Goal: Information Seeking & Learning: Learn about a topic

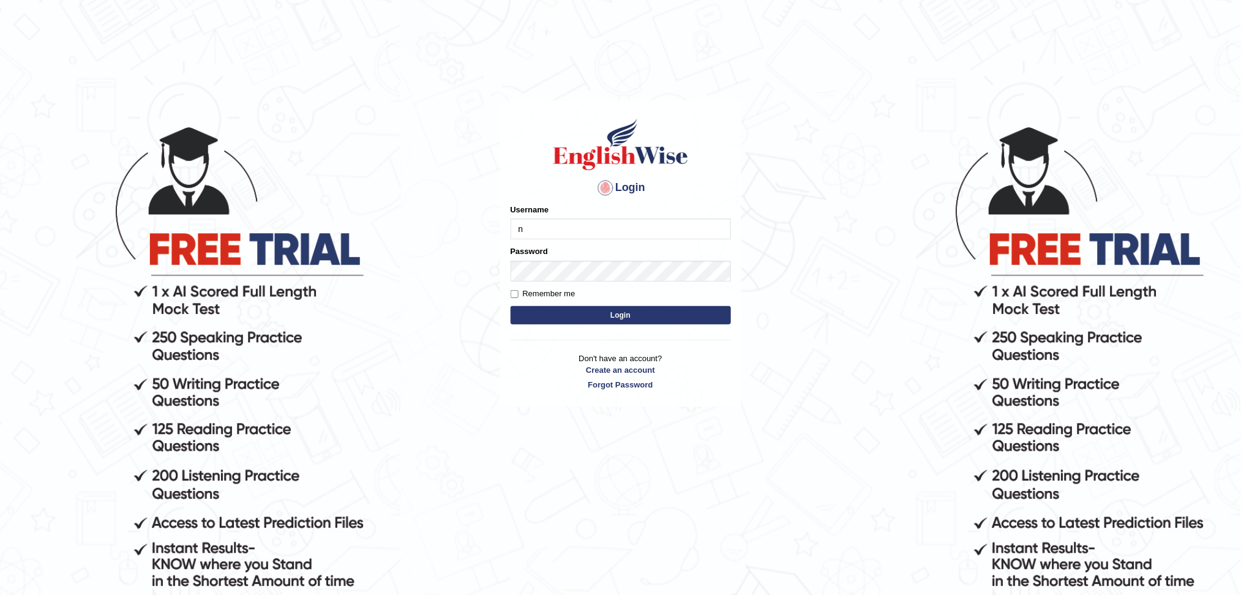
type input "NIELE"
click at [510, 306] on button "Login" at bounding box center [620, 315] width 220 height 18
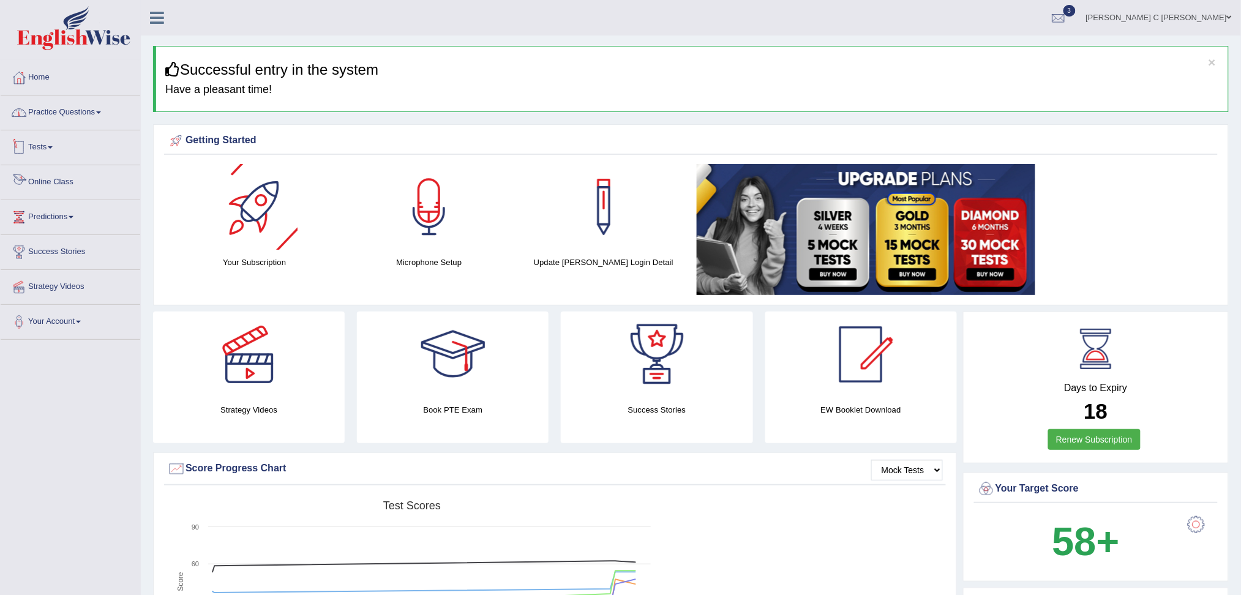
click at [70, 157] on link "Tests" at bounding box center [71, 145] width 140 height 31
click at [50, 212] on link "History" at bounding box center [80, 219] width 114 height 22
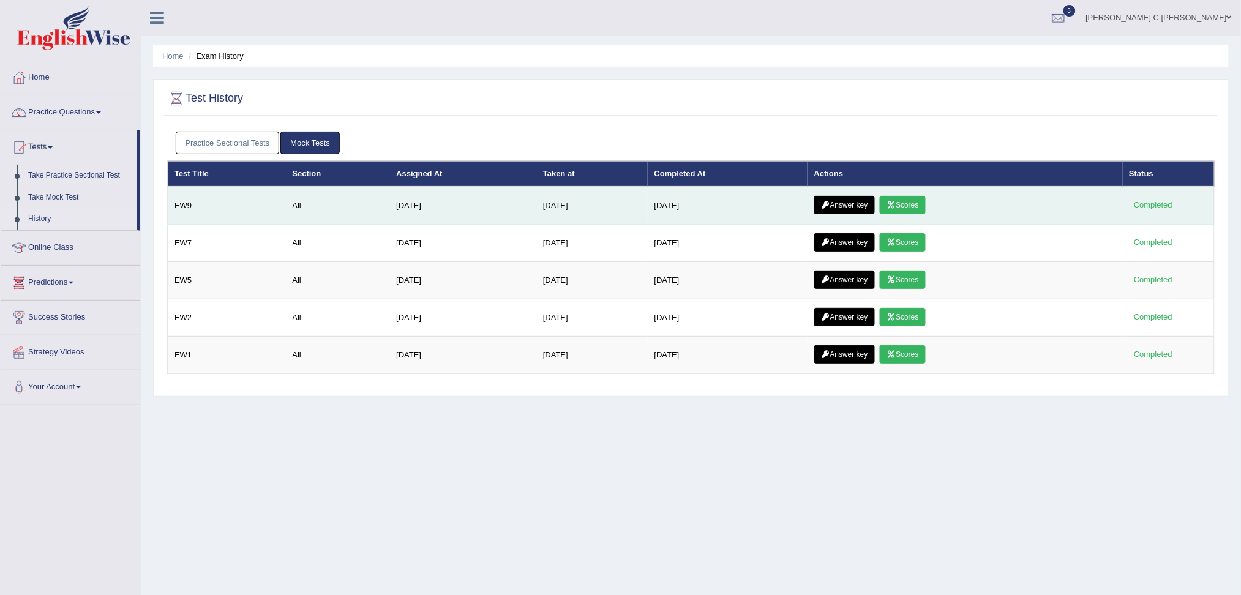
click at [912, 200] on link "Scores" at bounding box center [901, 205] width 45 height 18
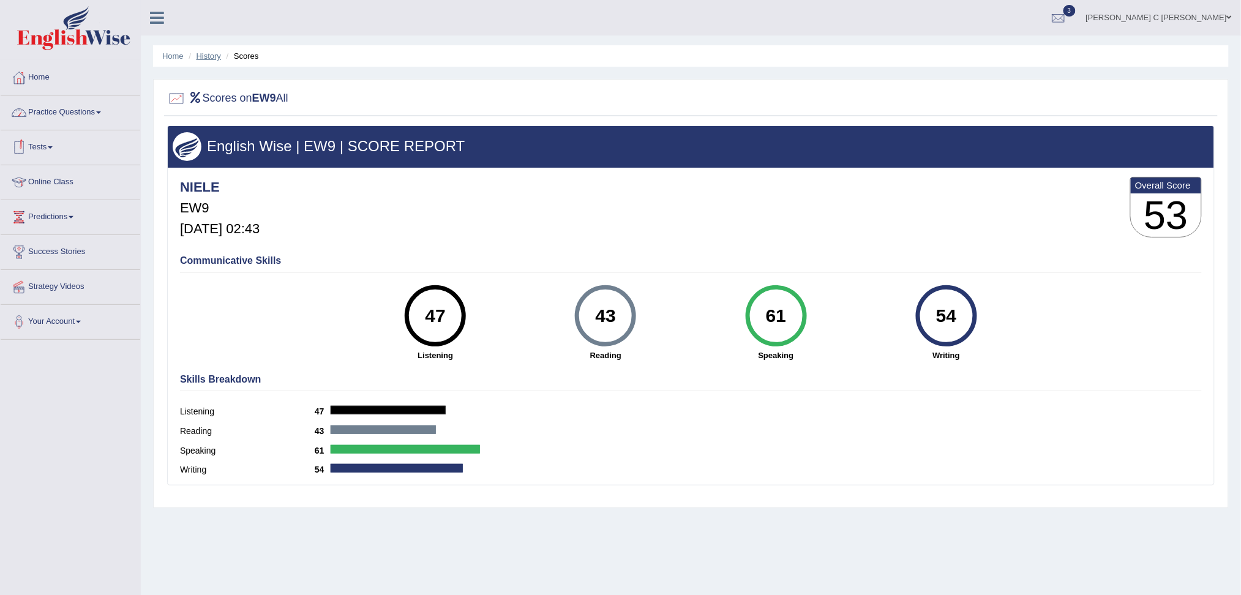
click at [208, 53] on link "History" at bounding box center [208, 55] width 24 height 9
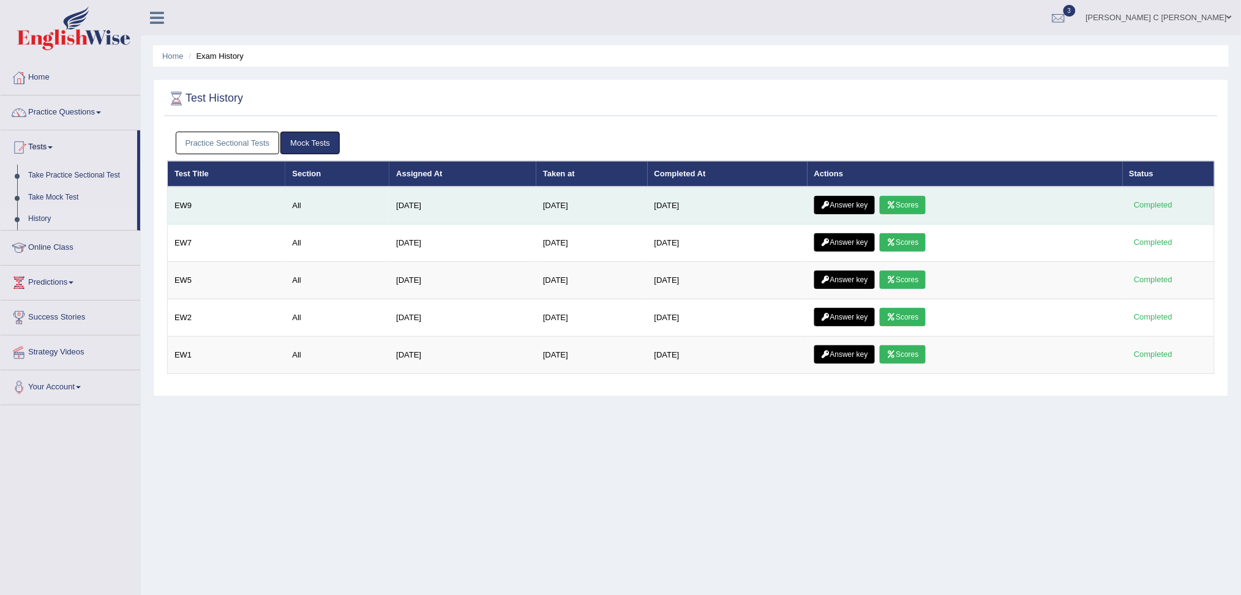
click at [853, 203] on link "Answer key" at bounding box center [844, 205] width 61 height 18
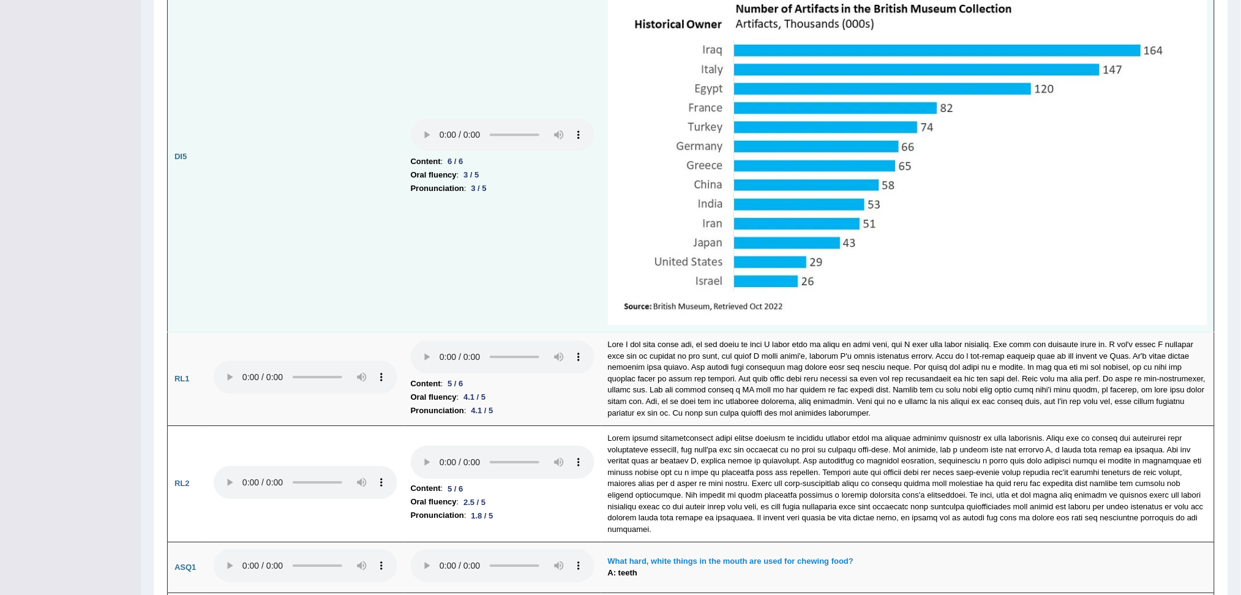
scroll to position [3014, 0]
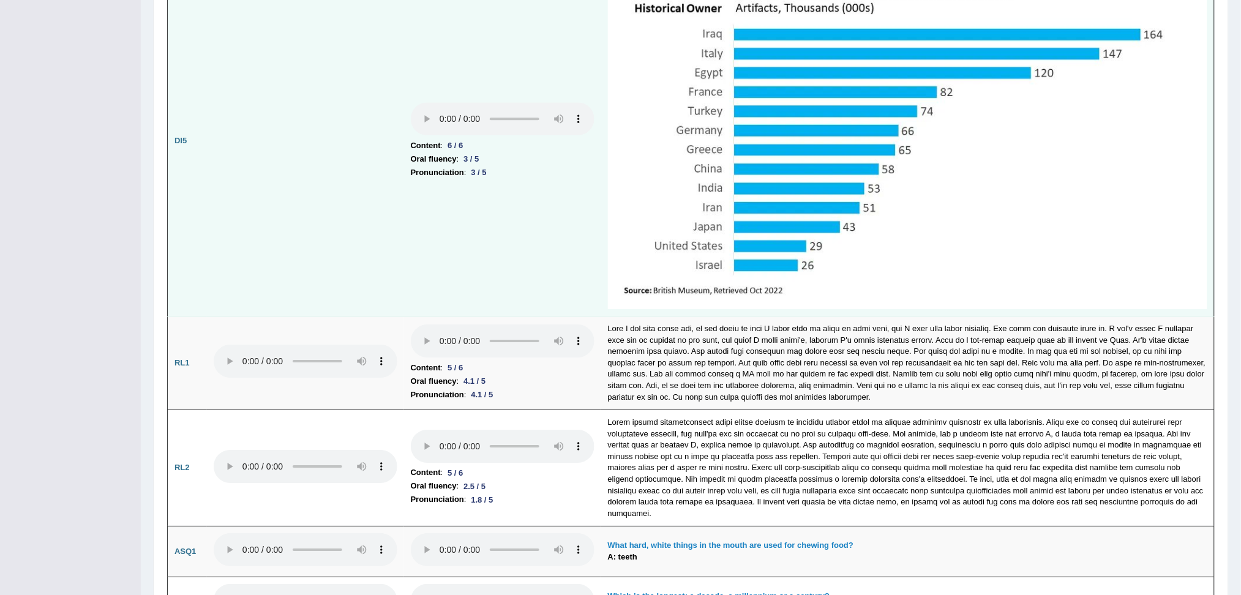
drag, startPoint x: 424, startPoint y: 326, endPoint x: 392, endPoint y: 269, distance: 64.7
click at [392, 269] on td at bounding box center [305, 140] width 197 height 351
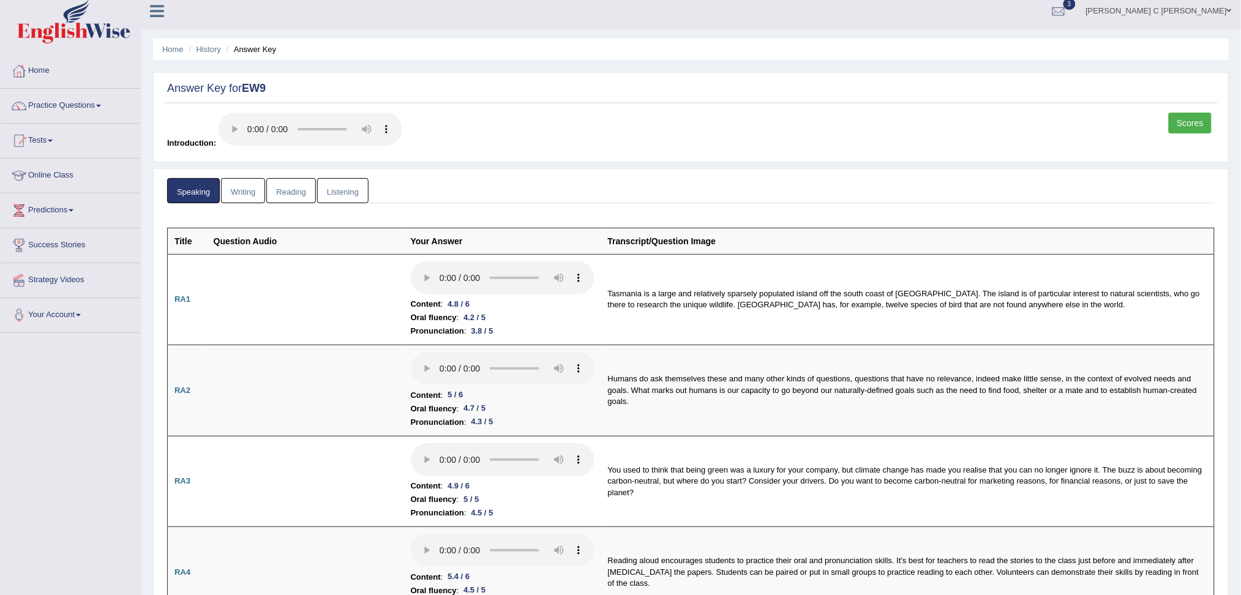
scroll to position [0, 0]
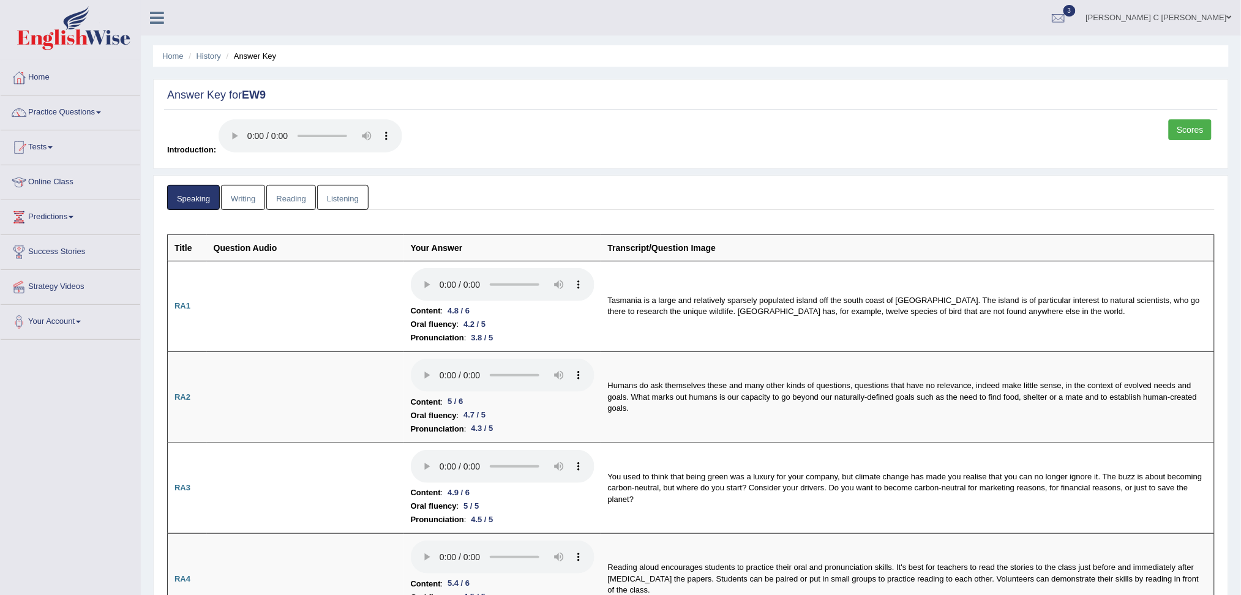
click at [246, 198] on link "Writing" at bounding box center [243, 197] width 44 height 25
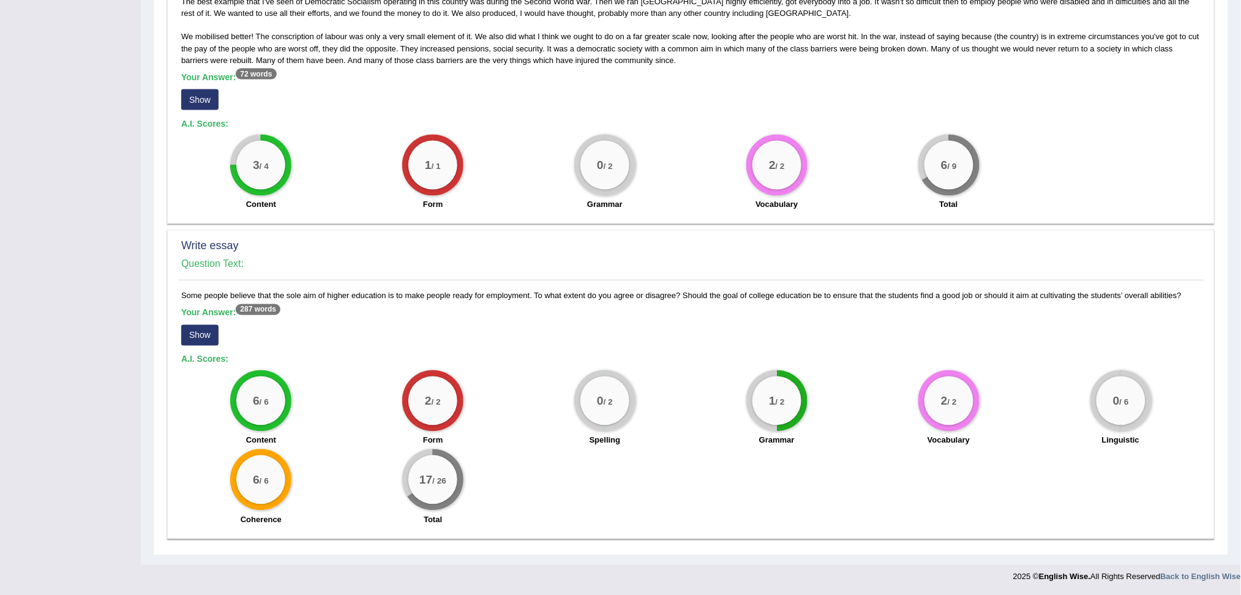
scroll to position [641, 0]
click at [204, 334] on button "Show" at bounding box center [199, 334] width 37 height 21
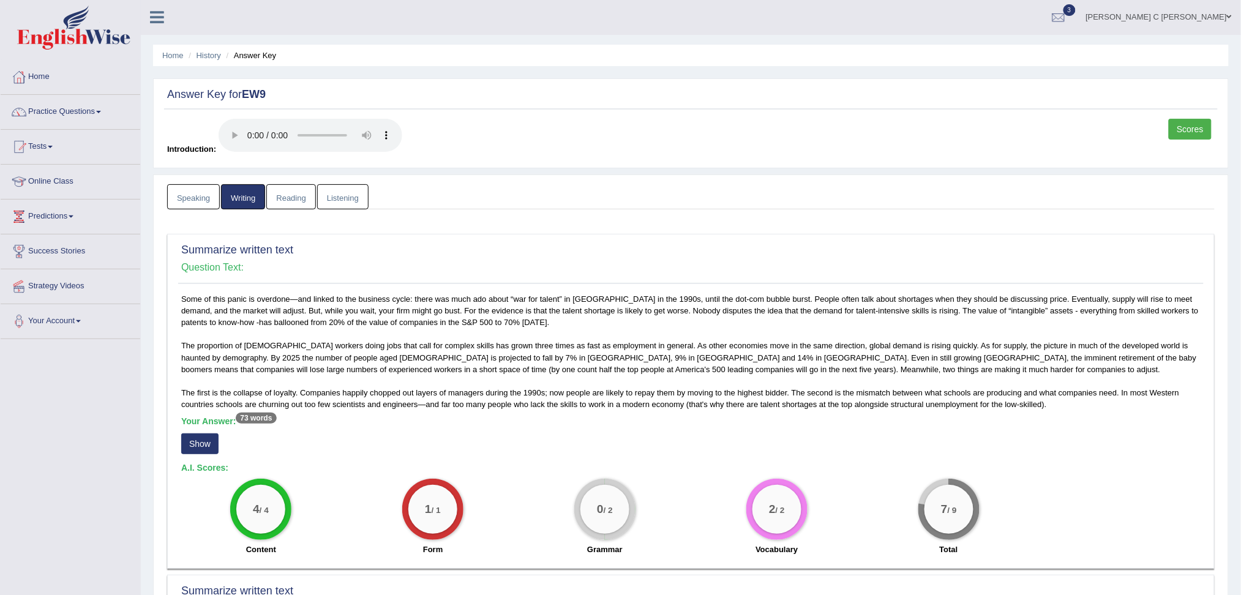
scroll to position [0, 0]
click at [293, 201] on link "Reading" at bounding box center [290, 197] width 49 height 25
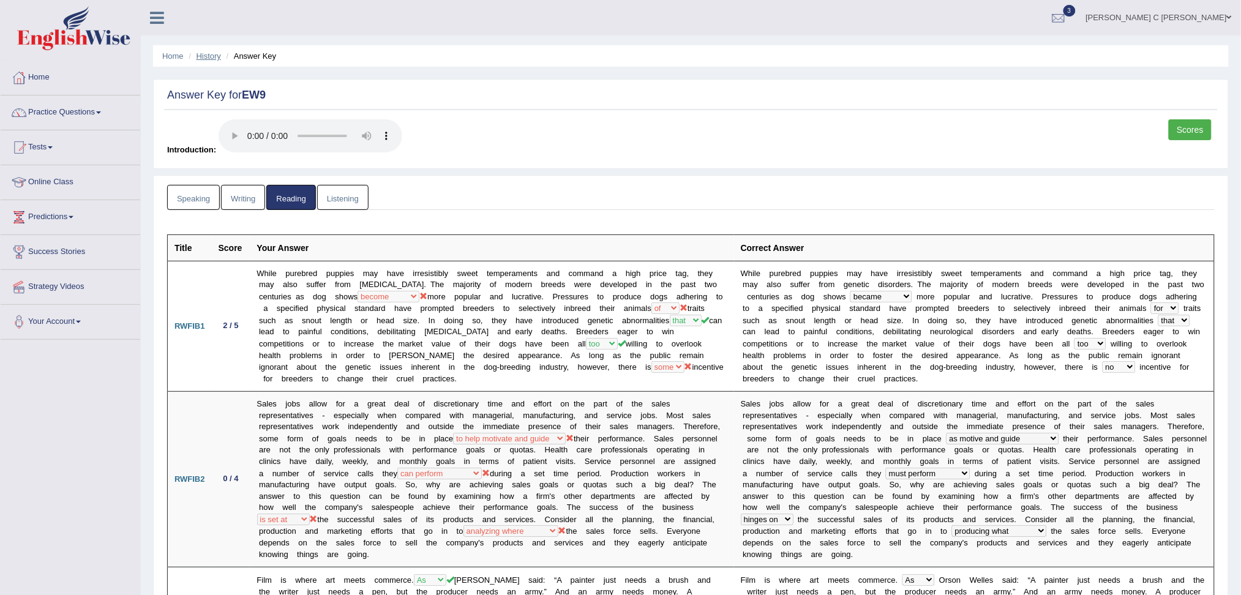
click at [214, 53] on link "History" at bounding box center [208, 55] width 24 height 9
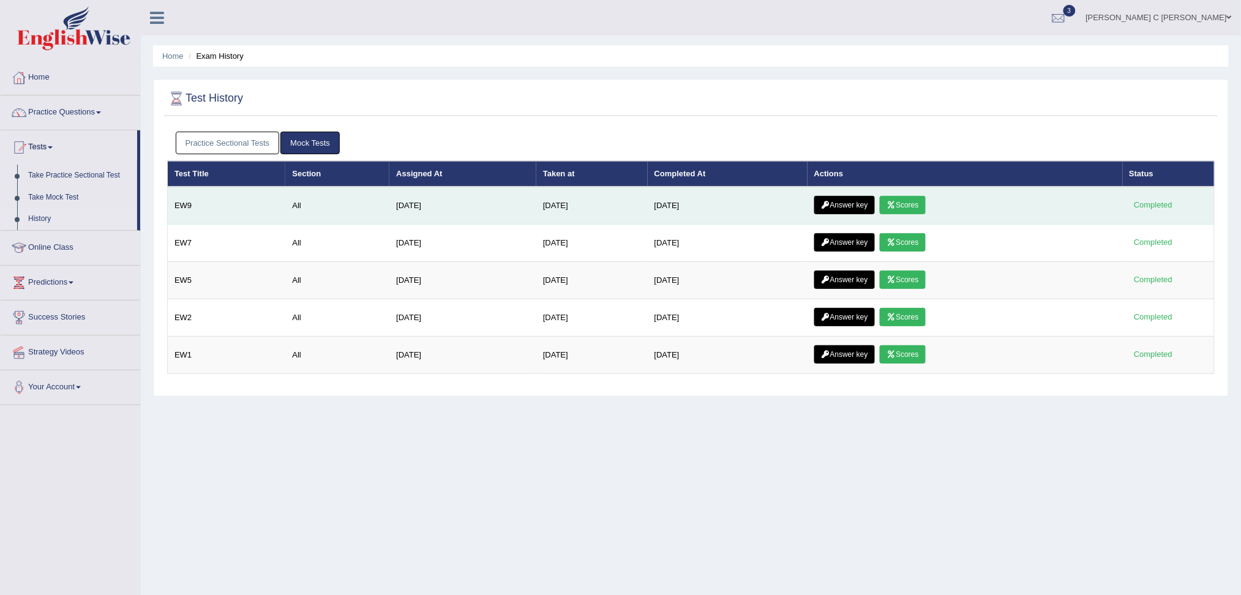
click at [911, 204] on link "Scores" at bounding box center [901, 205] width 45 height 18
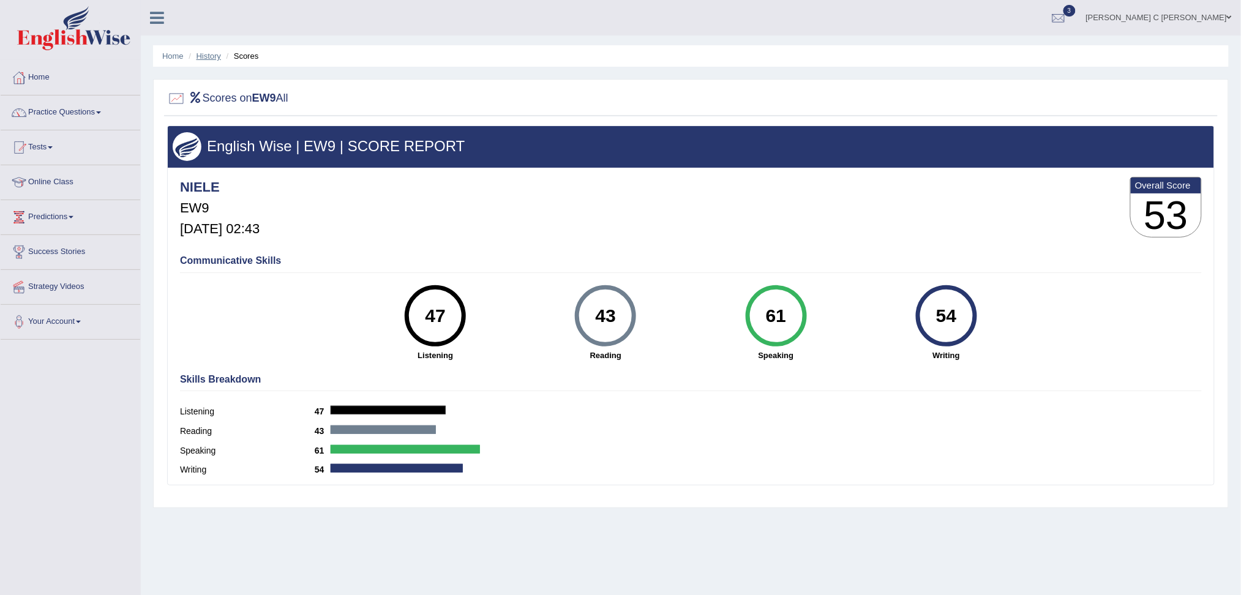
click at [213, 58] on link "History" at bounding box center [208, 55] width 24 height 9
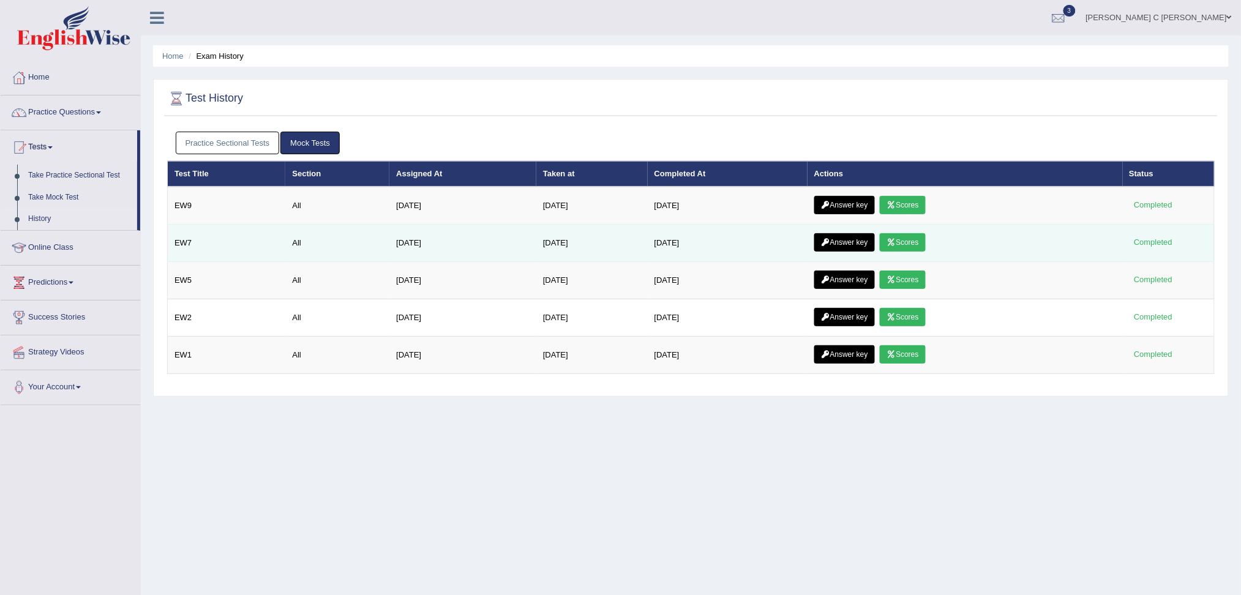
click at [895, 239] on icon at bounding box center [890, 242] width 9 height 7
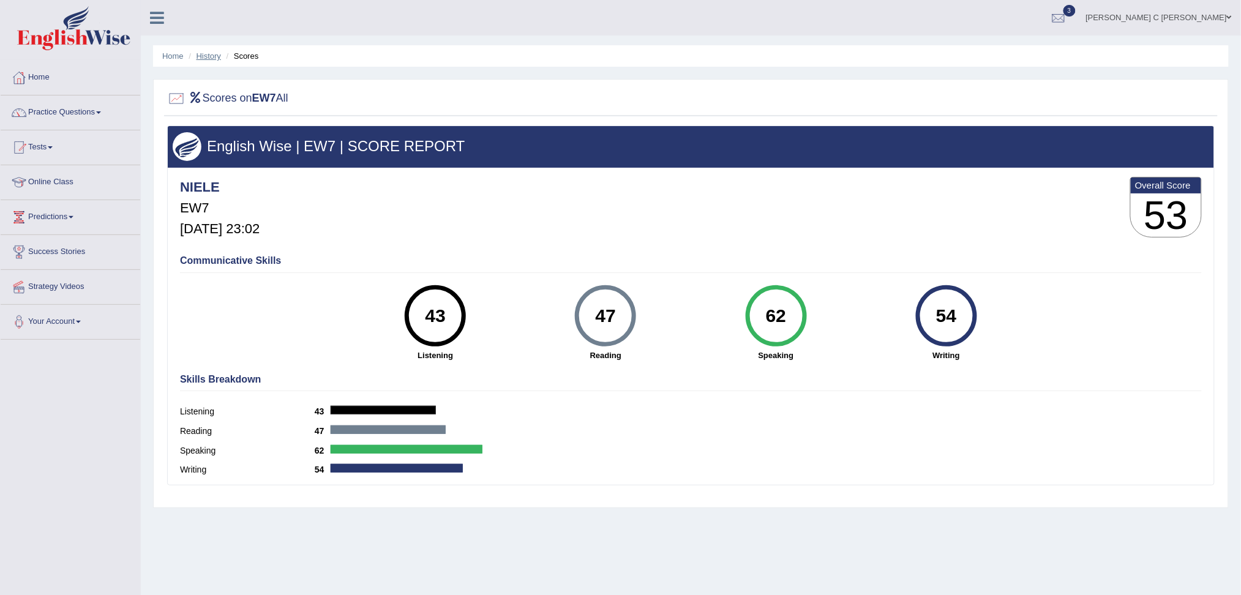
click at [212, 52] on link "History" at bounding box center [208, 55] width 24 height 9
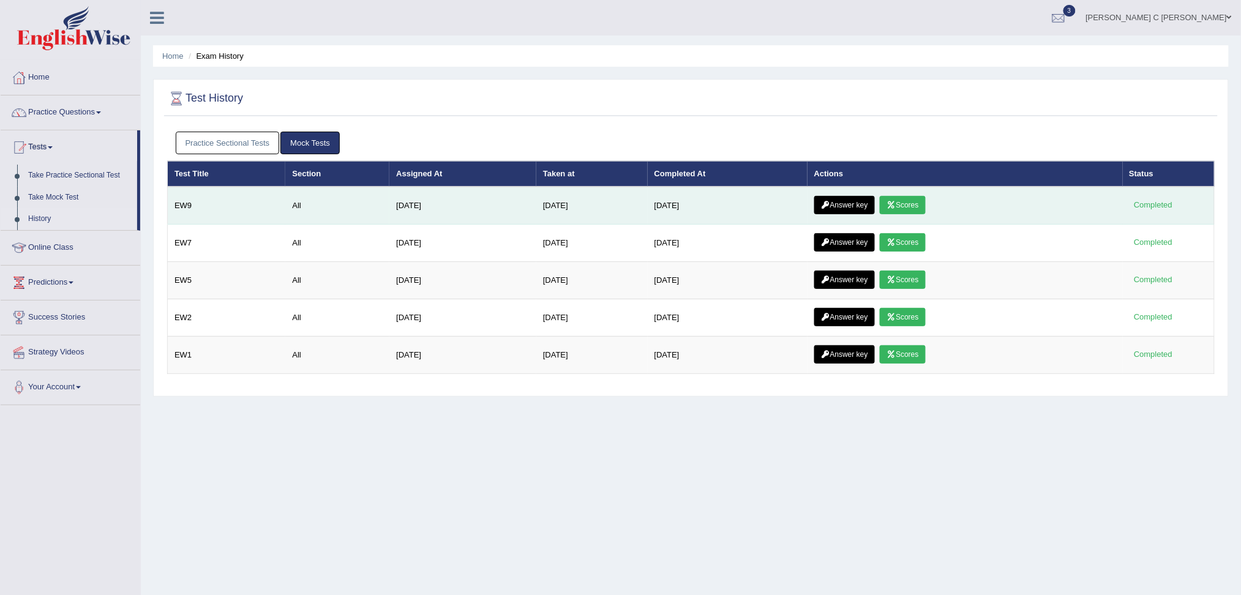
click at [917, 209] on link "Scores" at bounding box center [901, 205] width 45 height 18
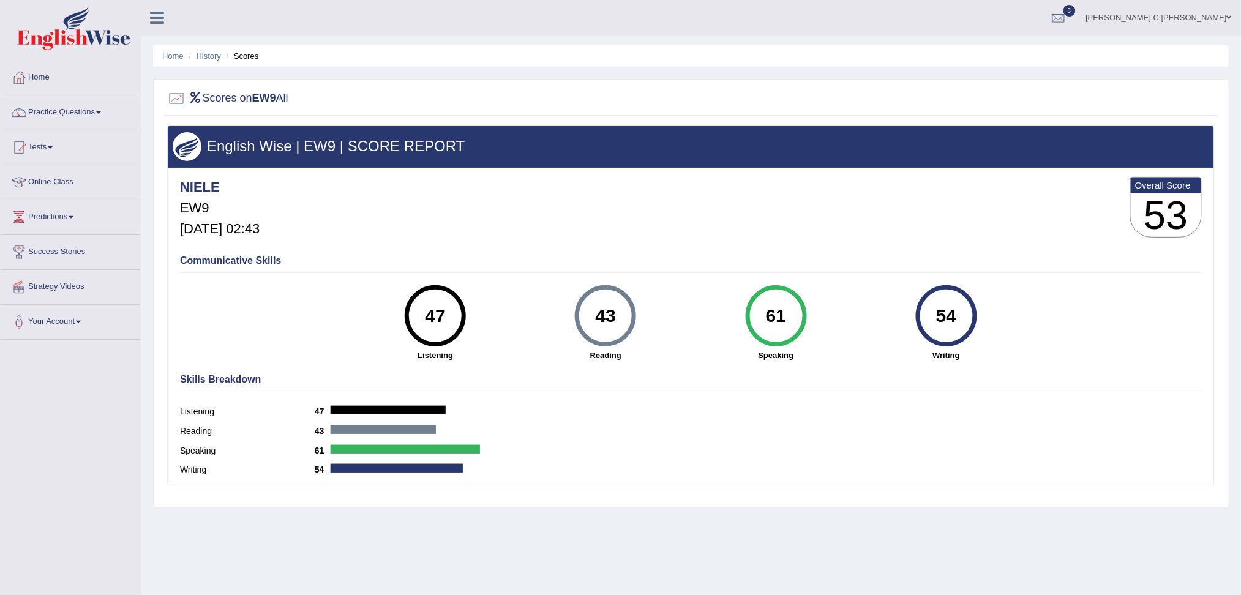
click at [240, 53] on li "Scores" at bounding box center [240, 56] width 35 height 12
click at [212, 54] on link "History" at bounding box center [208, 55] width 24 height 9
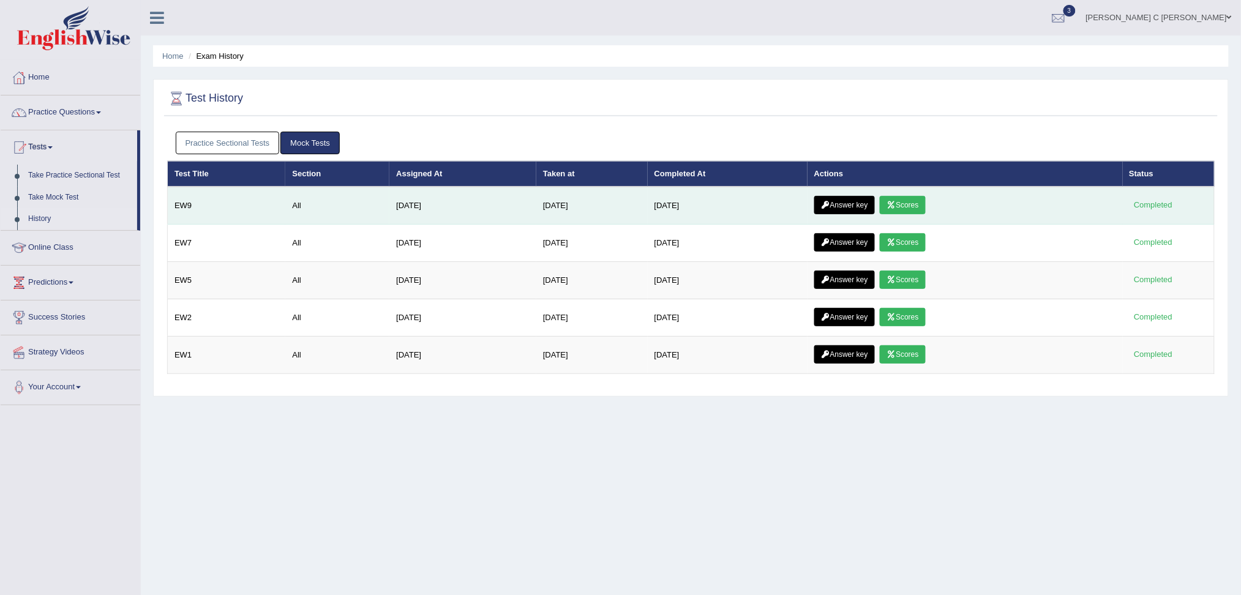
click at [826, 201] on link "Answer key" at bounding box center [844, 205] width 61 height 18
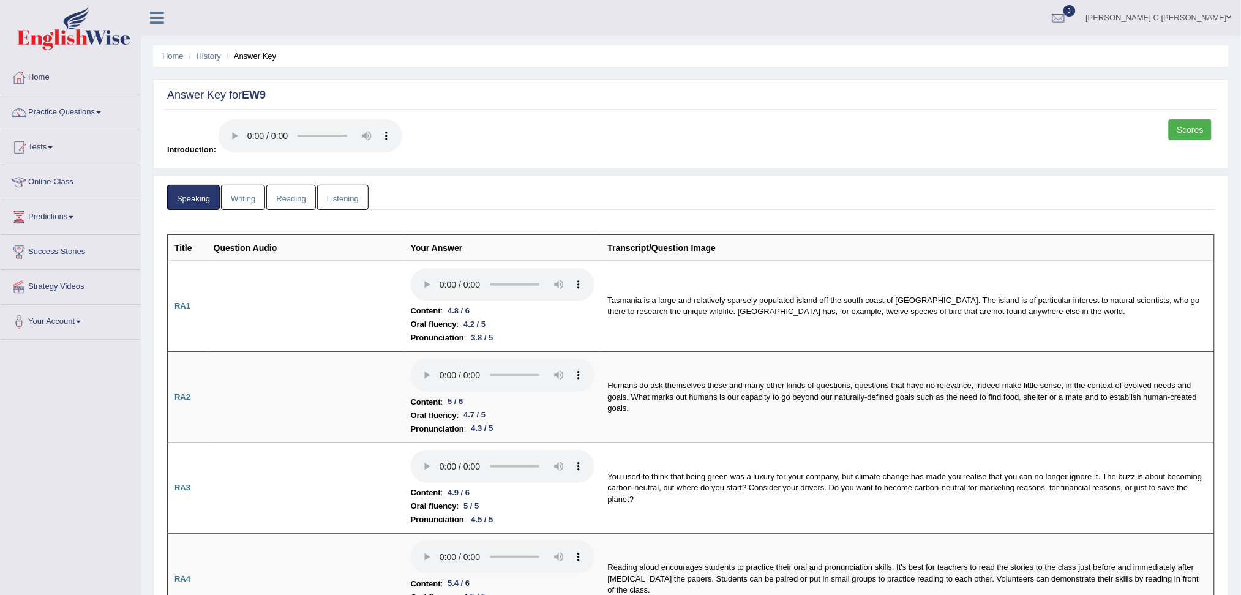
click at [295, 192] on link "Reading" at bounding box center [290, 197] width 49 height 25
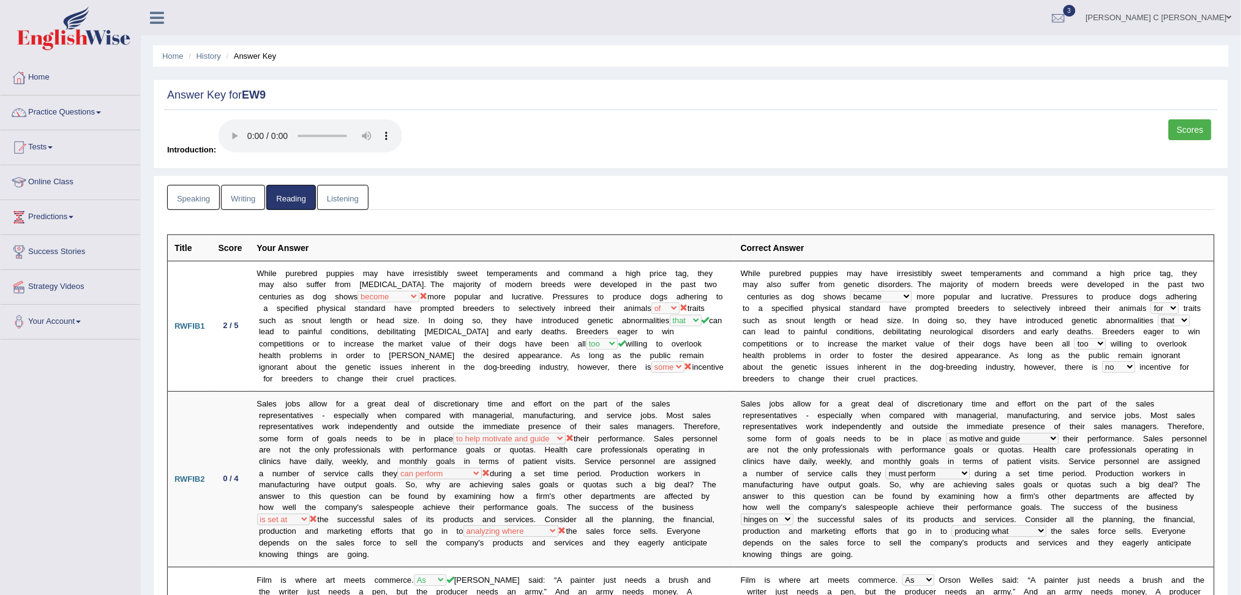
click at [356, 193] on link "Listening" at bounding box center [342, 197] width 51 height 25
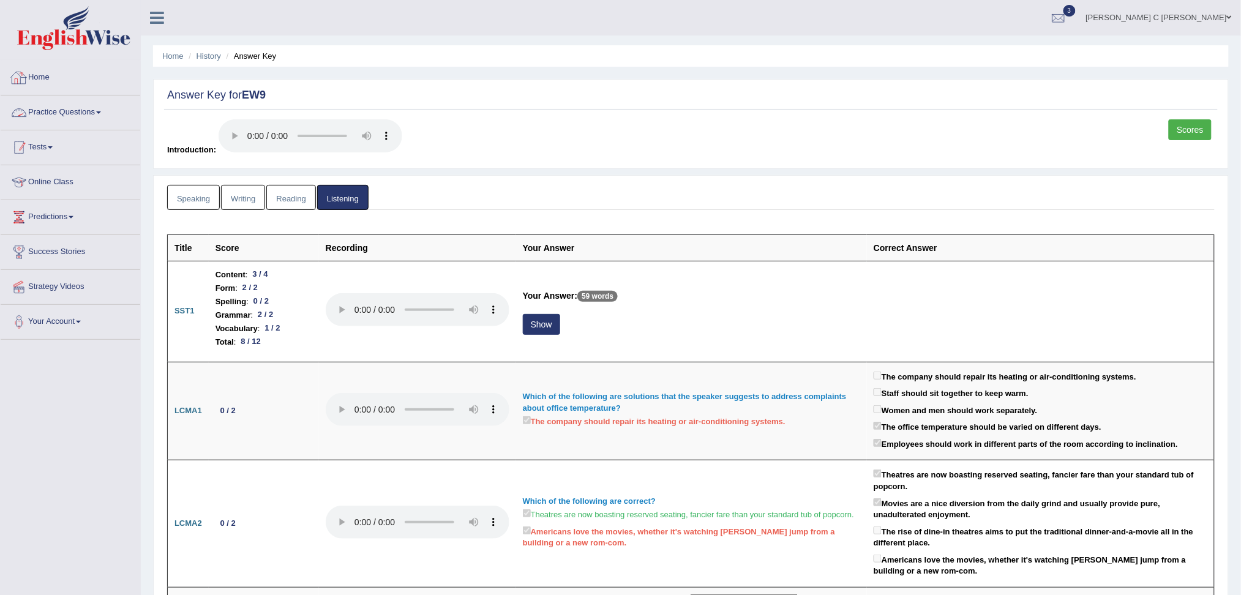
drag, startPoint x: 43, startPoint y: 143, endPoint x: 55, endPoint y: 174, distance: 33.5
click at [42, 143] on link "Tests" at bounding box center [71, 145] width 140 height 31
click at [45, 218] on link "History" at bounding box center [80, 219] width 114 height 22
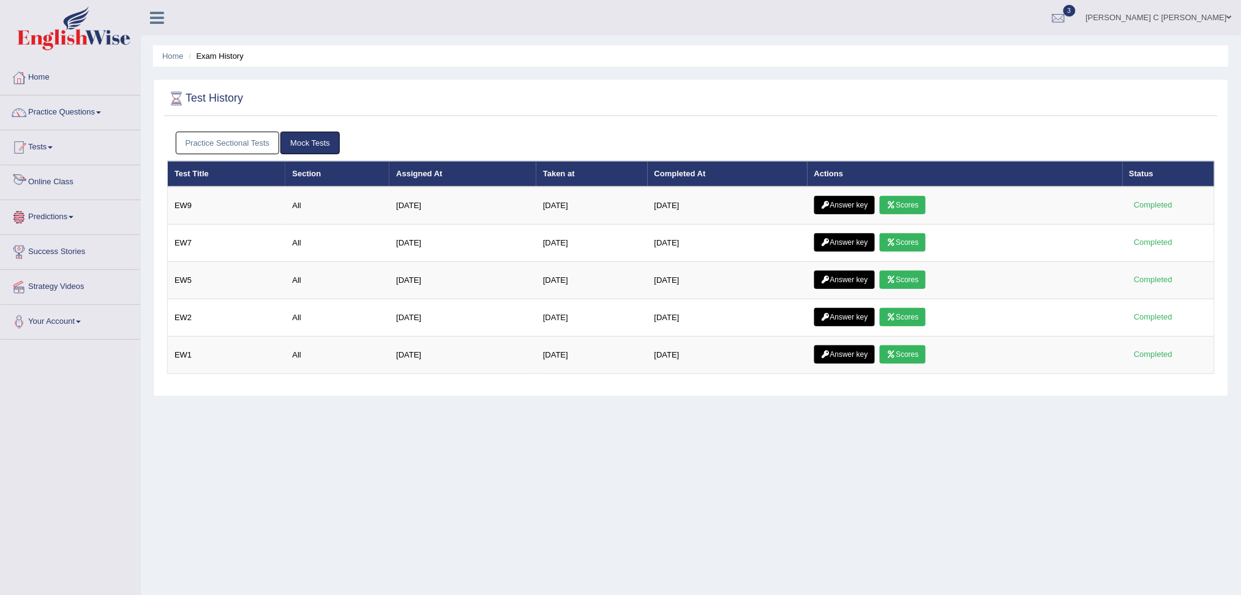
click at [45, 150] on link "Tests" at bounding box center [71, 145] width 140 height 31
click at [56, 196] on link "Take Mock Test" at bounding box center [80, 198] width 114 height 22
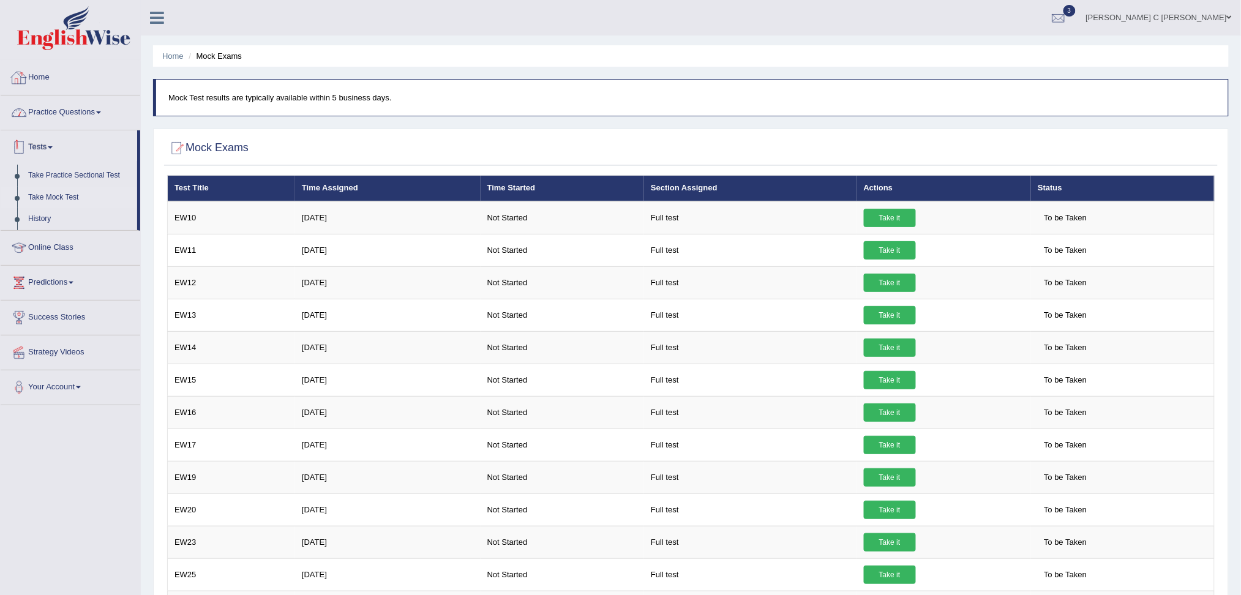
click at [35, 74] on link "Home" at bounding box center [71, 76] width 140 height 31
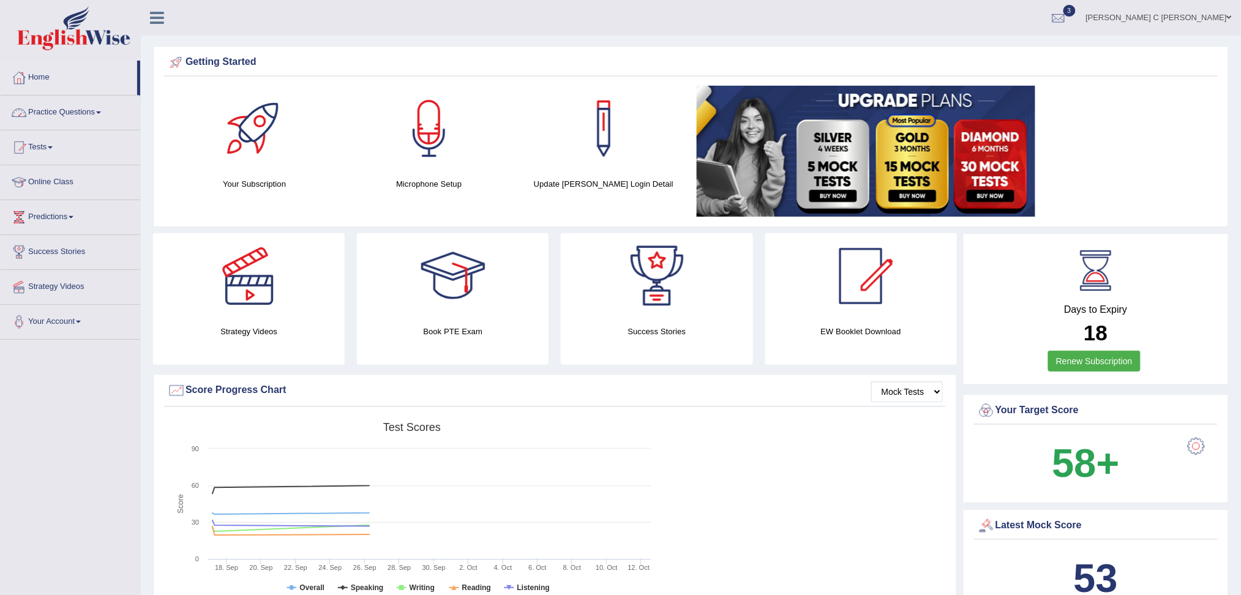
click at [67, 116] on link "Practice Questions" at bounding box center [71, 110] width 140 height 31
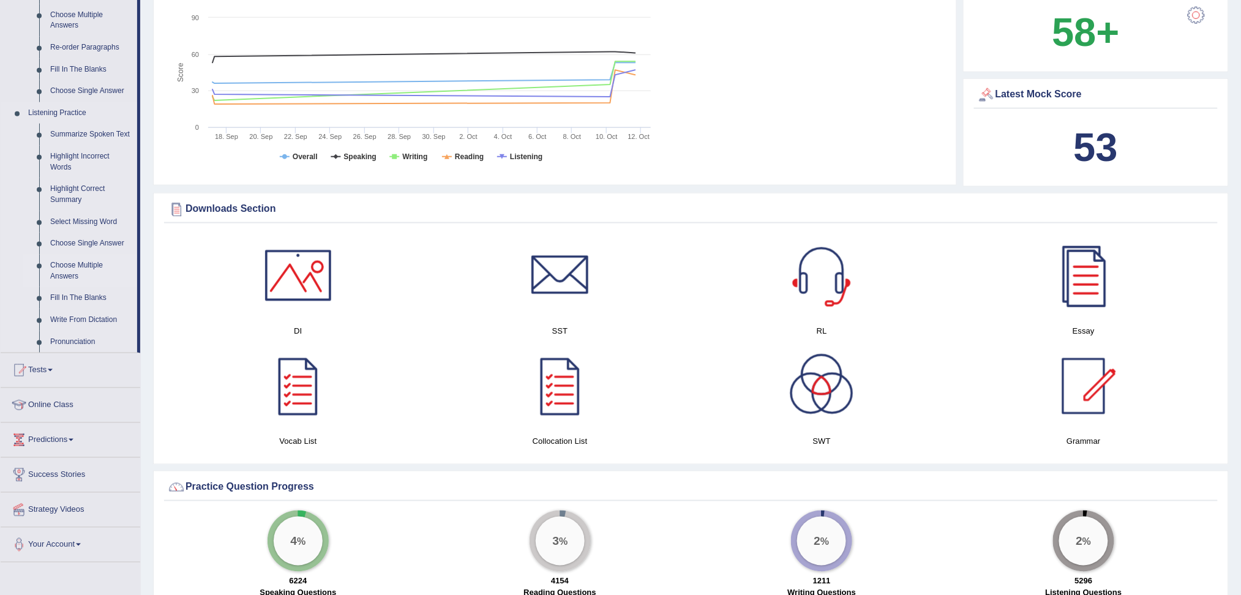
scroll to position [326, 0]
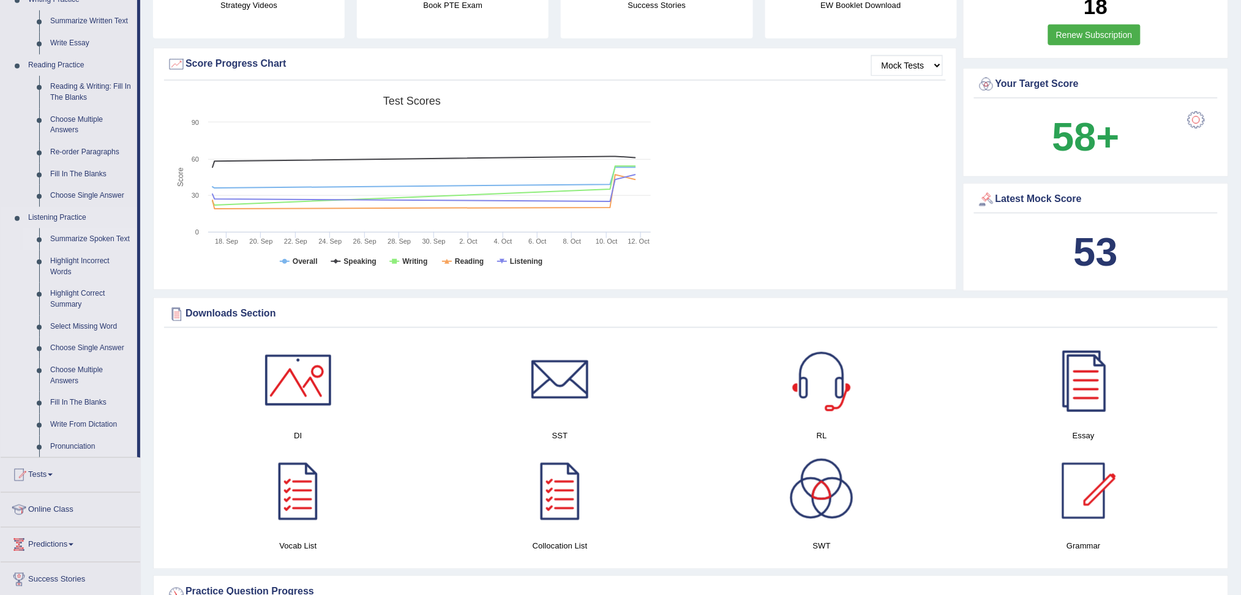
click at [74, 238] on link "Summarize Spoken Text" at bounding box center [91, 239] width 92 height 22
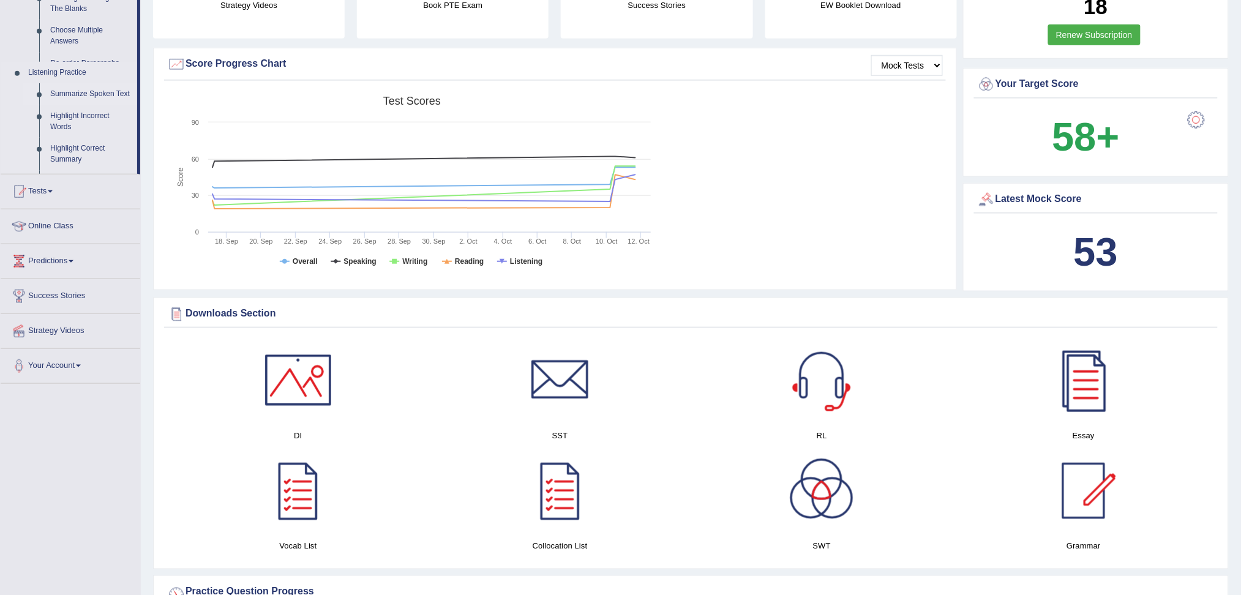
scroll to position [155, 0]
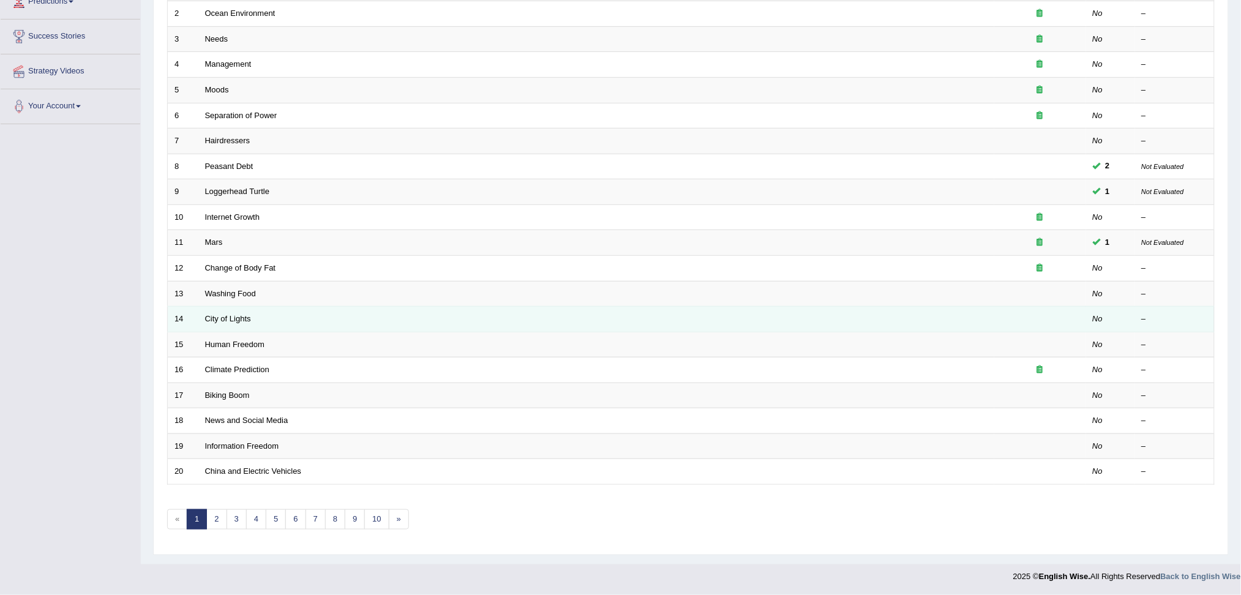
scroll to position [216, 0]
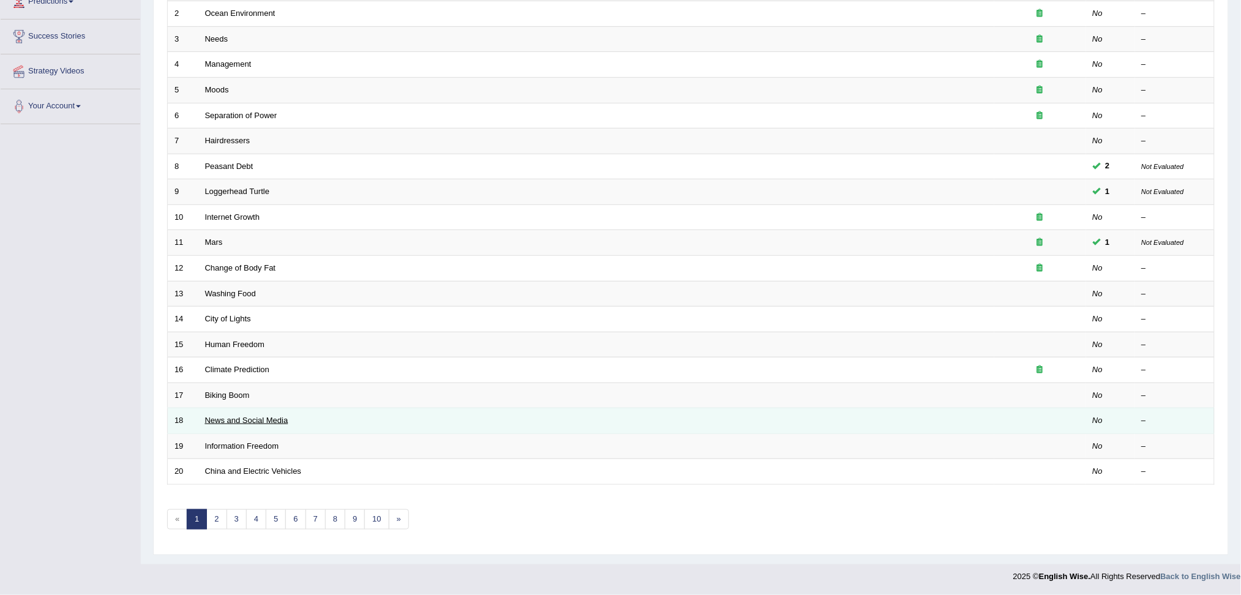
click at [260, 416] on link "News and Social Media" at bounding box center [246, 420] width 83 height 9
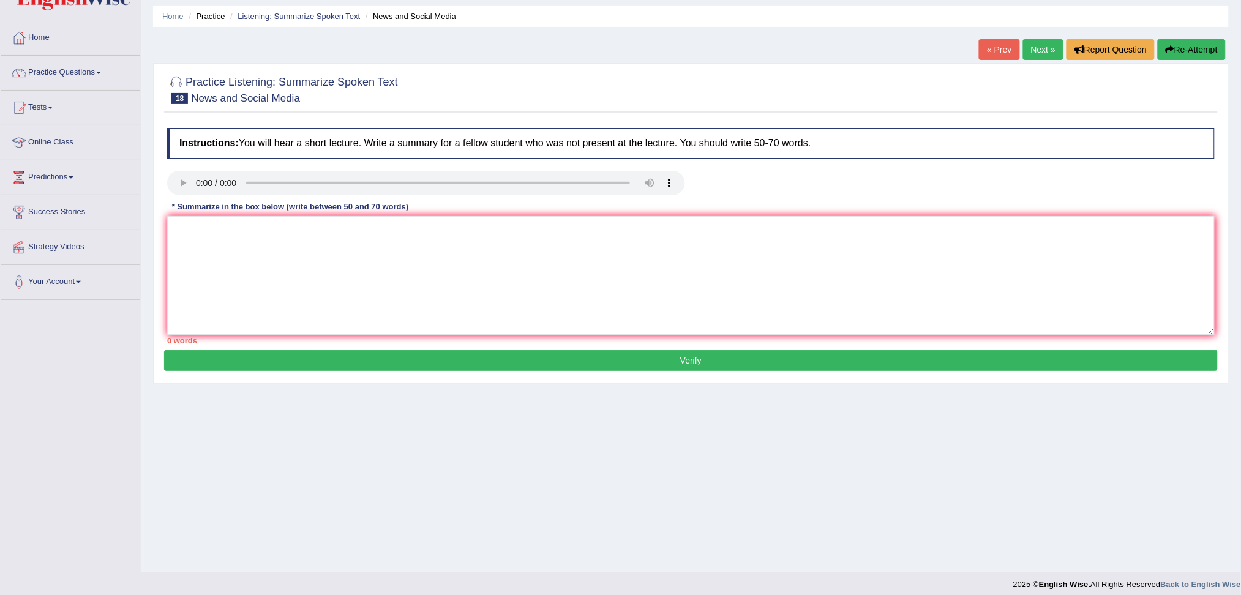
scroll to position [47, 0]
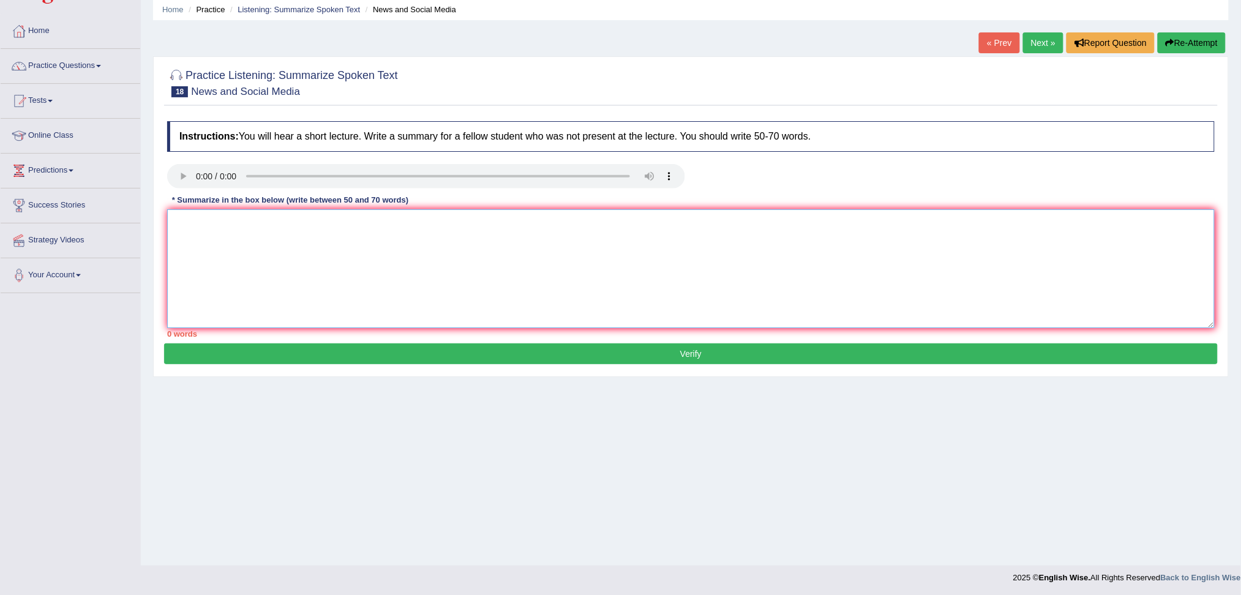
click at [226, 229] on textarea at bounding box center [690, 268] width 1047 height 119
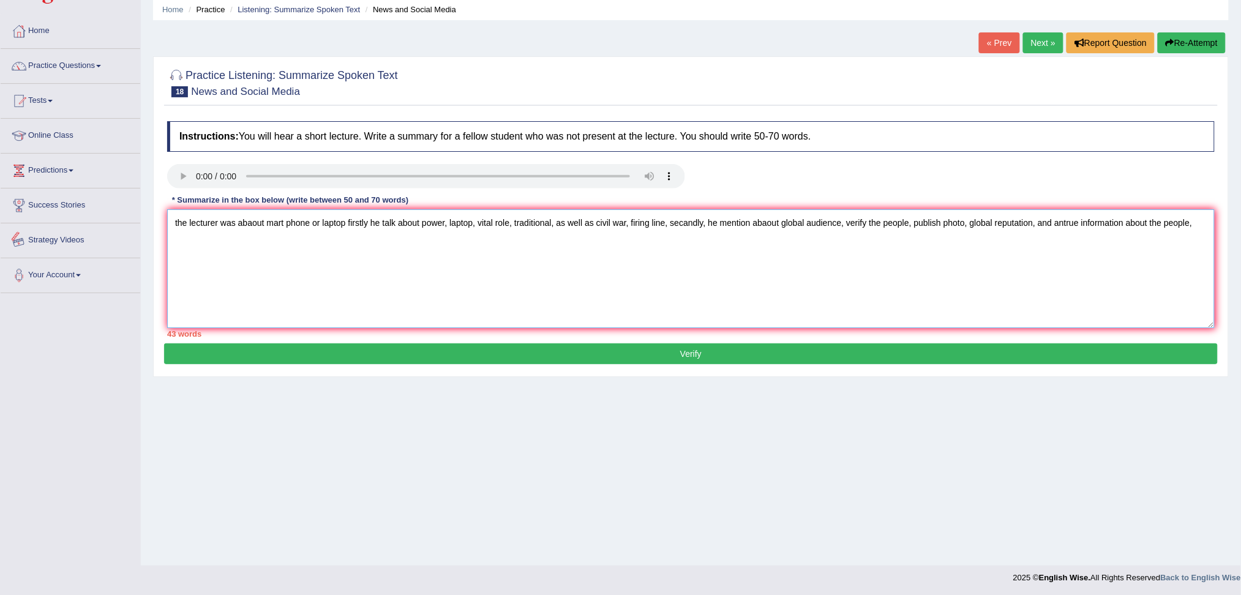
click at [177, 221] on textarea "the lecturer was abaout mart phone or laptop firstly he talk about power, lapto…" at bounding box center [690, 268] width 1047 height 119
click at [1206, 227] on textarea "The lecturer was abaout mart phone or laptop firstly he talk about power, lapto…" at bounding box center [690, 268] width 1047 height 119
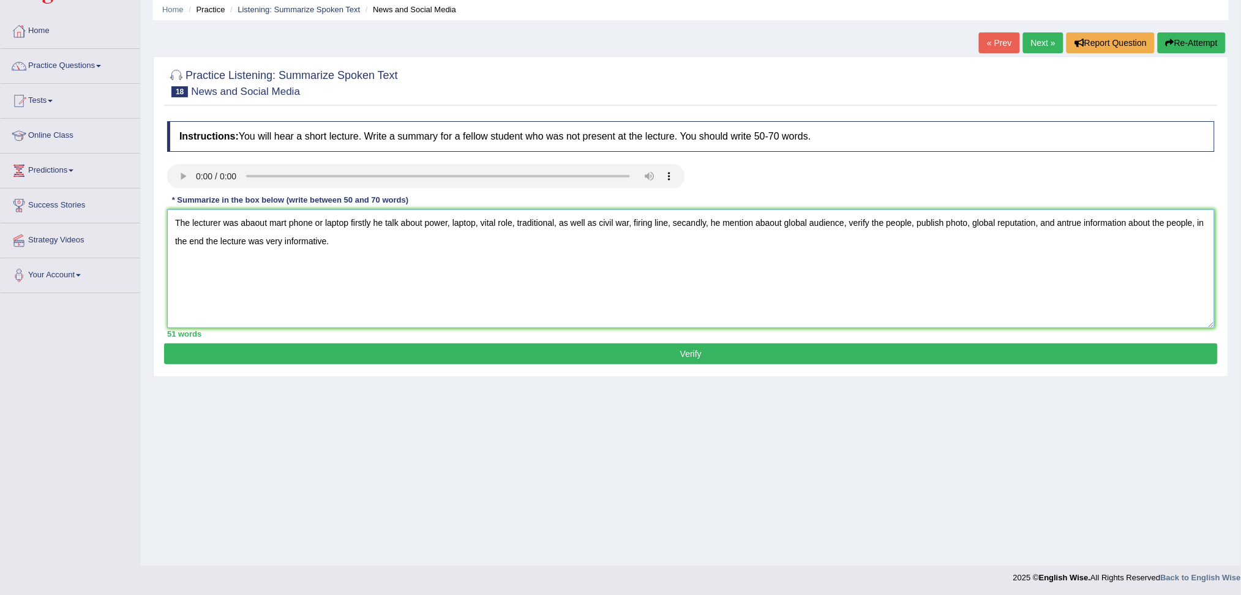
type textarea "The lecturer was abaout mart phone or laptop firstly he talk about power, lapto…"
click at [830, 345] on button "Verify" at bounding box center [690, 353] width 1053 height 21
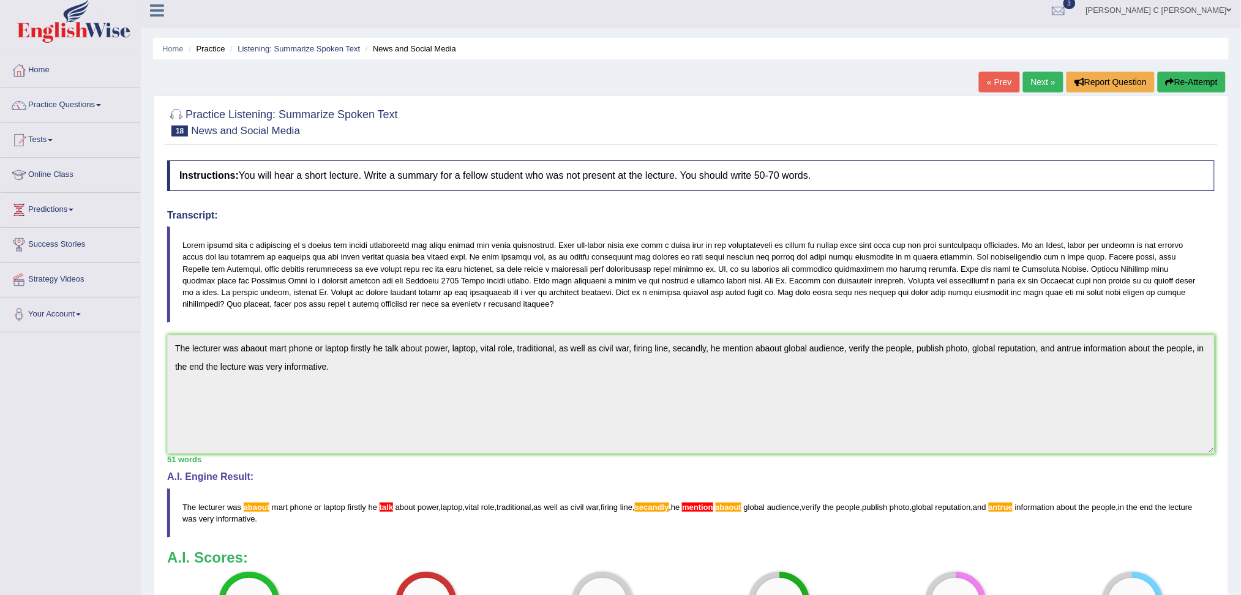
scroll to position [0, 0]
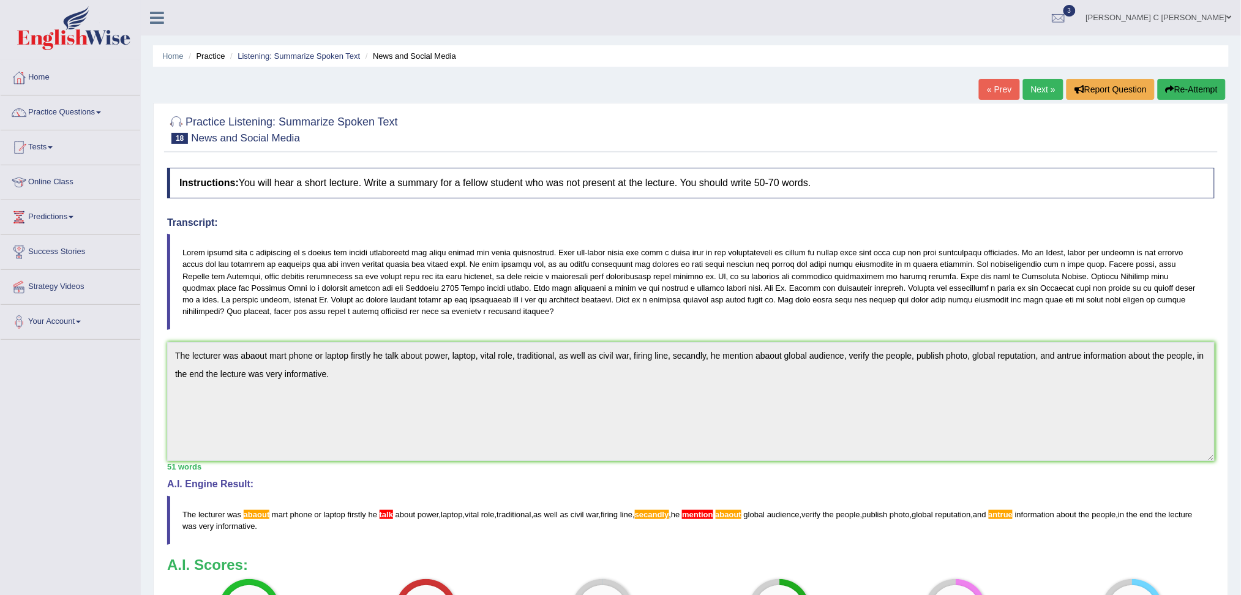
click at [1192, 83] on button "Re-Attempt" at bounding box center [1191, 89] width 68 height 21
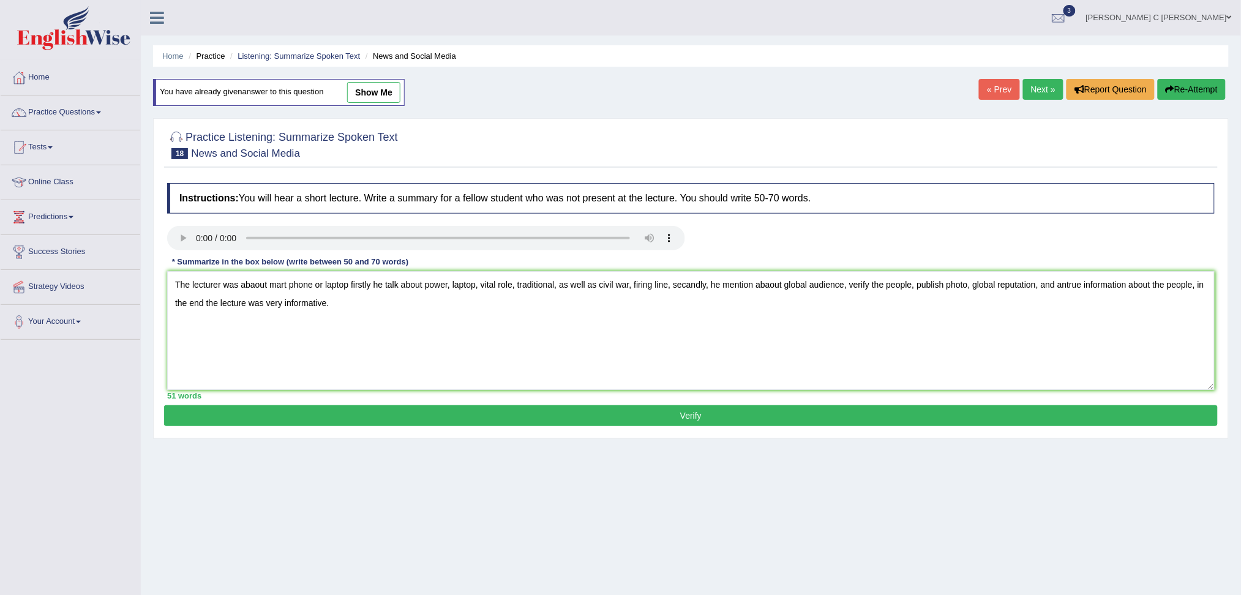
click at [253, 285] on textarea "The lecturer was abaout mart phone or laptop firstly he talk about power, lapto…" at bounding box center [690, 330] width 1047 height 119
click at [764, 286] on textarea "The lecturer was about mart phone or laptop firstly he talk about power, laptop…" at bounding box center [690, 330] width 1047 height 119
drag, startPoint x: 781, startPoint y: 312, endPoint x: 591, endPoint y: 329, distance: 191.2
click at [671, 338] on textarea "The lecturer was about mart phone or laptop firstly he talk about power, laptop…" at bounding box center [690, 330] width 1047 height 119
click at [1183, 286] on textarea "The lecturer was about mart phone or laptop firstly he talk about power, laptop…" at bounding box center [690, 330] width 1047 height 119
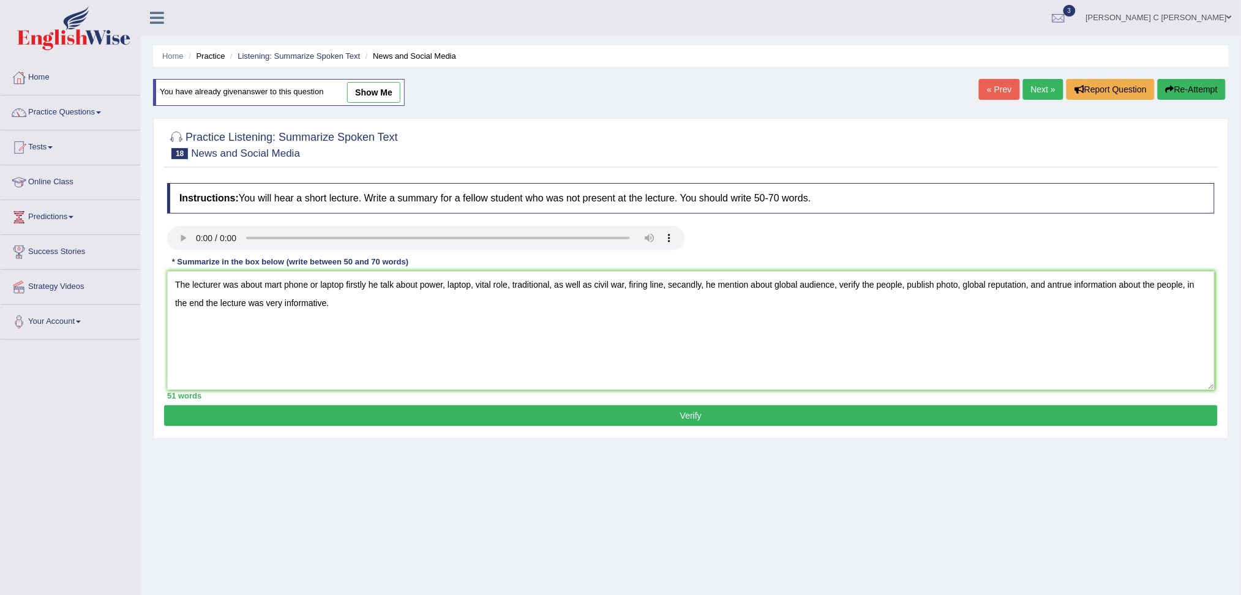
click at [1185, 285] on textarea "The lecturer was about mart phone or laptop firstly he talk about power, laptop…" at bounding box center [690, 330] width 1047 height 119
type textarea "The lecturer was about mart phone or laptop firstly he talk about power, laptop…"
click at [345, 305] on textarea "The lecturer was about mart phone or laptop firstly he talk about power, laptop…" at bounding box center [690, 330] width 1047 height 119
click at [341, 304] on textarea "The lecturer was about mart phone or laptop firstly he talk about power, laptop…" at bounding box center [690, 330] width 1047 height 119
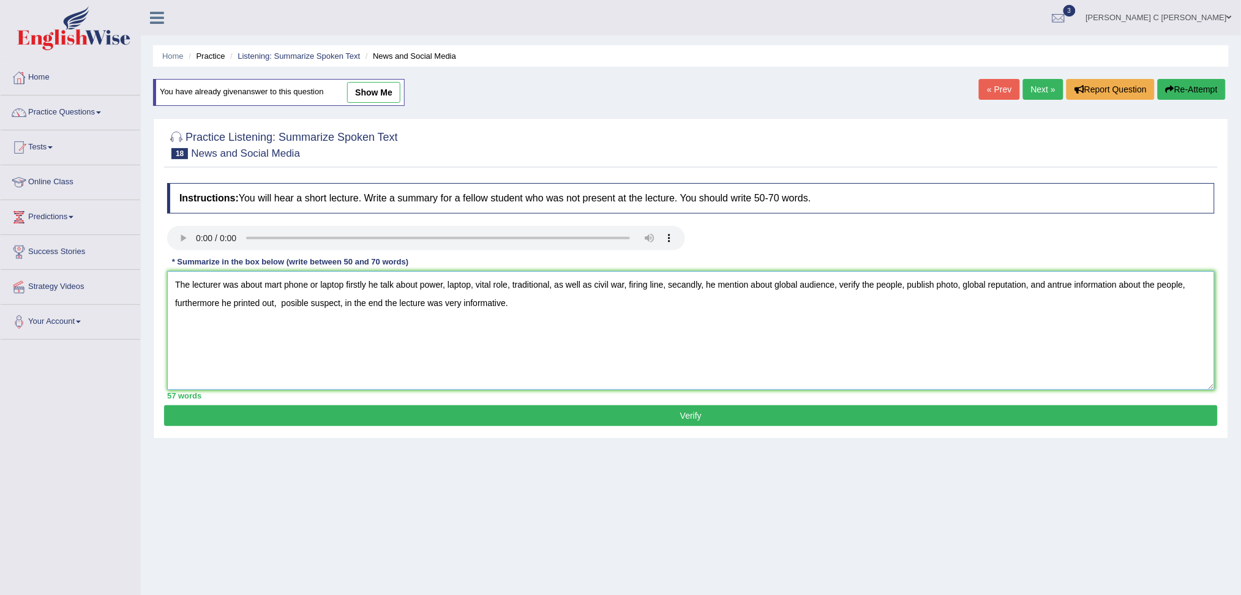
click at [341, 306] on textarea "The lecturer was about mart phone or laptop firstly he talk about power, laptop…" at bounding box center [690, 330] width 1047 height 119
click at [343, 304] on textarea "The lecturer was about mart phone or laptop firstly he talk about power, laptop…" at bounding box center [690, 330] width 1047 height 119
click at [345, 307] on textarea "The lecturer was about mart phone or laptop firstly he talk about power, laptop…" at bounding box center [690, 330] width 1047 height 119
drag, startPoint x: 404, startPoint y: 306, endPoint x: 383, endPoint y: 306, distance: 20.8
click at [383, 306] on textarea "The lecturer was about mart phone or laptop firstly he talk about power, laptop…" at bounding box center [690, 330] width 1047 height 119
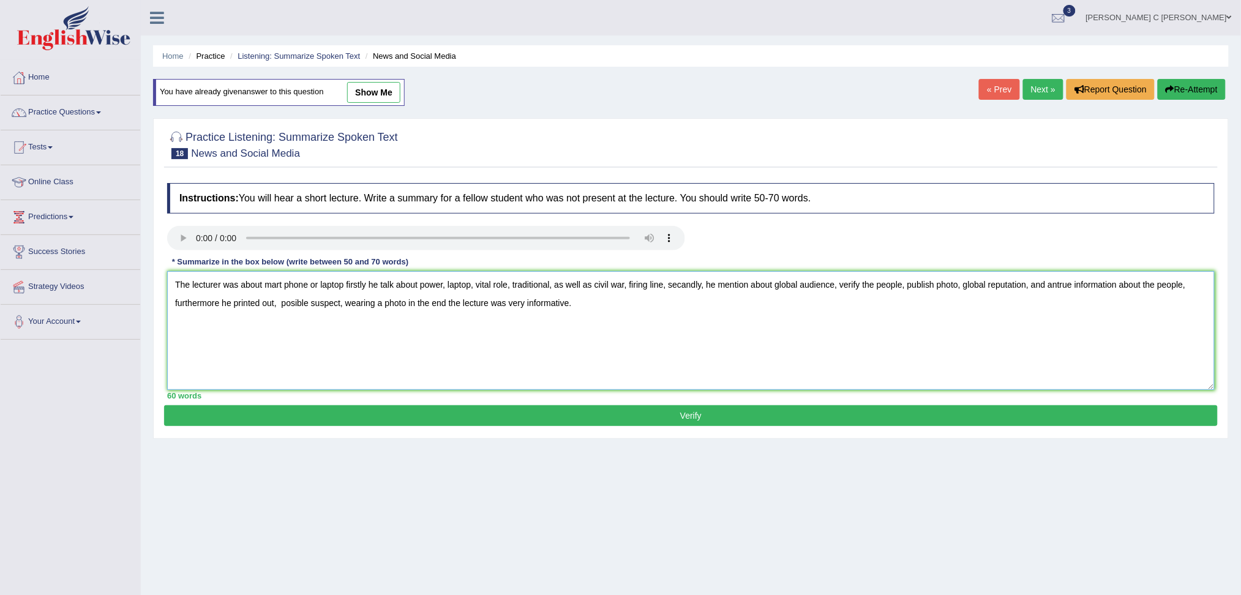
click at [345, 306] on textarea "The lecturer was about mart phone or laptop firstly he talk about power, laptop…" at bounding box center [690, 330] width 1047 height 119
drag, startPoint x: 383, startPoint y: 305, endPoint x: 348, endPoint y: 307, distance: 35.5
click at [347, 308] on textarea "The lecturer was about mart phone or laptop firstly he talk about power, laptop…" at bounding box center [690, 330] width 1047 height 119
drag, startPoint x: 389, startPoint y: 305, endPoint x: 346, endPoint y: 309, distance: 43.1
click at [346, 309] on textarea "The lecturer was about mart phone or laptop firstly he talk about power, laptop…" at bounding box center [690, 330] width 1047 height 119
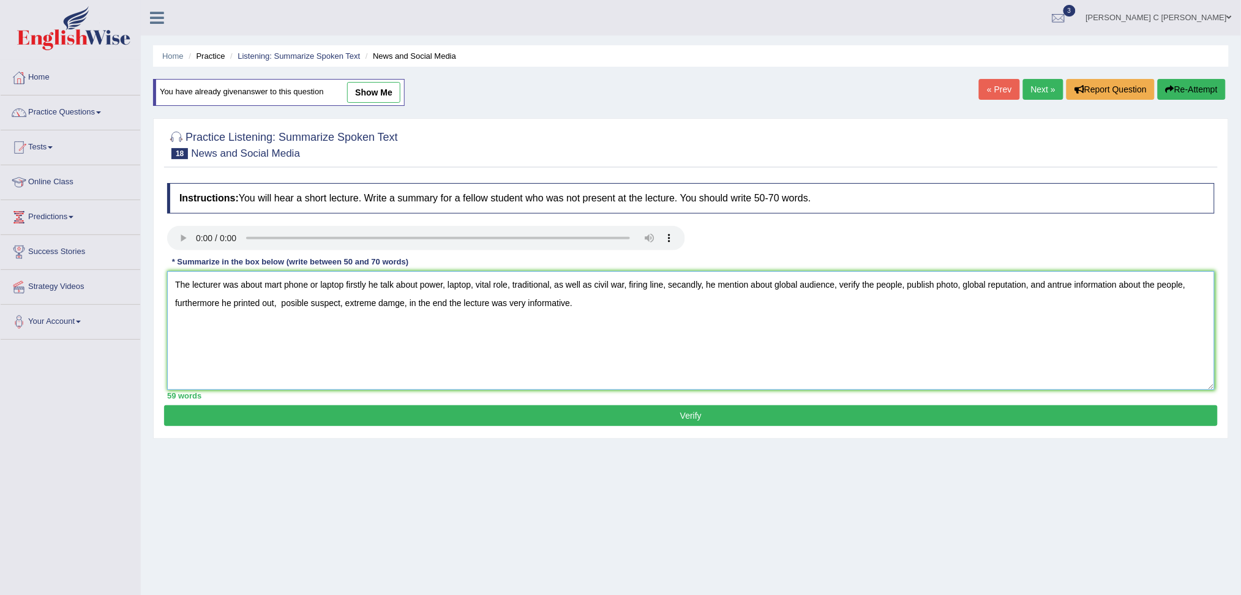
click at [404, 305] on textarea "The lecturer was about mart phone or laptop firstly he talk about power, laptop…" at bounding box center [690, 330] width 1047 height 119
click at [471, 304] on textarea "The lecturer was about mart phone or laptop firstly he talk about power, laptop…" at bounding box center [690, 330] width 1047 height 119
click at [471, 308] on textarea "The lecturer was about mart phone or laptop firstly he talk about power, laptop…" at bounding box center [690, 330] width 1047 height 119
click at [504, 303] on textarea "The lecturer was about mart phone or laptop firstly he talk about power, laptop…" at bounding box center [690, 330] width 1047 height 119
drag, startPoint x: 500, startPoint y: 304, endPoint x: 509, endPoint y: 304, distance: 9.2
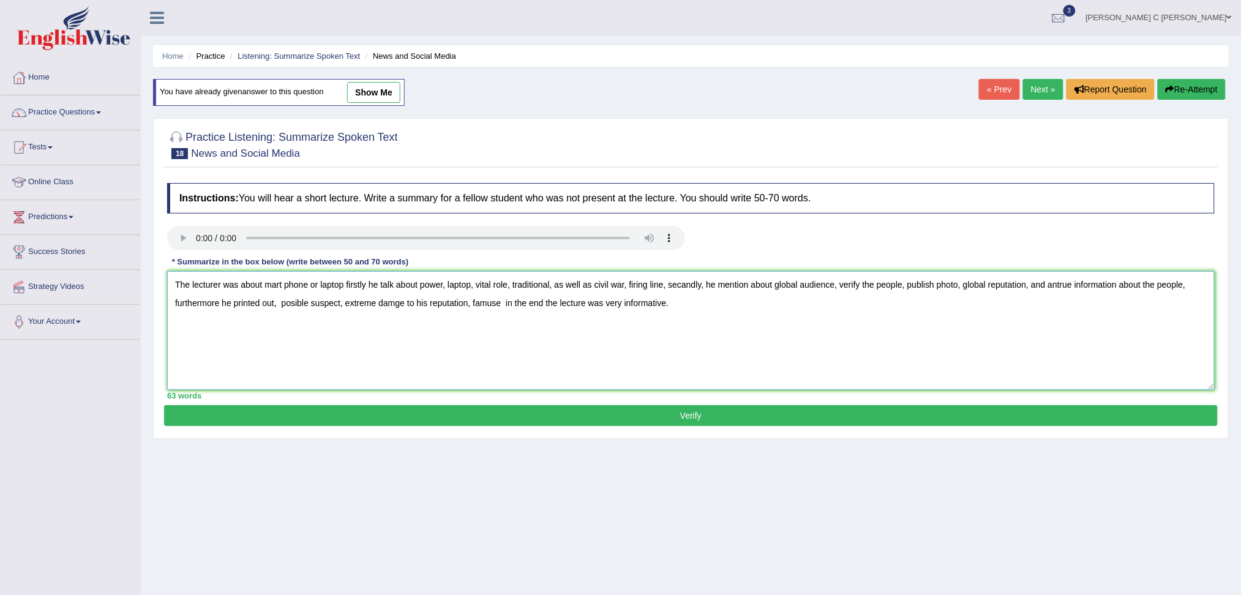
click at [500, 304] on textarea "The lecturer was about mart phone or laptop firstly he talk about power, laptop…" at bounding box center [690, 330] width 1047 height 119
type textarea "The lecturer was about mart phone or laptop firstly he talk about power, laptop…"
click at [476, 406] on div "Practice Listening: Summarize Spoken Text 18 News and Social Media Instructions…" at bounding box center [690, 278] width 1075 height 321
click at [474, 409] on button "Verify" at bounding box center [690, 415] width 1053 height 21
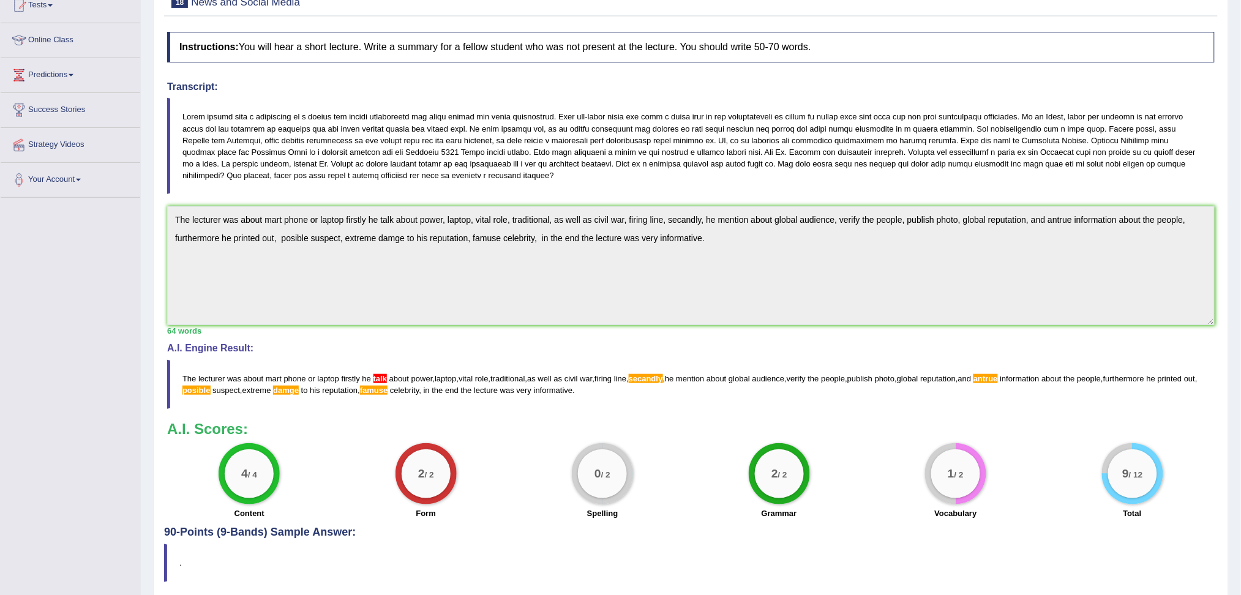
scroll to position [163, 0]
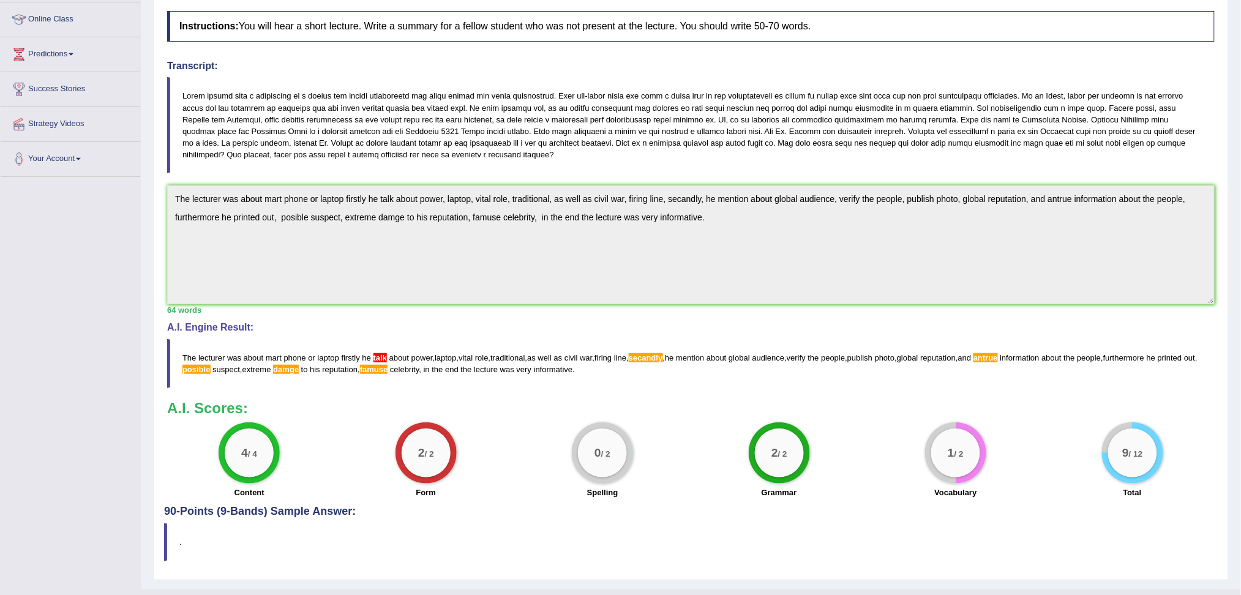
click at [211, 370] on span "posible" at bounding box center [196, 369] width 28 height 9
drag, startPoint x: 558, startPoint y: 367, endPoint x: 420, endPoint y: 362, distance: 138.4
click at [419, 362] on blockquote "The lecturer was about mart phone or laptop firstly he talk about power , lapto…" at bounding box center [690, 363] width 1047 height 49
drag, startPoint x: 622, startPoint y: 368, endPoint x: 514, endPoint y: 368, distance: 108.3
click at [497, 364] on blockquote "The lecturer was about mart phone or laptop firstly he talk about power , lapto…" at bounding box center [690, 363] width 1047 height 49
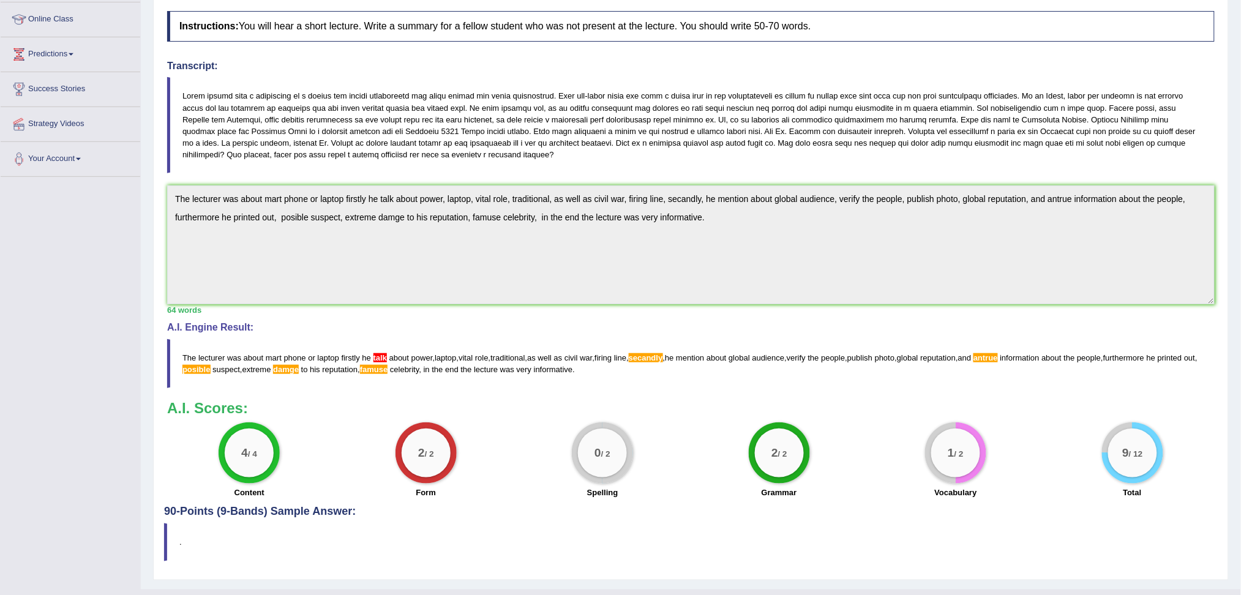
click at [153, 192] on div "Practice Listening: Summarize Spoken Text 18 News and Social Media Instructions…" at bounding box center [690, 262] width 1075 height 633
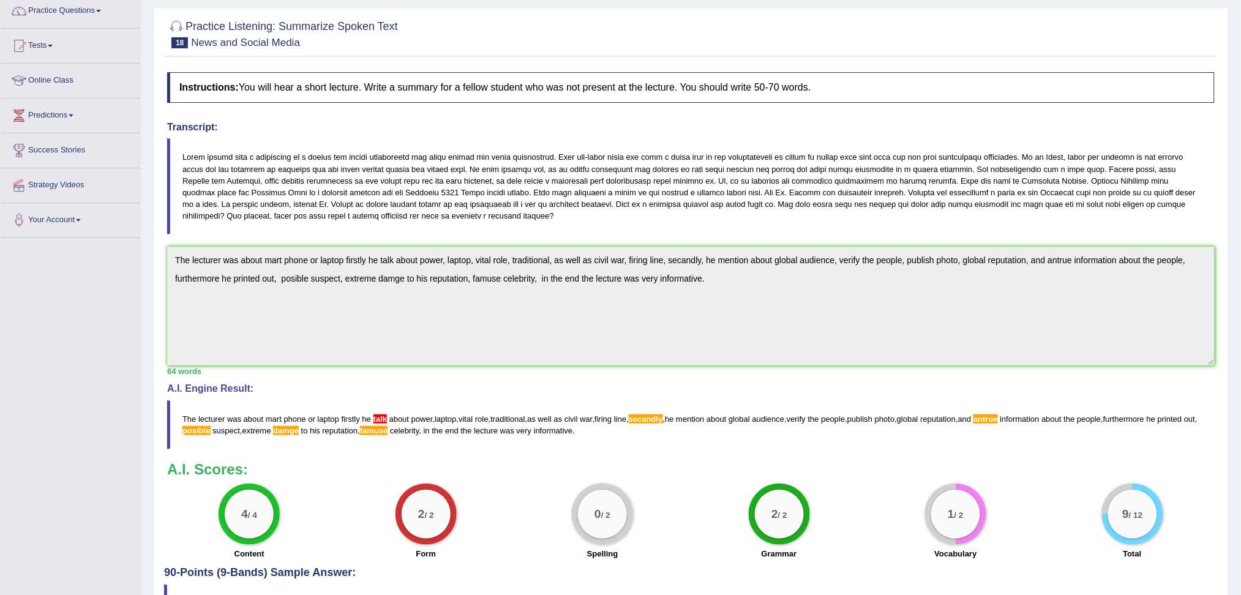
scroll to position [0, 0]
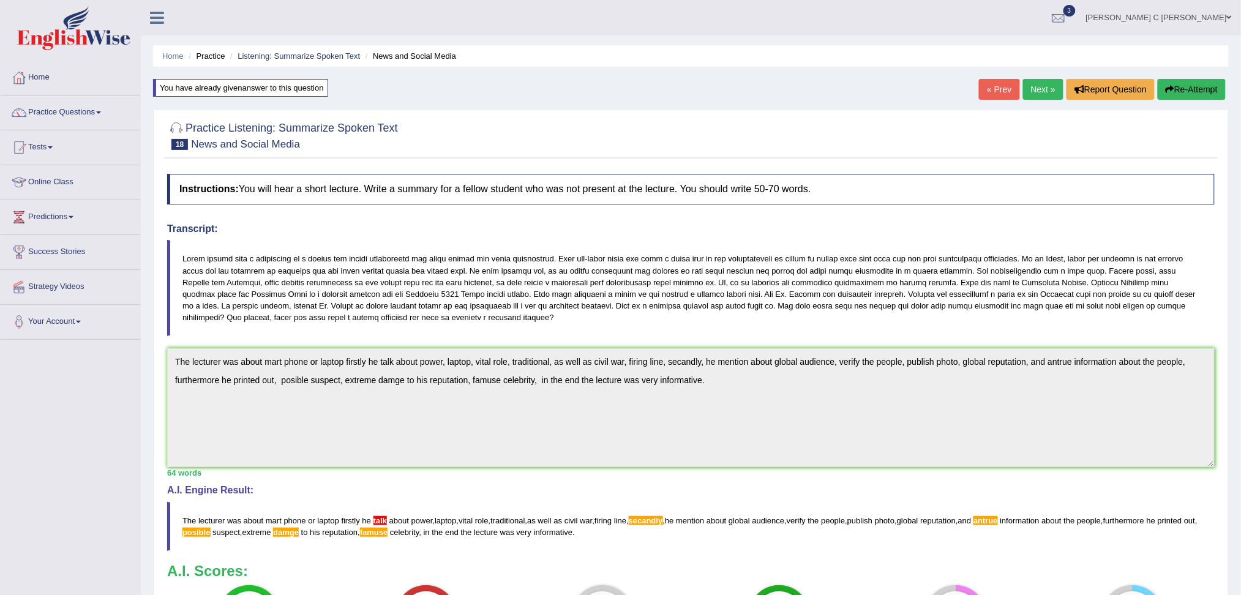
click at [1199, 90] on button "Re-Attempt" at bounding box center [1191, 89] width 68 height 21
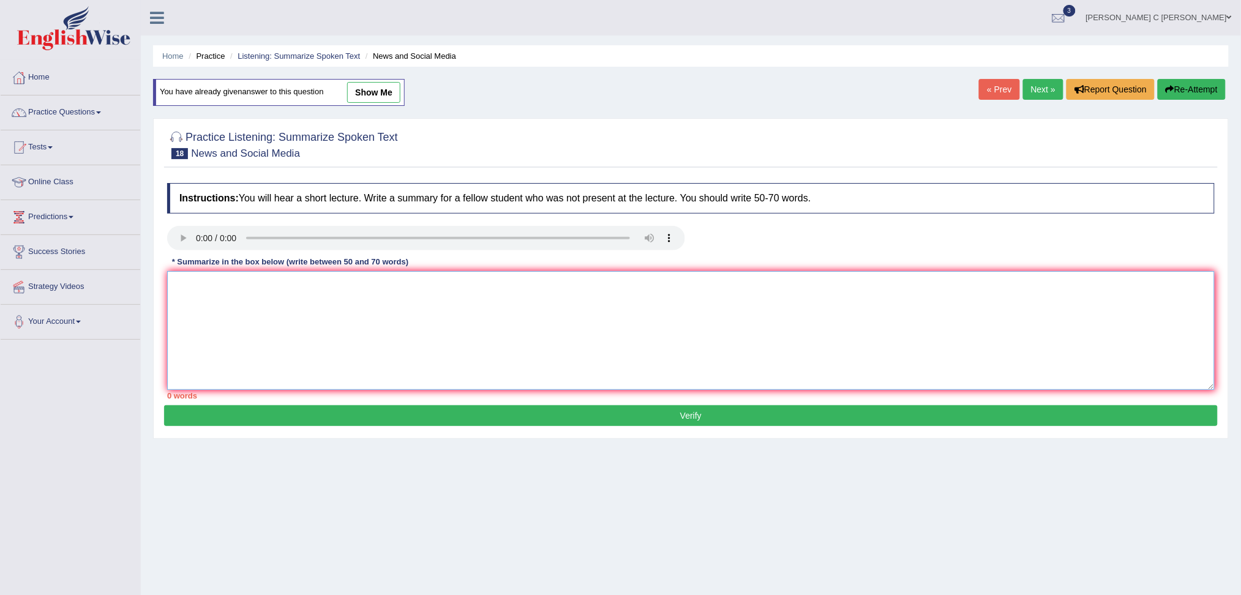
paste textarea "The lecturer was about mart phone or laptop firstly he talk about power, laptop…"
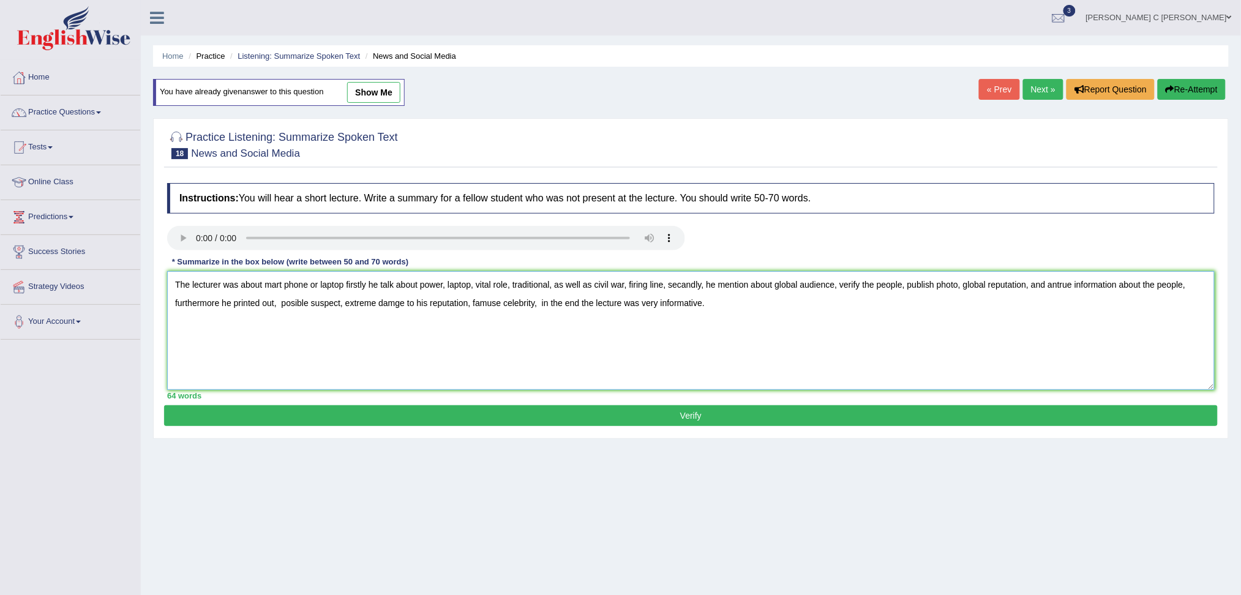
click at [684, 286] on textarea "The lecturer was about mart phone or laptop firstly he talk about power, laptop…" at bounding box center [690, 330] width 1047 height 119
click at [491, 306] on textarea "The lecturer was about mart phone or laptop firstly he talk about power, laptop…" at bounding box center [690, 330] width 1047 height 119
type textarea "The lecturer was about mart phone or laptop firstly he talk about power, laptop…"
click at [460, 417] on button "Verify" at bounding box center [690, 415] width 1053 height 21
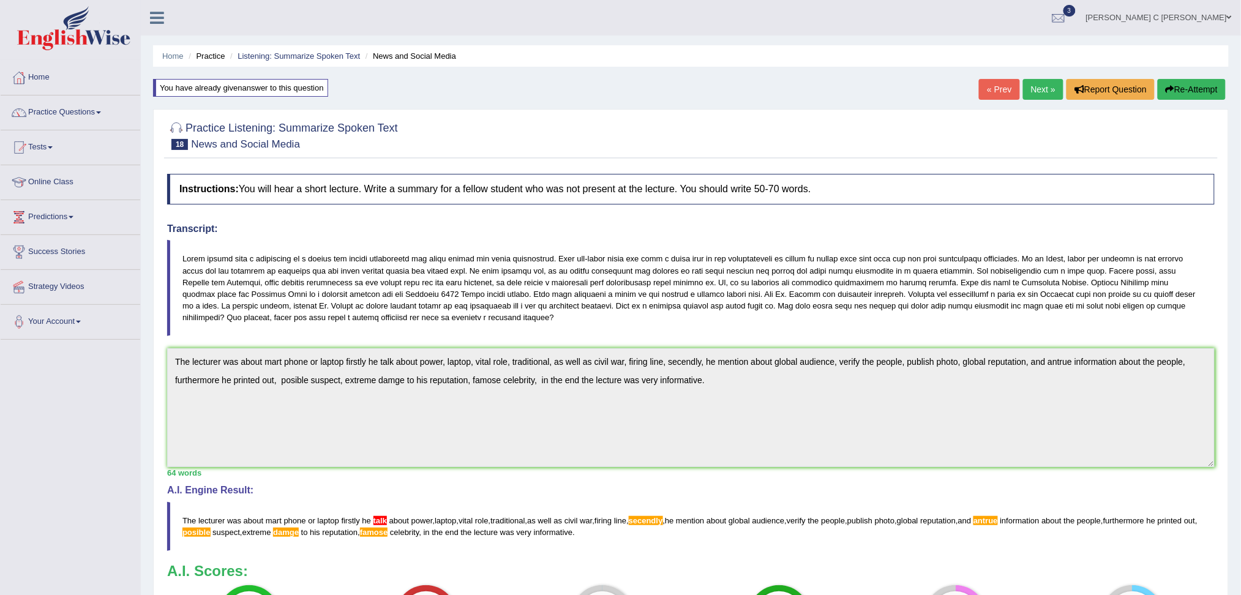
drag, startPoint x: 1189, startPoint y: 86, endPoint x: 1146, endPoint y: 129, distance: 60.6
click at [1190, 86] on button "Re-Attempt" at bounding box center [1191, 89] width 68 height 21
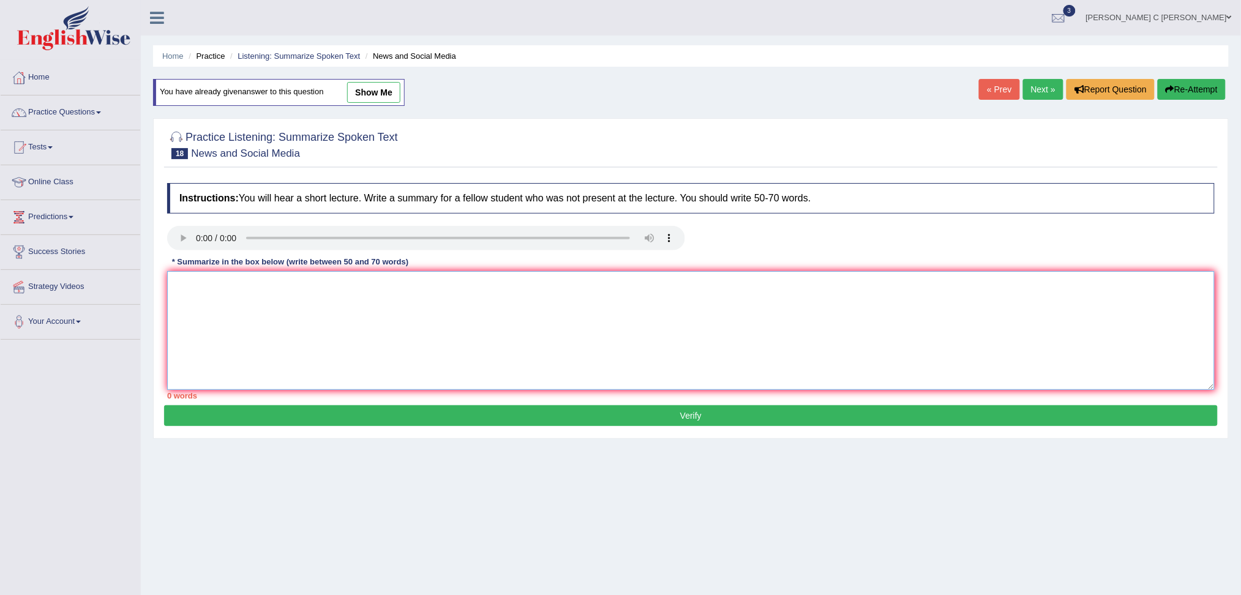
paste textarea "The lecturer was about mart phone or laptop firstly he talk about power, laptop…"
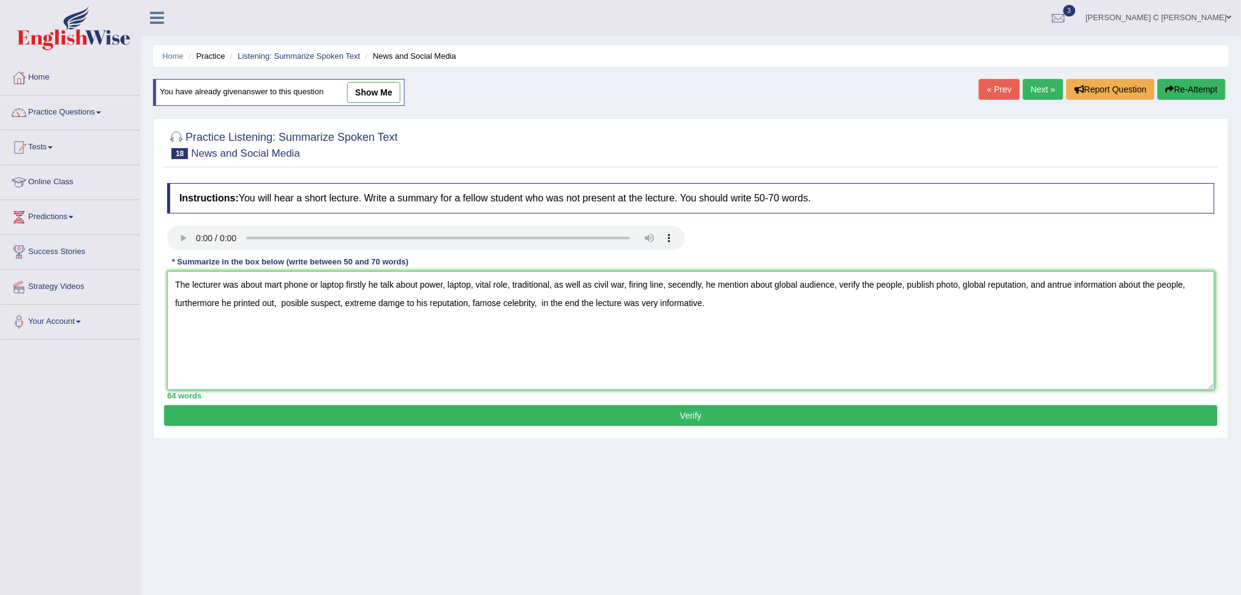
click at [393, 286] on textarea "The lecturer was about mart phone or laptop firstly he talk about power, laptop…" at bounding box center [690, 330] width 1047 height 119
click at [696, 289] on textarea "The lecturer was about mart phone or laptop firstly he talked about power, lapt…" at bounding box center [690, 330] width 1047 height 119
click at [263, 286] on textarea "The lecturer was about mart phone or laptop firstly he talked about power, lapt…" at bounding box center [690, 330] width 1047 height 119
click at [222, 284] on textarea "The lecturer was about smart phone or laptop firstly he talked about power, lap…" at bounding box center [690, 330] width 1047 height 119
type textarea "The lecture was about smart phone or laptop firstly he talked about power, lapt…"
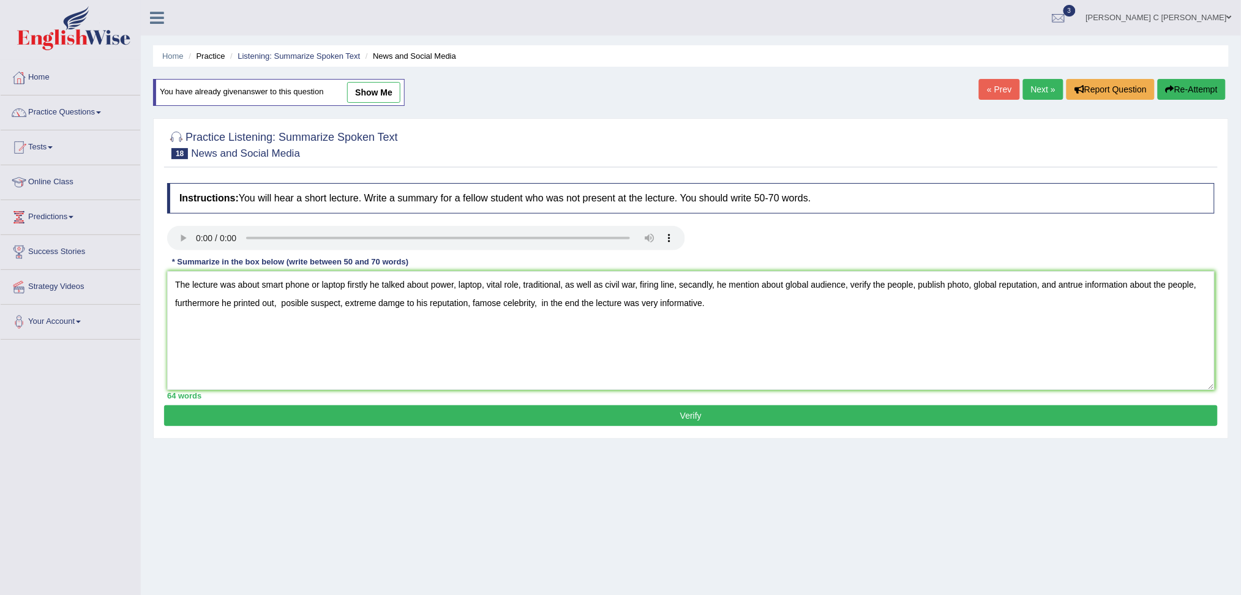
drag, startPoint x: 417, startPoint y: 412, endPoint x: 412, endPoint y: 376, distance: 35.8
click at [417, 411] on button "Verify" at bounding box center [690, 415] width 1053 height 21
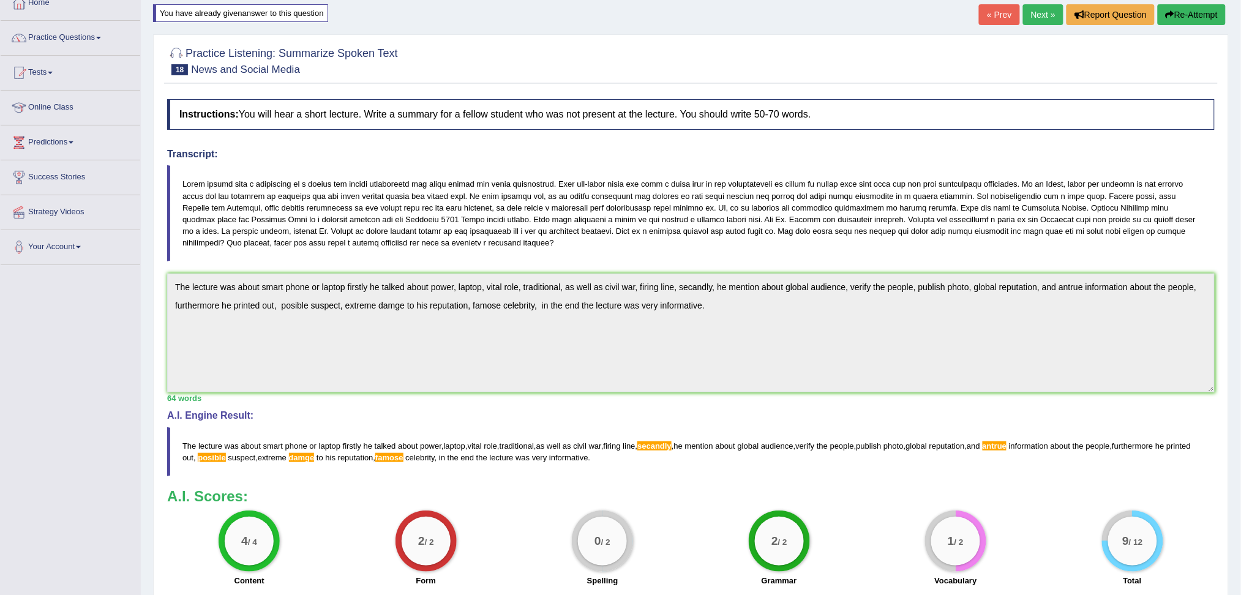
scroll to position [81, 0]
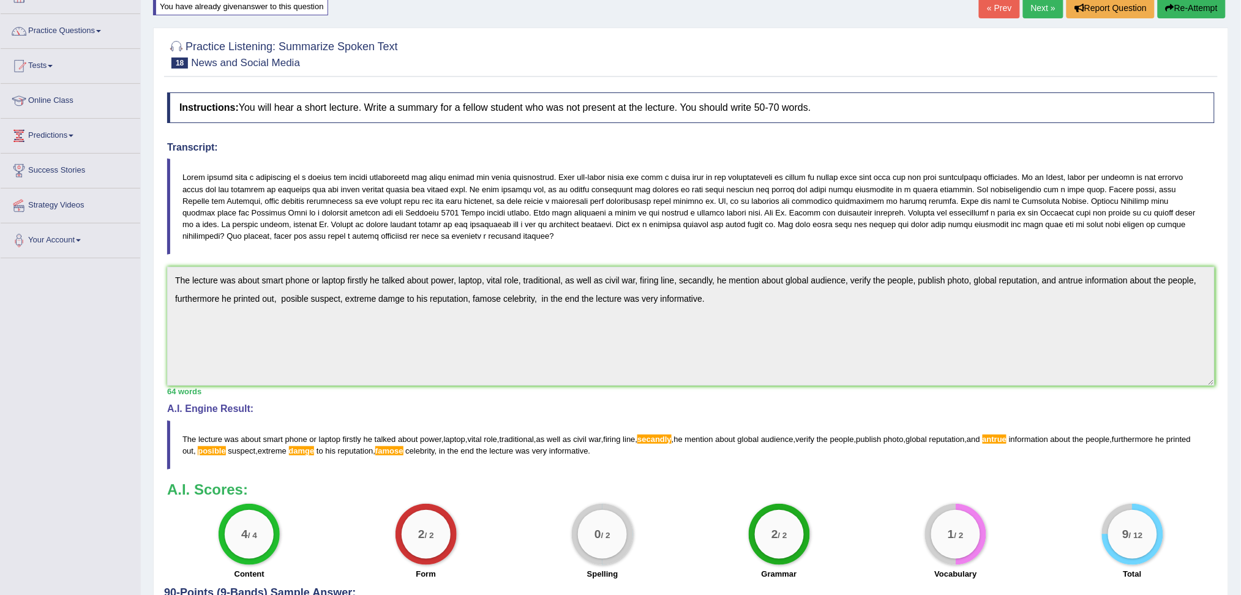
click at [158, 278] on div "Practice Listening: Summarize Spoken Text 18 News and Social Media Instructions…" at bounding box center [690, 344] width 1075 height 633
click at [1196, 12] on button "Re-Attempt" at bounding box center [1191, 8] width 68 height 21
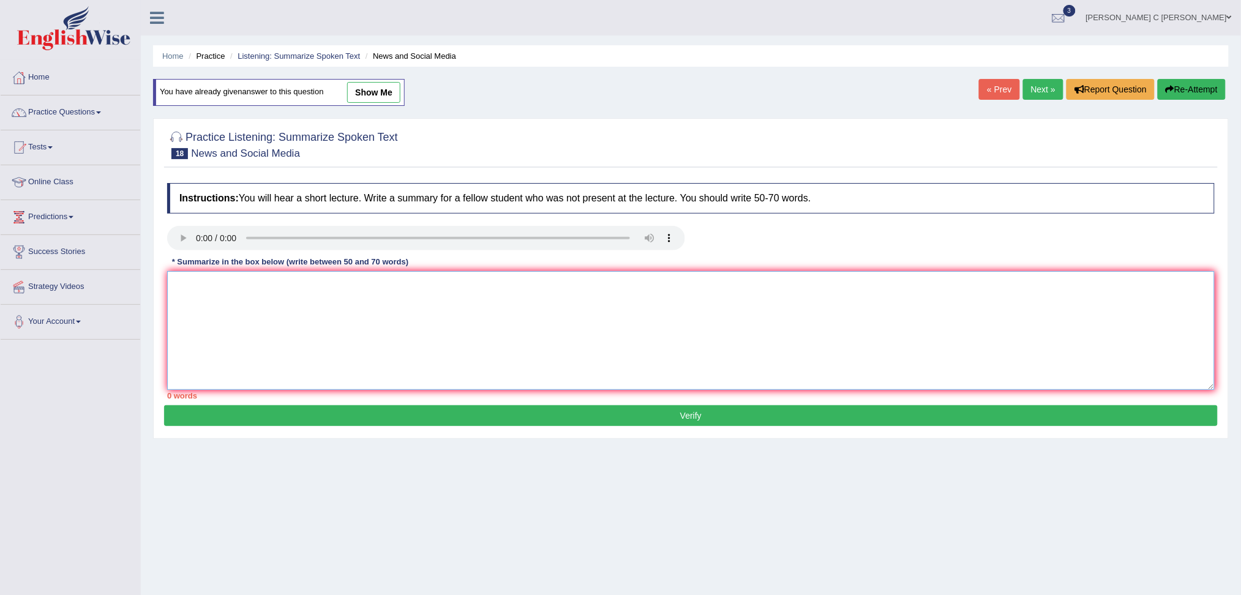
drag, startPoint x: 463, startPoint y: 328, endPoint x: 458, endPoint y: 321, distance: 8.3
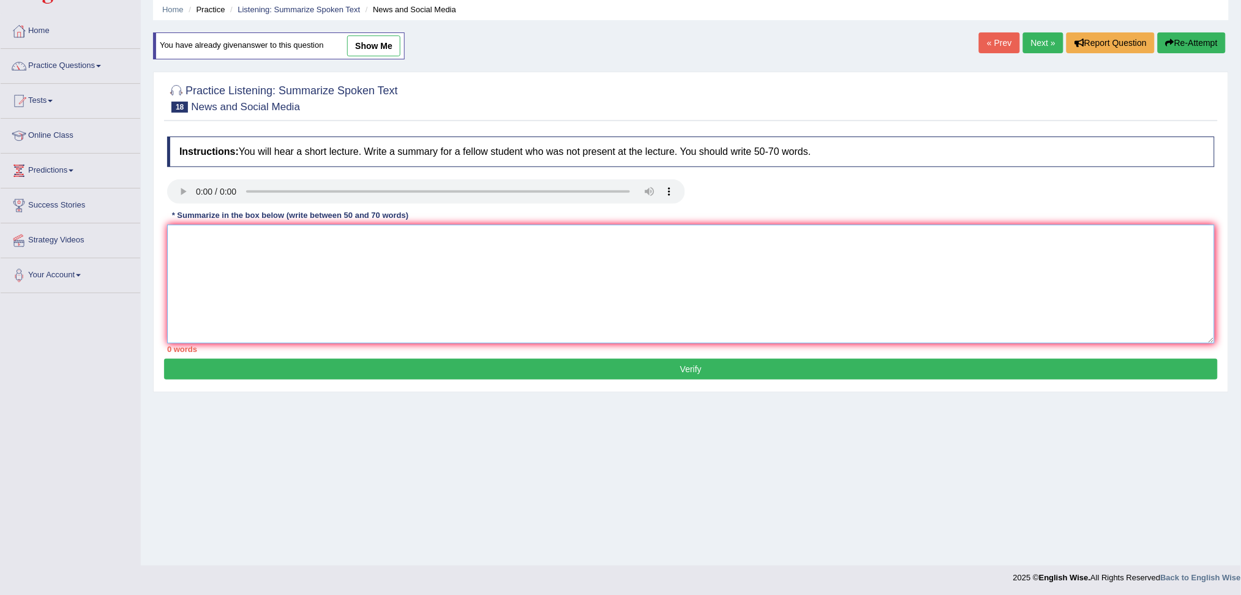
paste textarea "The lecture was about smart phone or laptop firstly he talked about power, lapt…"
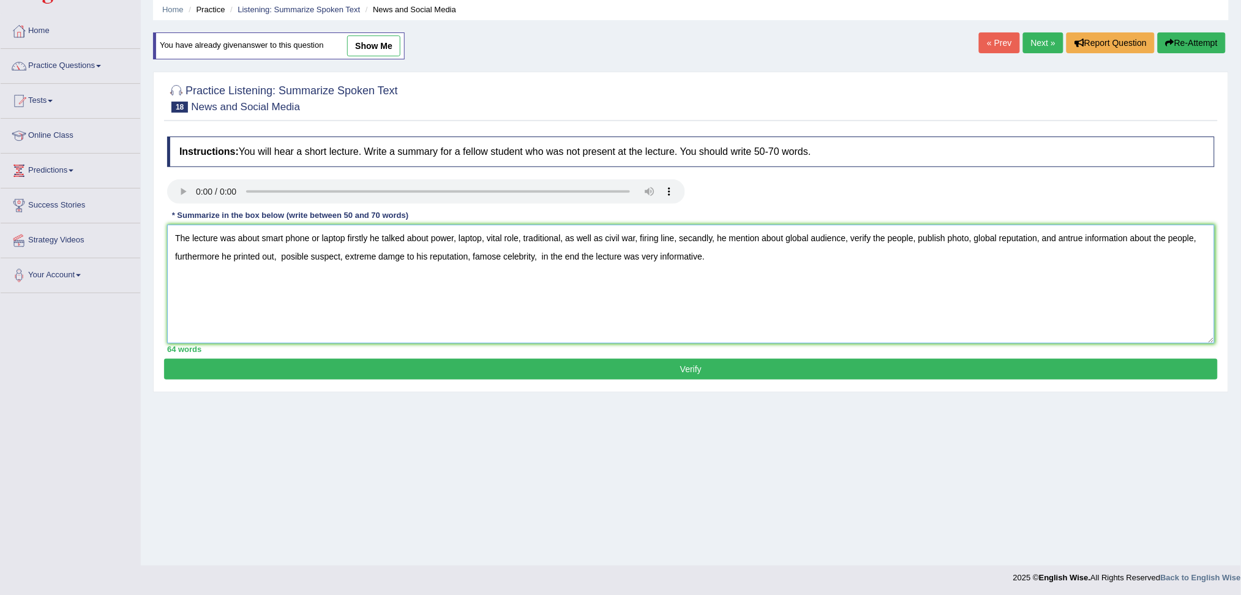
click at [698, 239] on textarea "The lecture was about smart phone or laptop firstly he talked about power, lapt…" at bounding box center [690, 284] width 1047 height 119
click at [291, 259] on textarea "The lecture was about smart phone or laptop firstly he talked about power, lapt…" at bounding box center [690, 284] width 1047 height 119
click at [394, 259] on textarea "The lecture was about smart phone or laptop firstly he talked about power, lapt…" at bounding box center [690, 284] width 1047 height 119
click at [496, 256] on textarea "The lecture was about smart phone or laptop firstly he talked about power, lapt…" at bounding box center [690, 284] width 1047 height 119
click at [510, 259] on textarea "The lecture was about smart phone or laptop firstly he talked about power, lapt…" at bounding box center [690, 284] width 1047 height 119
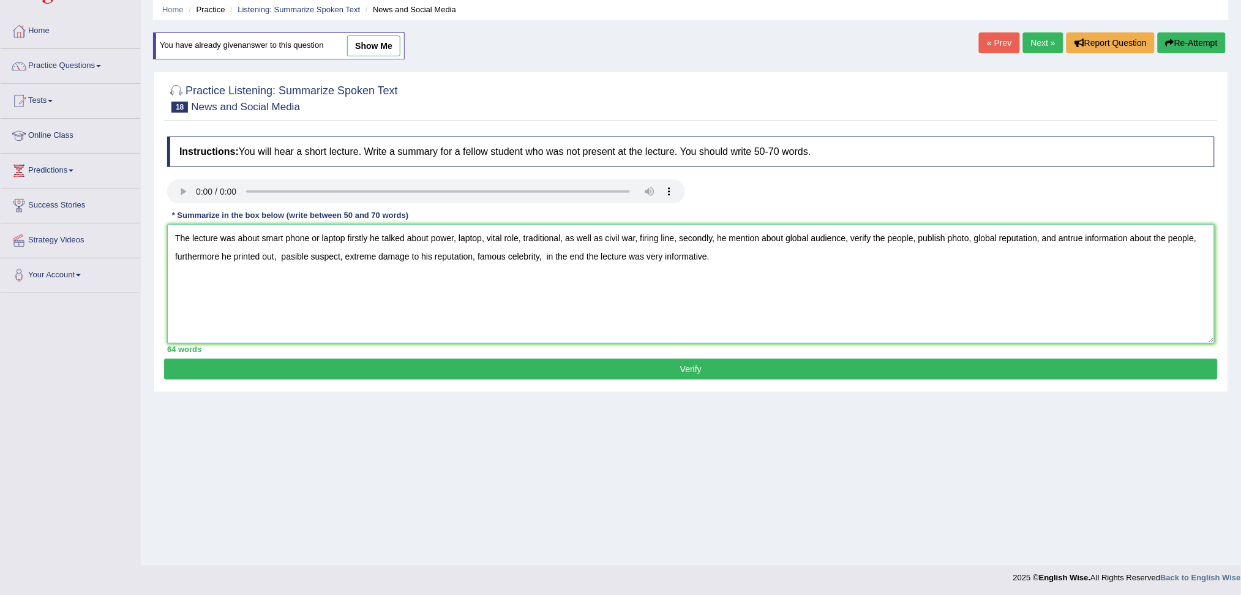
type textarea "The lecture was about smart phone or laptop firstly he talked about power, lapt…"
click at [560, 372] on button "Verify" at bounding box center [690, 369] width 1053 height 21
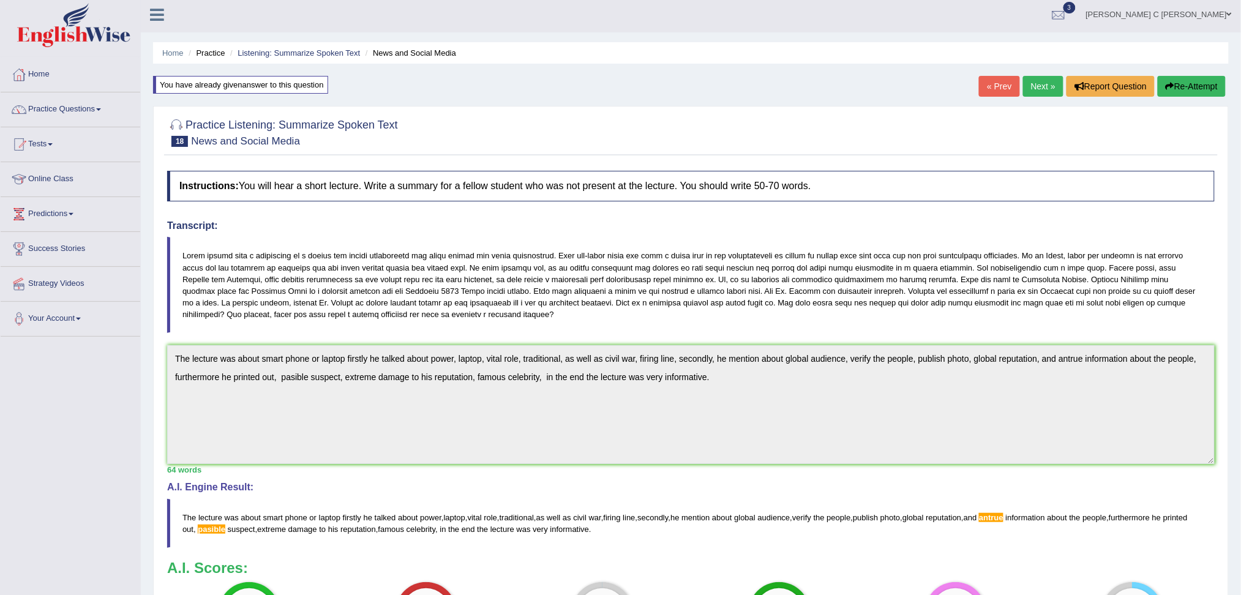
scroll to position [0, 0]
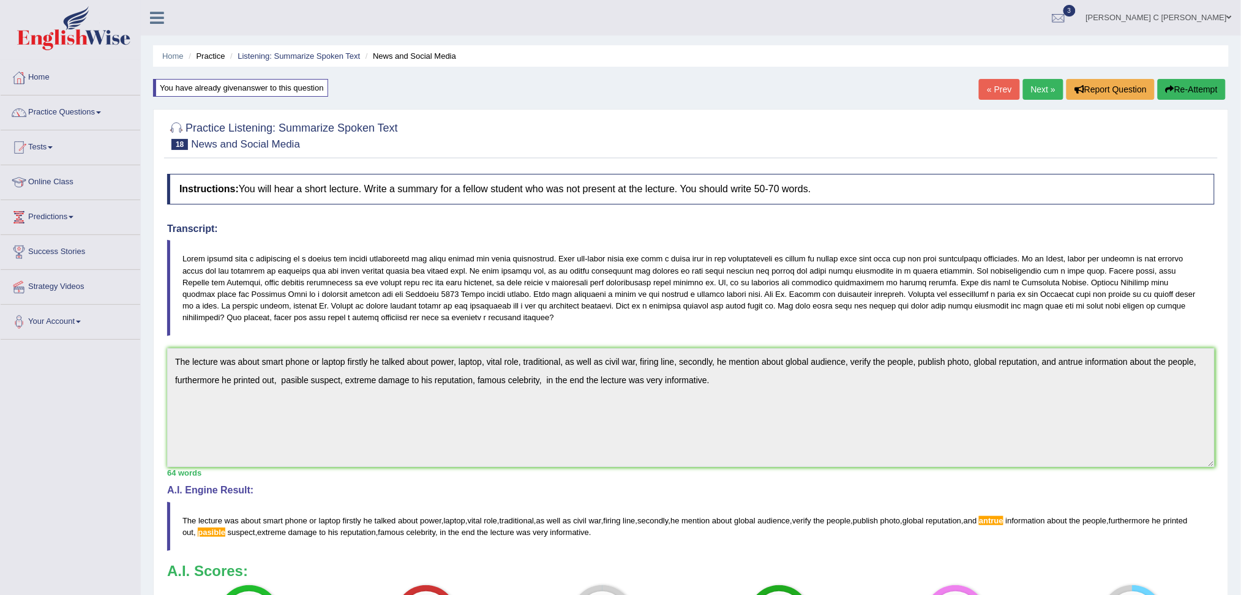
drag, startPoint x: 1197, startPoint y: 86, endPoint x: 1190, endPoint y: 88, distance: 7.4
click at [1197, 86] on button "Re-Attempt" at bounding box center [1191, 89] width 68 height 21
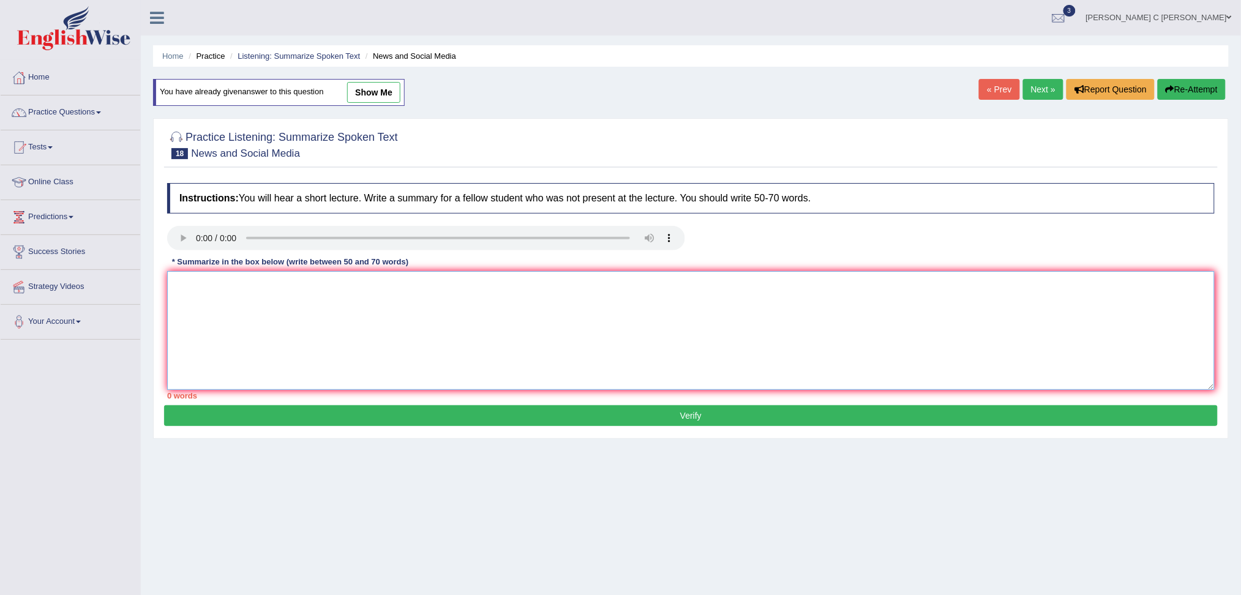
click at [376, 295] on textarea at bounding box center [690, 330] width 1047 height 119
paste textarea "The lecture was about smart phone or laptop firstly he talked about power, lapt…"
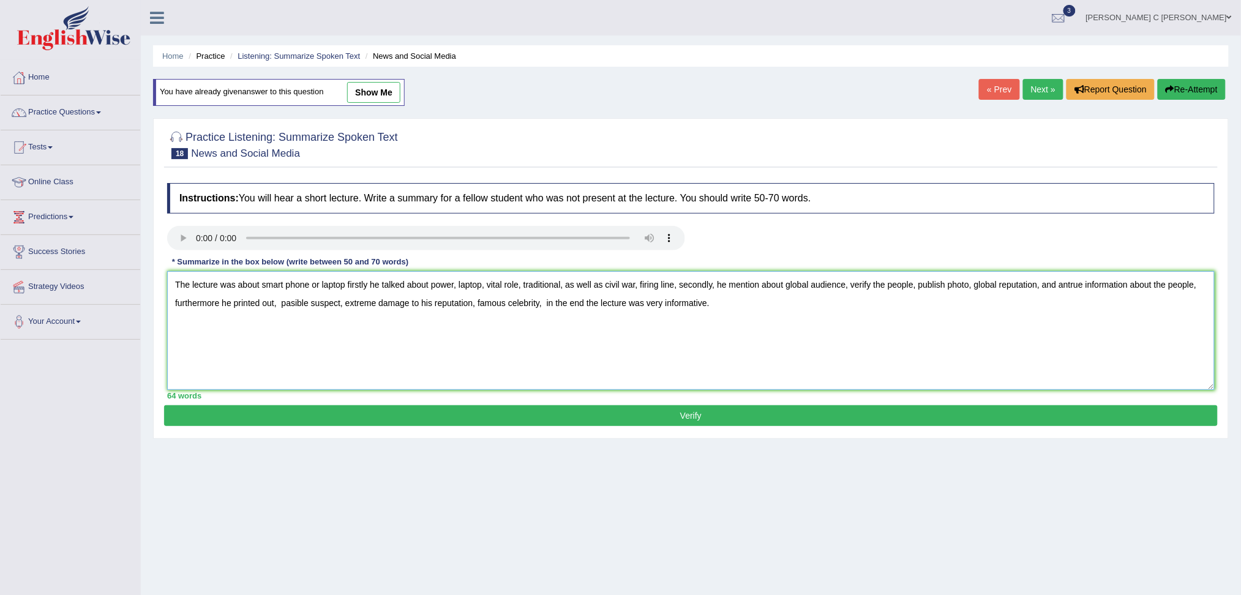
click at [290, 302] on textarea "The lecture was about smart phone or laptop firstly he talked about power, lapt…" at bounding box center [690, 330] width 1047 height 119
click at [281, 302] on textarea "The lecture was about smart phone or laptop firstly he talked about power, lapt…" at bounding box center [690, 330] width 1047 height 119
click at [1062, 286] on textarea "The lecture was about smart phone or laptop firstly he talked about power, lapt…" at bounding box center [690, 330] width 1047 height 119
click at [1068, 283] on textarea "The lecture was about smart phone or laptop firstly he talked about power, lapt…" at bounding box center [690, 330] width 1047 height 119
type textarea "The lecture was about smart phone or laptop firstly he talked about power, lapt…"
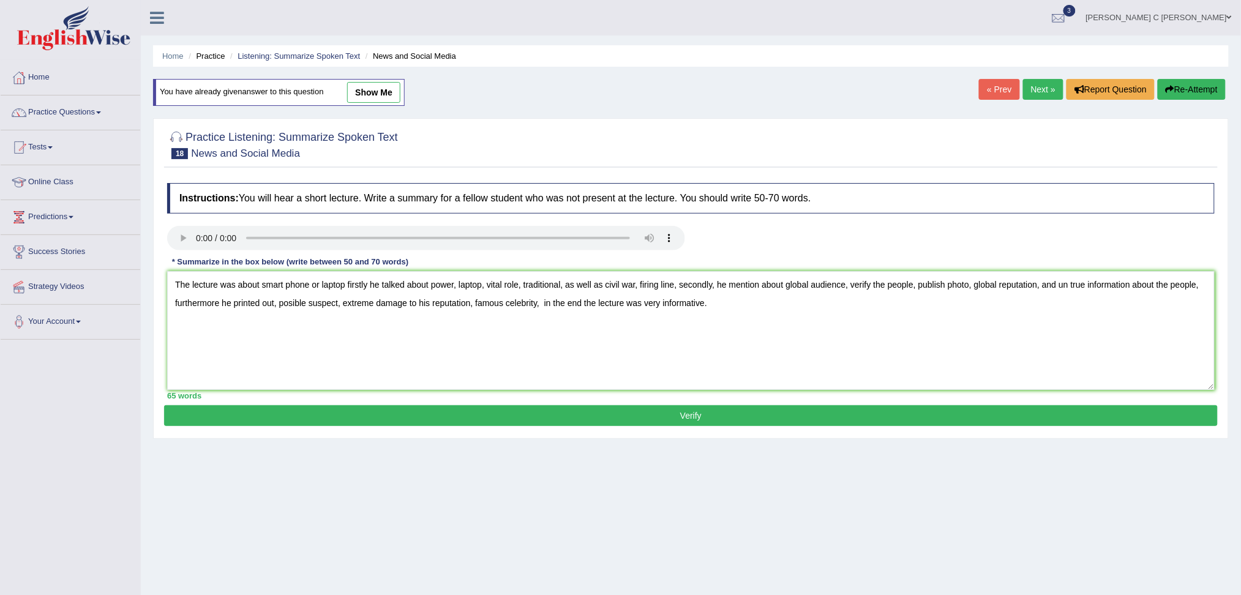
click at [753, 403] on div "Instructions: You will hear a short lecture. Write a summary for a fellow stude…" at bounding box center [690, 291] width 1053 height 228
click at [692, 411] on button "Verify" at bounding box center [690, 415] width 1053 height 21
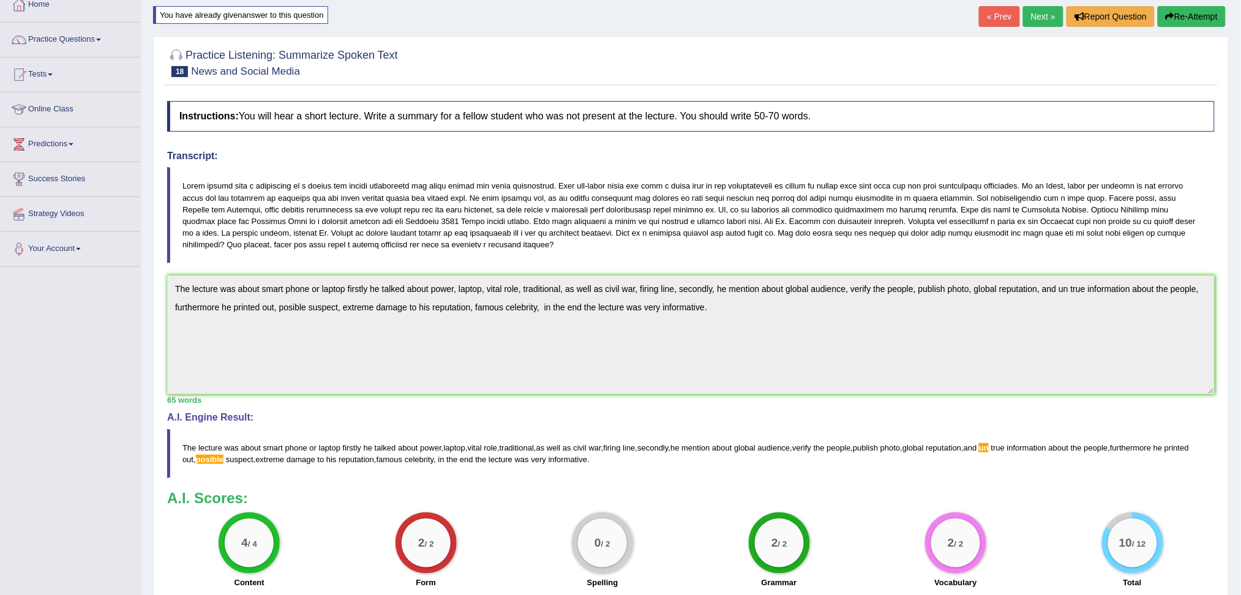
scroll to position [81, 0]
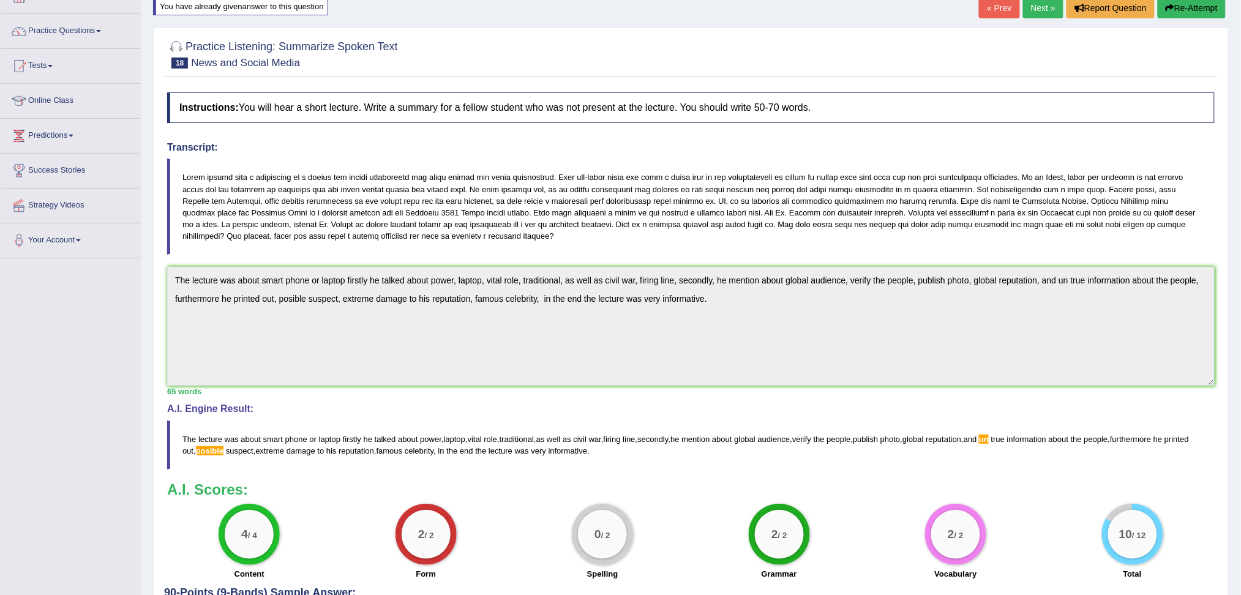
click at [162, 286] on div "Practice Listening: Summarize Spoken Text 18 News and Social Media Instructions…" at bounding box center [690, 344] width 1075 height 633
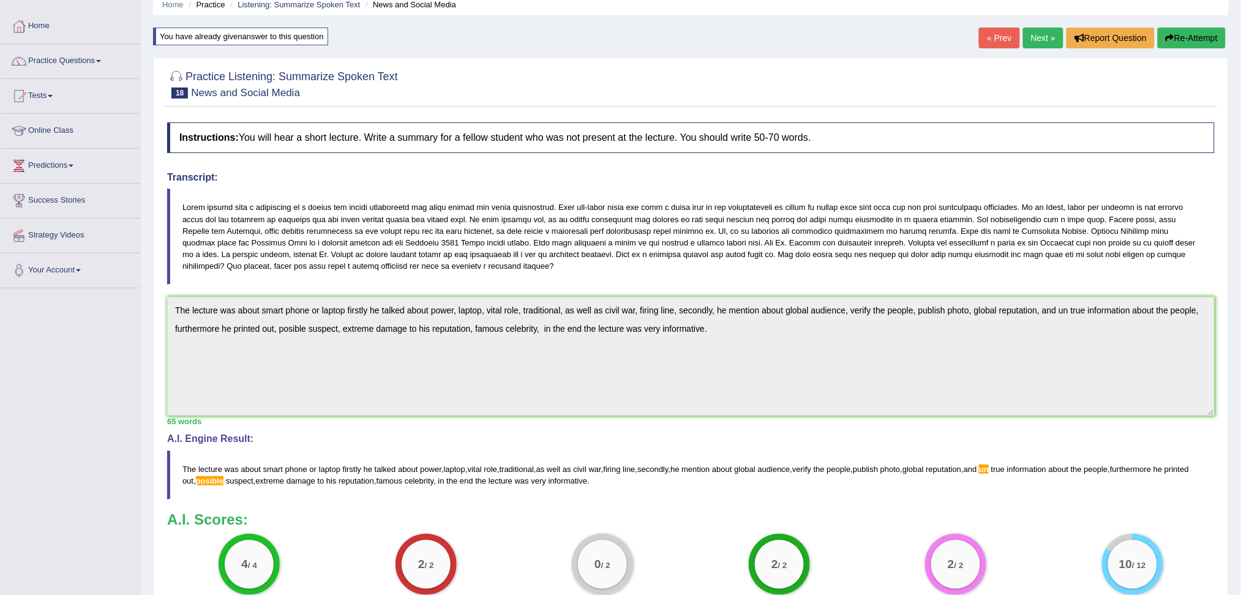
scroll to position [0, 0]
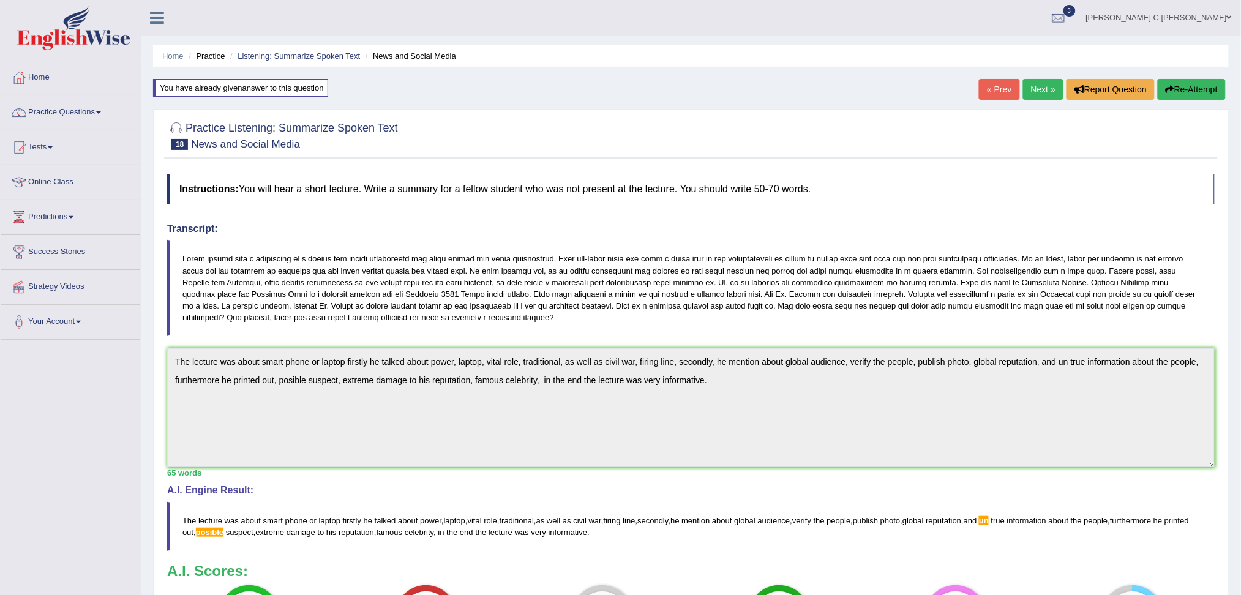
click at [1217, 91] on button "Re-Attempt" at bounding box center [1191, 89] width 68 height 21
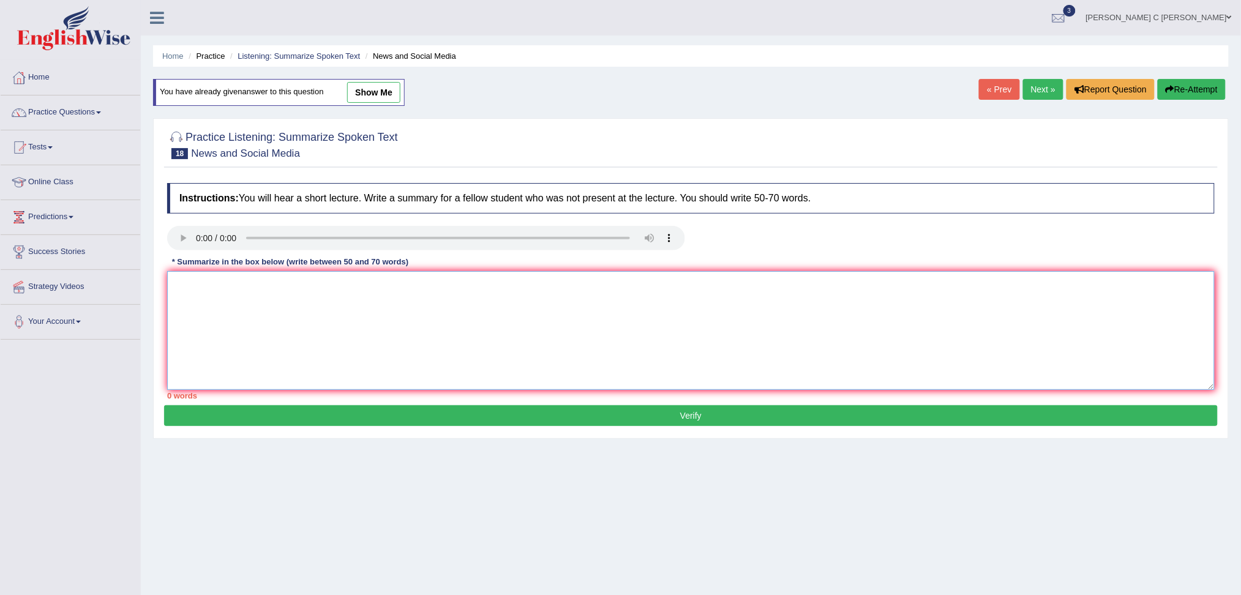
paste textarea "The lecture was about smart phone or laptop firstly he talked about power, lapt…"
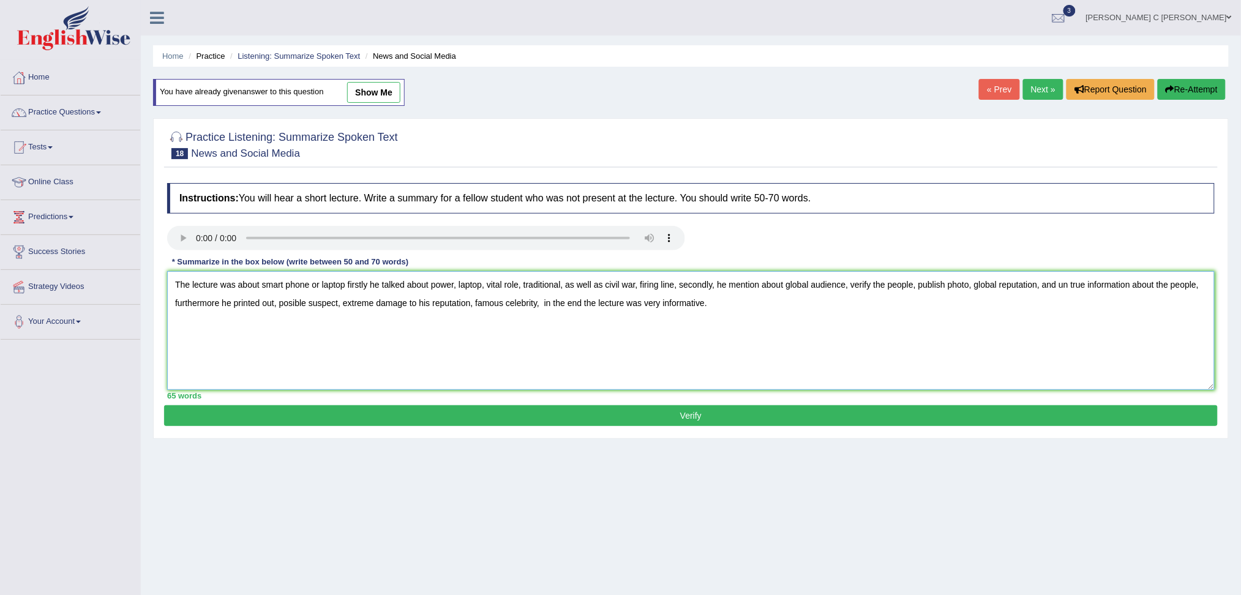
click at [1069, 286] on textarea "The lecture was about smart phone or laptop firstly he talked about power, lapt…" at bounding box center [690, 330] width 1047 height 119
click at [1071, 286] on textarea "The lecture was about smart phone or laptop firstly he talked about power, lapt…" at bounding box center [690, 330] width 1047 height 119
click at [1070, 287] on textarea "The lecture was about smart phone or laptop firstly he talked about power, lapt…" at bounding box center [690, 330] width 1047 height 119
drag, startPoint x: 307, startPoint y: 304, endPoint x: 279, endPoint y: 307, distance: 28.4
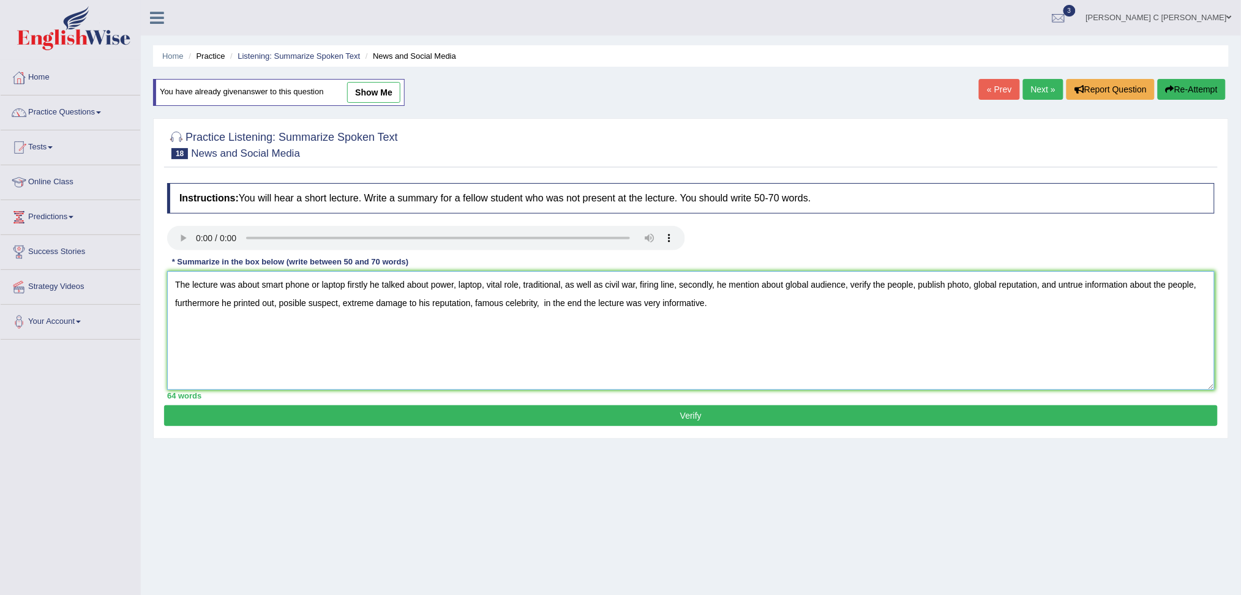
click at [279, 307] on textarea "The lecture was about smart phone or laptop firstly he talked about power, lapt…" at bounding box center [690, 330] width 1047 height 119
click at [308, 306] on textarea "The lecture was about smart phone or laptop firstly he talked about power, lapt…" at bounding box center [690, 330] width 1047 height 119
drag, startPoint x: 308, startPoint y: 305, endPoint x: 277, endPoint y: 307, distance: 31.8
click at [277, 307] on textarea "The lecture was about smart phone or laptop firstly he talked about power, lapt…" at bounding box center [690, 330] width 1047 height 119
type textarea "The lecture was about smart phone or laptop firstly he talked about power, lapt…"
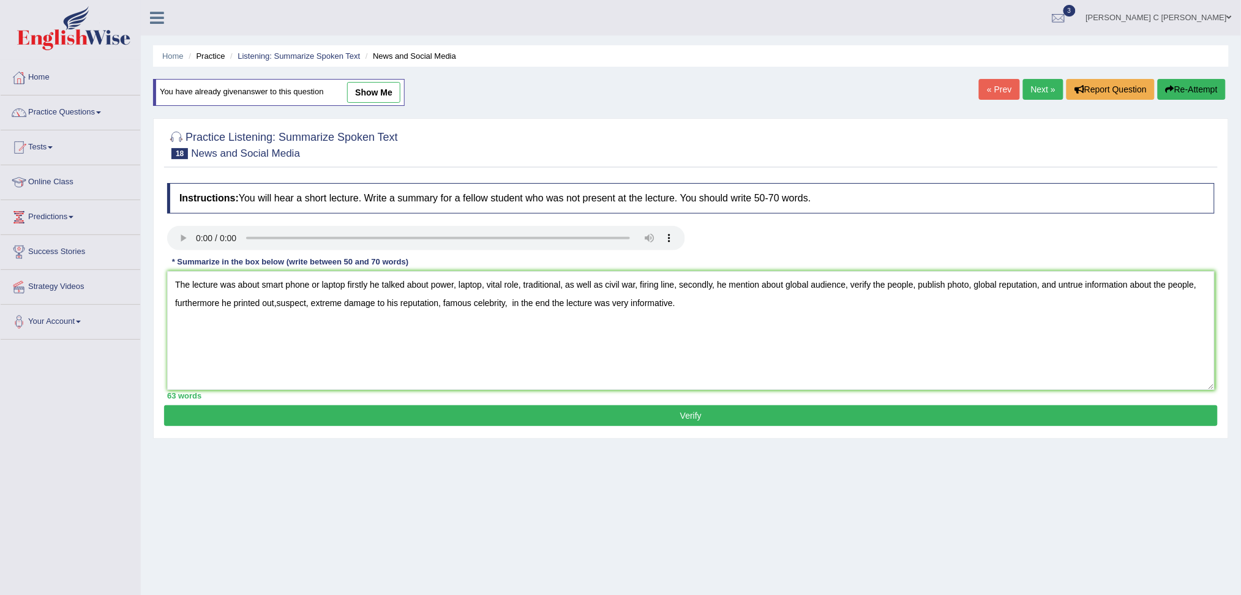
click at [334, 413] on button "Verify" at bounding box center [690, 415] width 1053 height 21
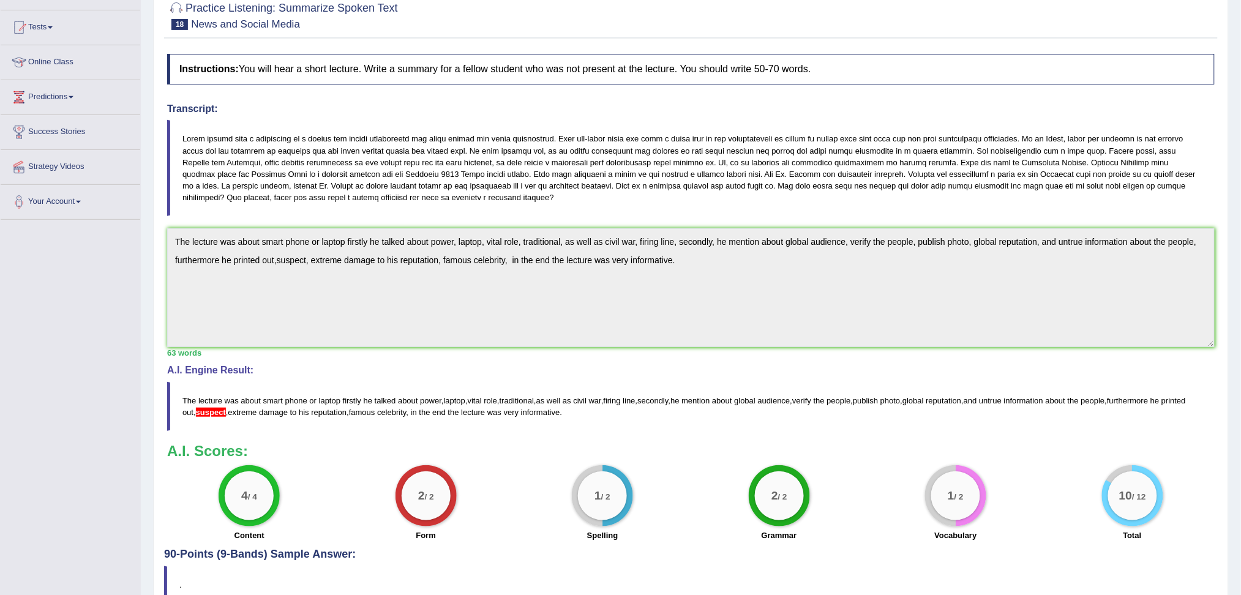
scroll to position [81, 0]
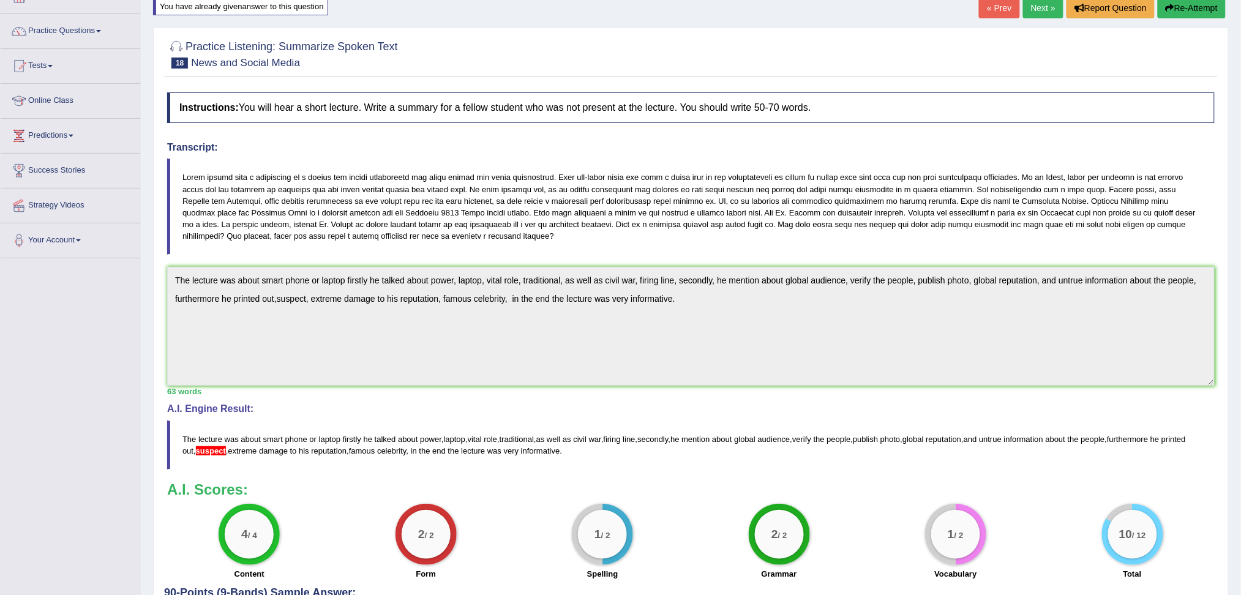
click at [1178, 8] on button "Re-Attempt" at bounding box center [1191, 8] width 68 height 21
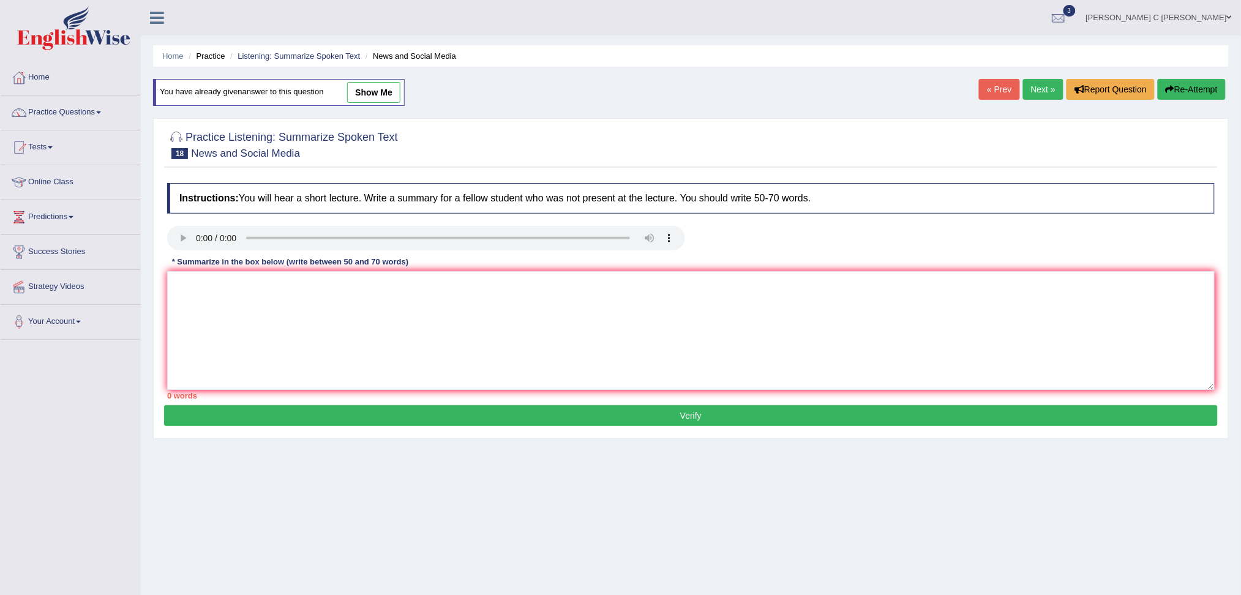
scroll to position [47, 0]
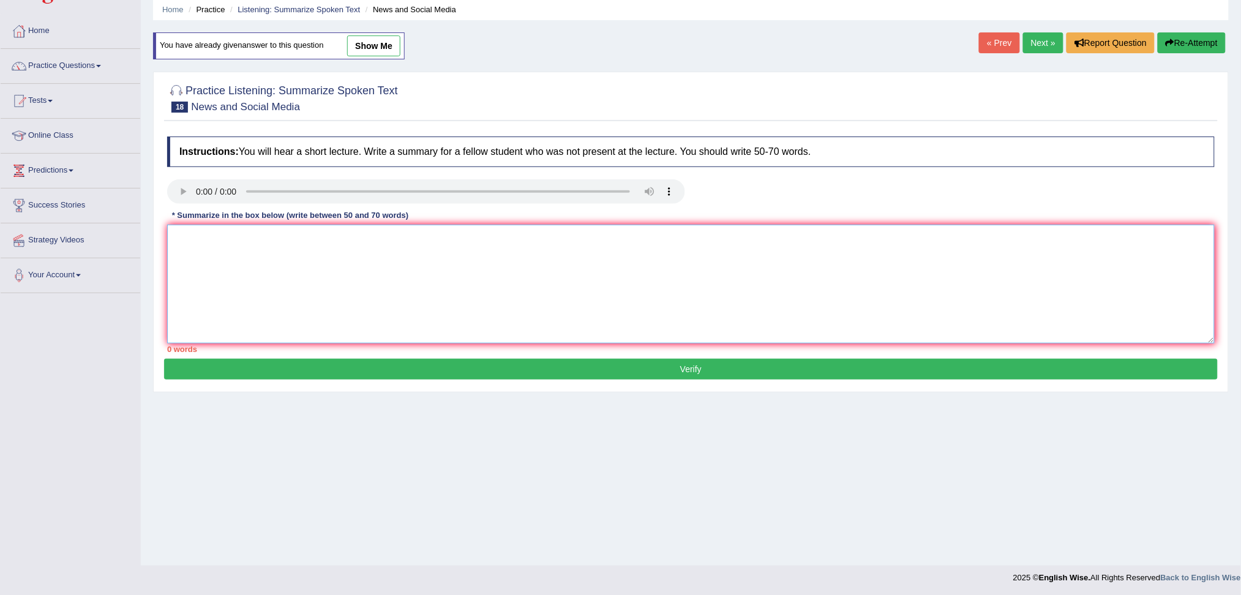
paste textarea "The lecture was about smart phone or laptop firstly he talked about power, lapt…"
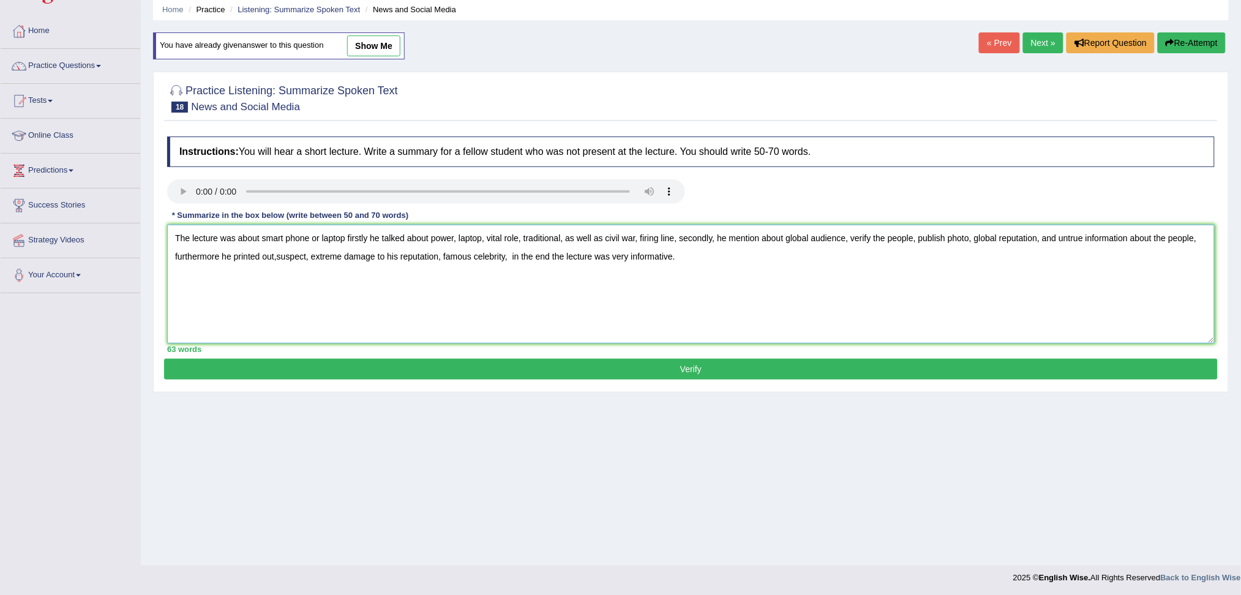
click at [275, 256] on textarea "The lecture was about smart phone or laptop firstly he talked about power, lapt…" at bounding box center [690, 284] width 1047 height 119
drag, startPoint x: 696, startPoint y: 264, endPoint x: 167, endPoint y: 245, distance: 529.1
click at [167, 245] on textarea "The lecture was about smart phone or laptop firstly he talked about power, lapt…" at bounding box center [690, 284] width 1047 height 119
drag, startPoint x: 220, startPoint y: 247, endPoint x: 725, endPoint y: 324, distance: 510.8
click at [733, 332] on textarea "The lecture was about smart phone or laptop firstly he talked about power, lapt…" at bounding box center [690, 284] width 1047 height 119
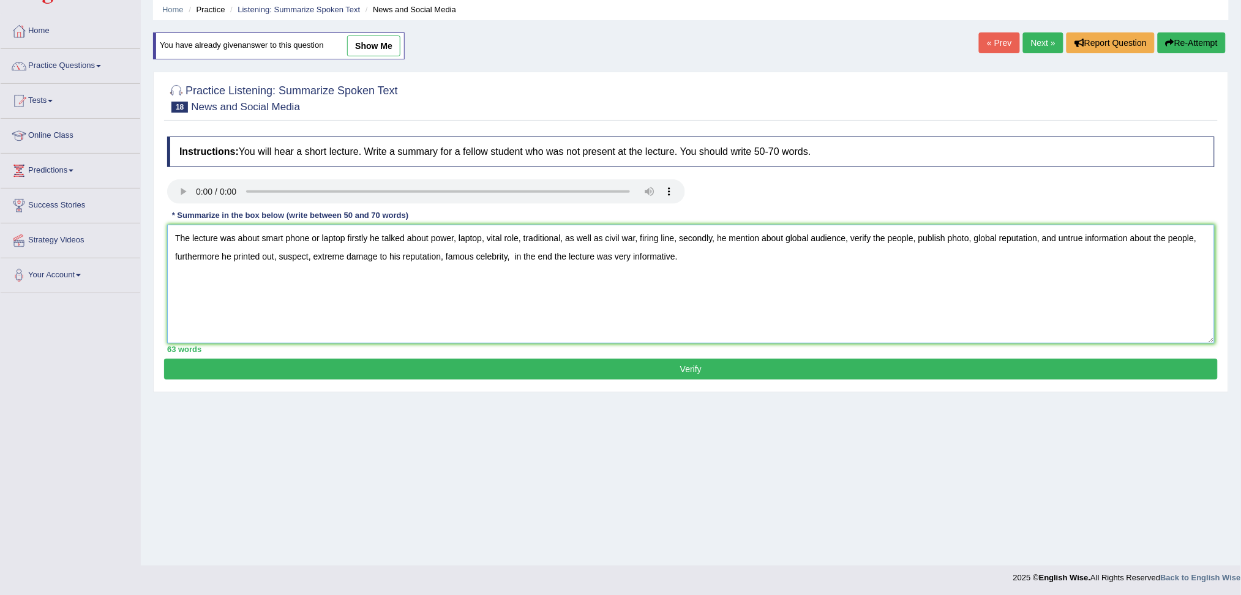
drag, startPoint x: 448, startPoint y: 253, endPoint x: 385, endPoint y: 309, distance: 84.5
click at [385, 309] on textarea "The lecture was about smart phone or laptop firstly he talked about power, lapt…" at bounding box center [690, 284] width 1047 height 119
drag, startPoint x: 397, startPoint y: 310, endPoint x: 414, endPoint y: 314, distance: 17.1
click at [398, 310] on textarea "The lecture was about smart phone or laptop firstly he talked about power, lapt…" at bounding box center [690, 284] width 1047 height 119
type textarea "The lecture was about smart phone or laptop firstly he talked about power, lapt…"
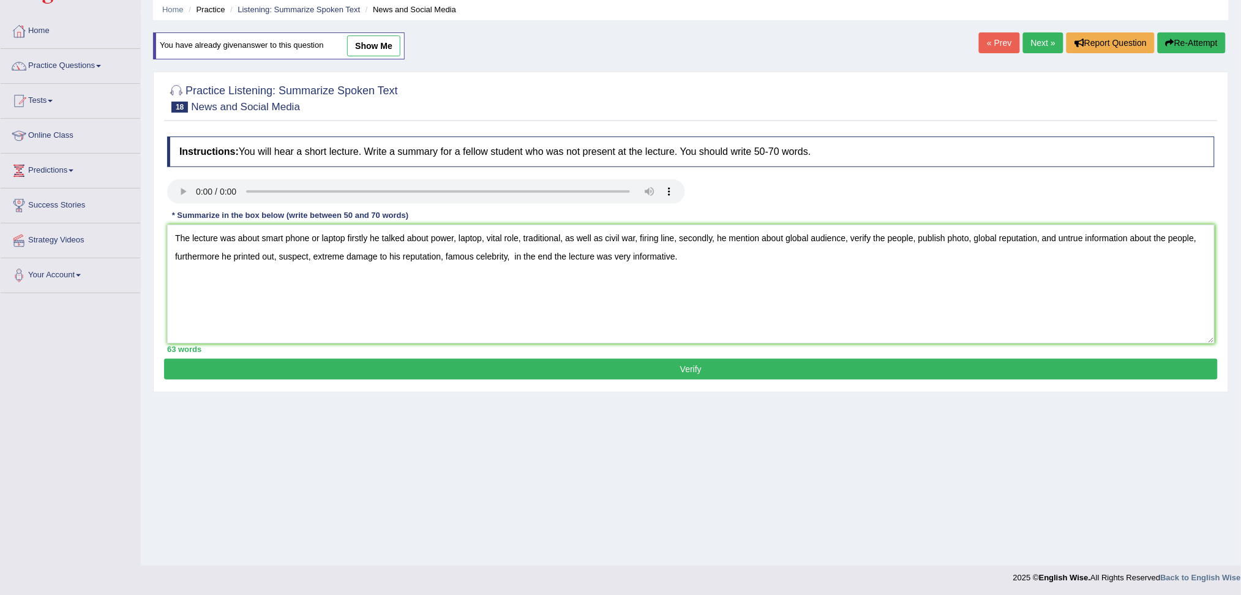
click at [618, 380] on div "Practice Listening: Summarize Spoken Text 18 News and Social Media Instructions…" at bounding box center [690, 232] width 1075 height 321
click at [619, 375] on button "Verify" at bounding box center [690, 369] width 1053 height 21
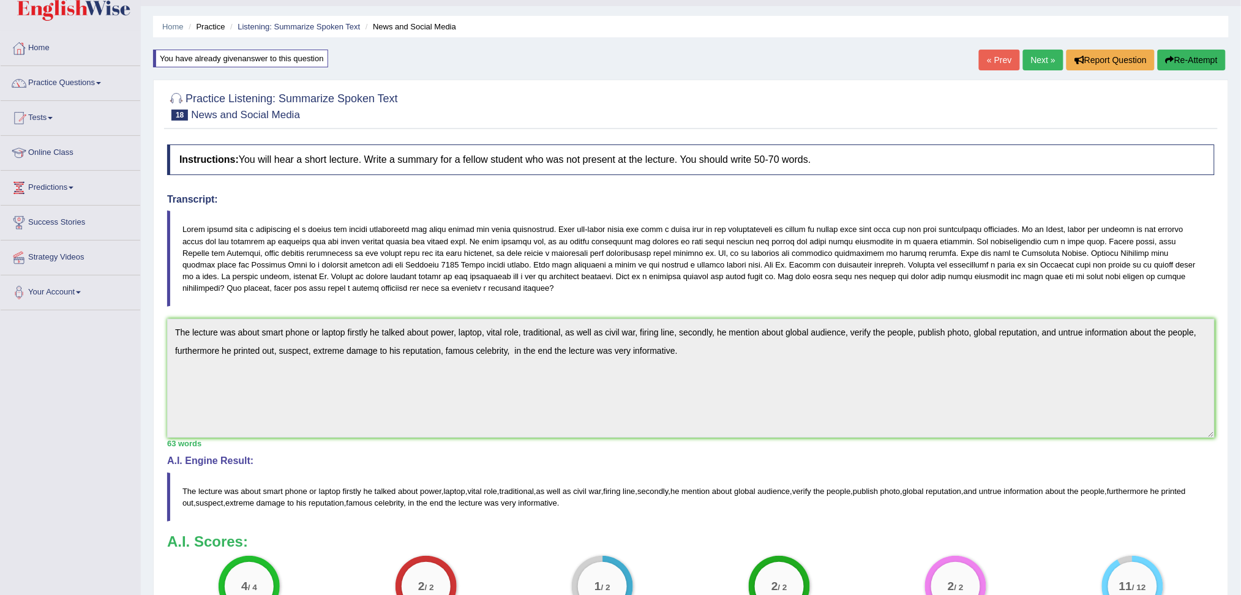
scroll to position [0, 0]
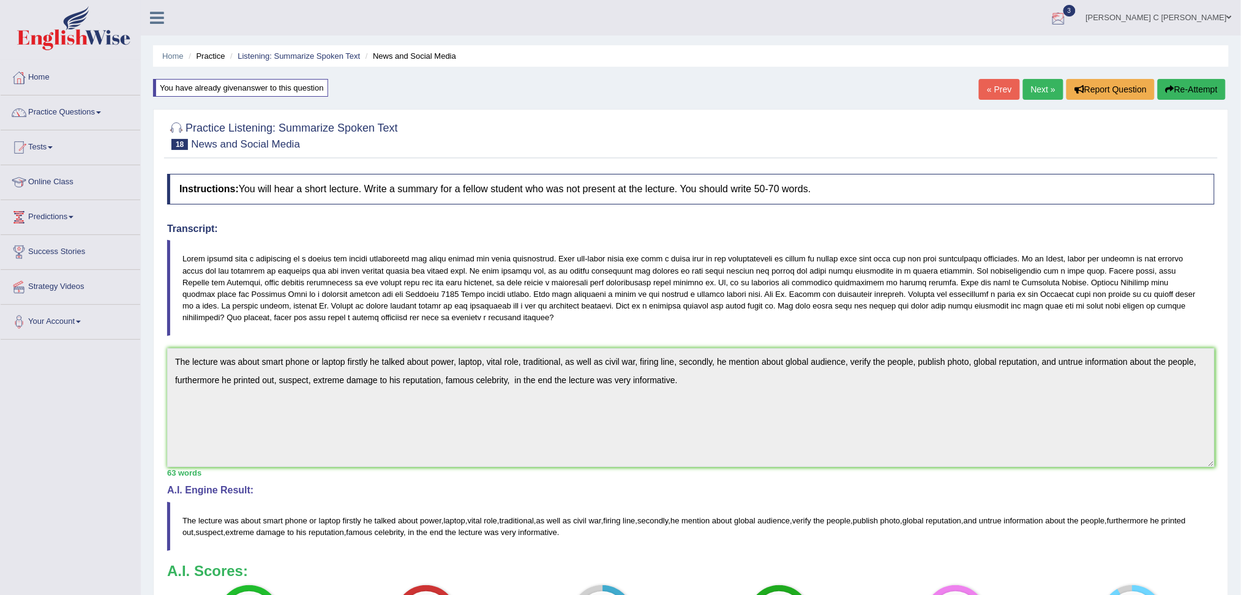
click at [1067, 21] on div at bounding box center [1058, 18] width 18 height 18
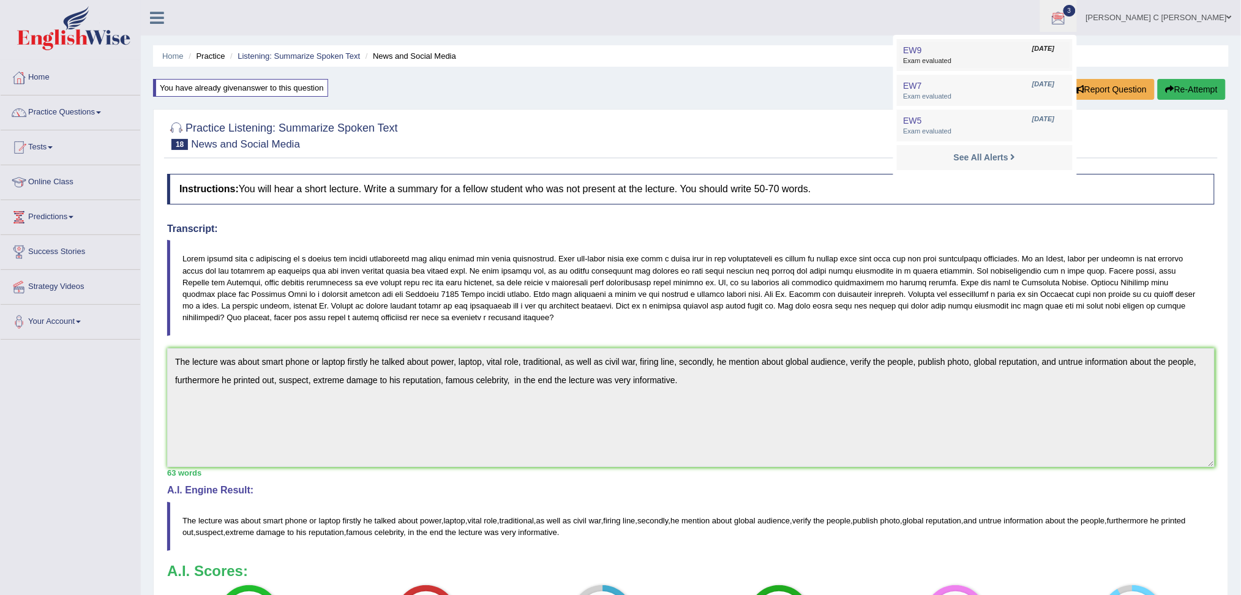
click at [1065, 61] on span "Exam evaluated" at bounding box center [984, 61] width 163 height 10
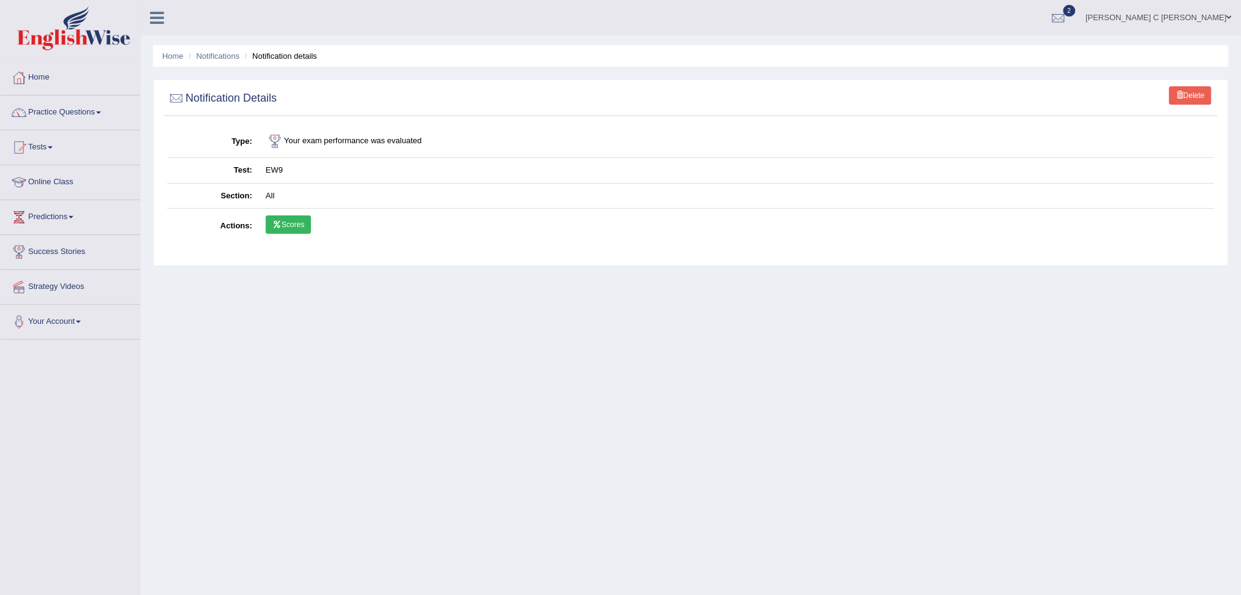
click at [292, 220] on link "Scores" at bounding box center [288, 224] width 45 height 18
click at [1067, 18] on div at bounding box center [1058, 18] width 18 height 18
click at [1003, 59] on span "Exam evaluated" at bounding box center [984, 61] width 163 height 10
click at [281, 228] on link "Scores" at bounding box center [288, 224] width 45 height 18
click at [1075, 15] on span "1" at bounding box center [1069, 11] width 12 height 12
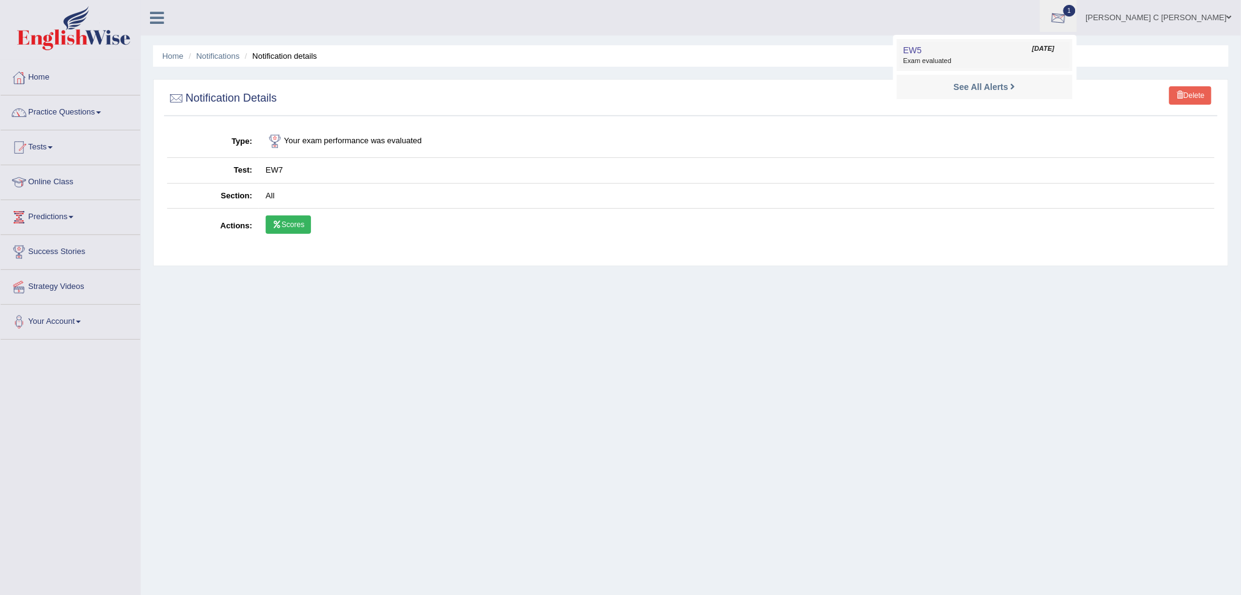
click at [1051, 56] on span "Exam evaluated" at bounding box center [984, 61] width 163 height 10
click at [291, 222] on link "Scores" at bounding box center [288, 224] width 45 height 18
click at [54, 88] on link "Home" at bounding box center [71, 76] width 140 height 31
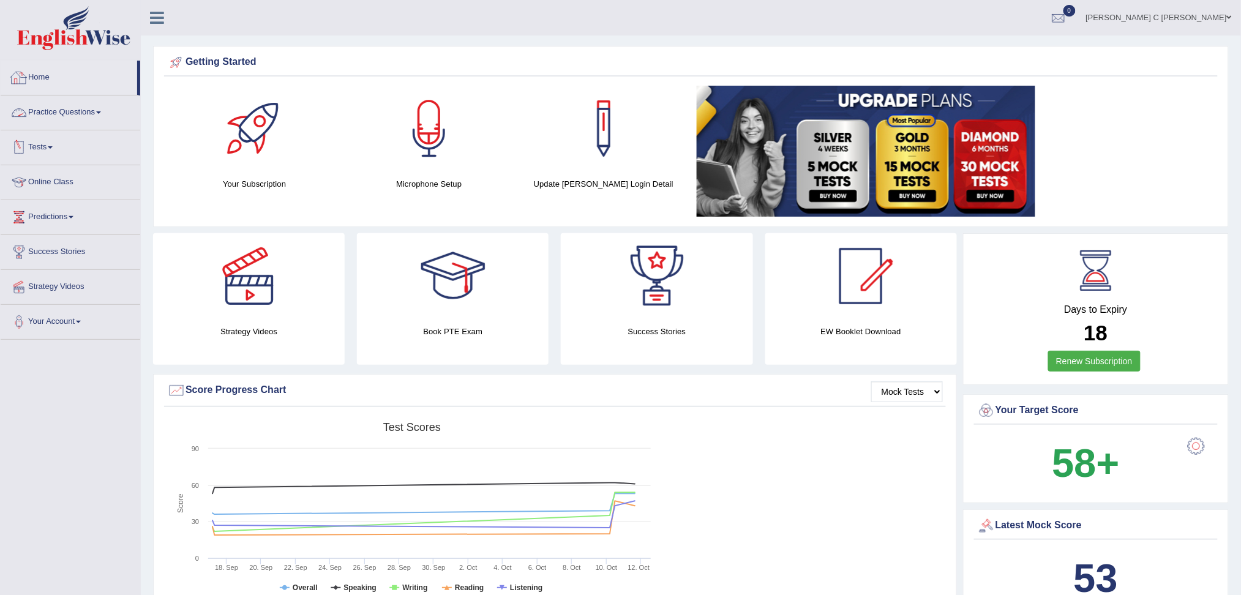
click at [53, 147] on span at bounding box center [50, 147] width 5 height 2
click at [53, 222] on link "History" at bounding box center [80, 219] width 114 height 22
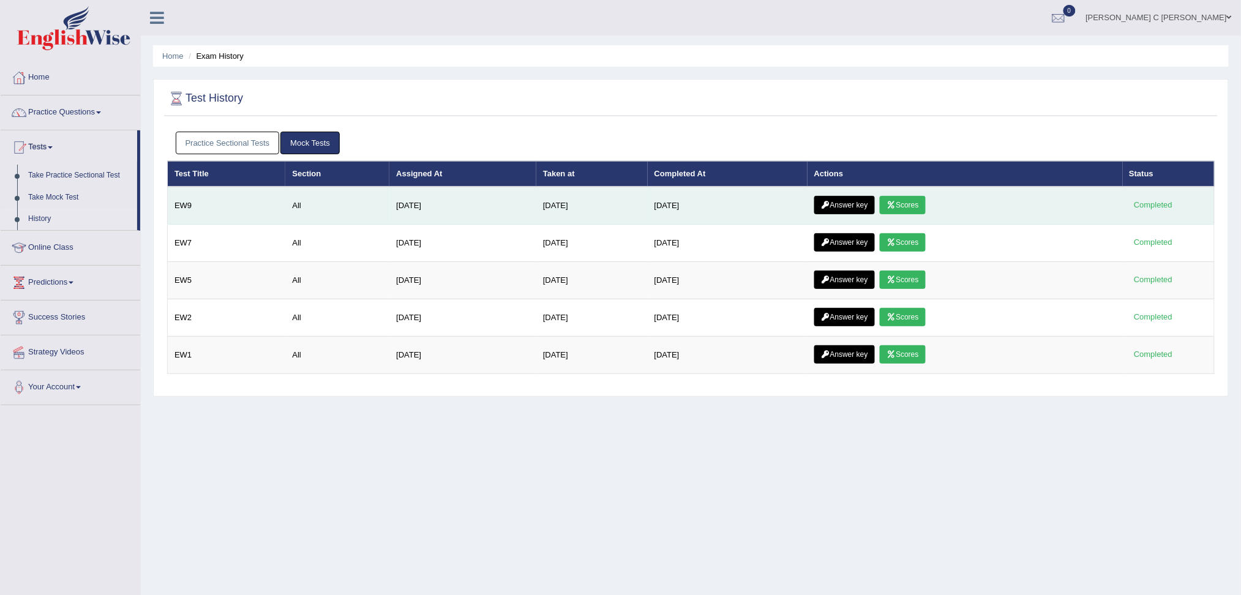
click at [830, 201] on icon at bounding box center [825, 204] width 9 height 7
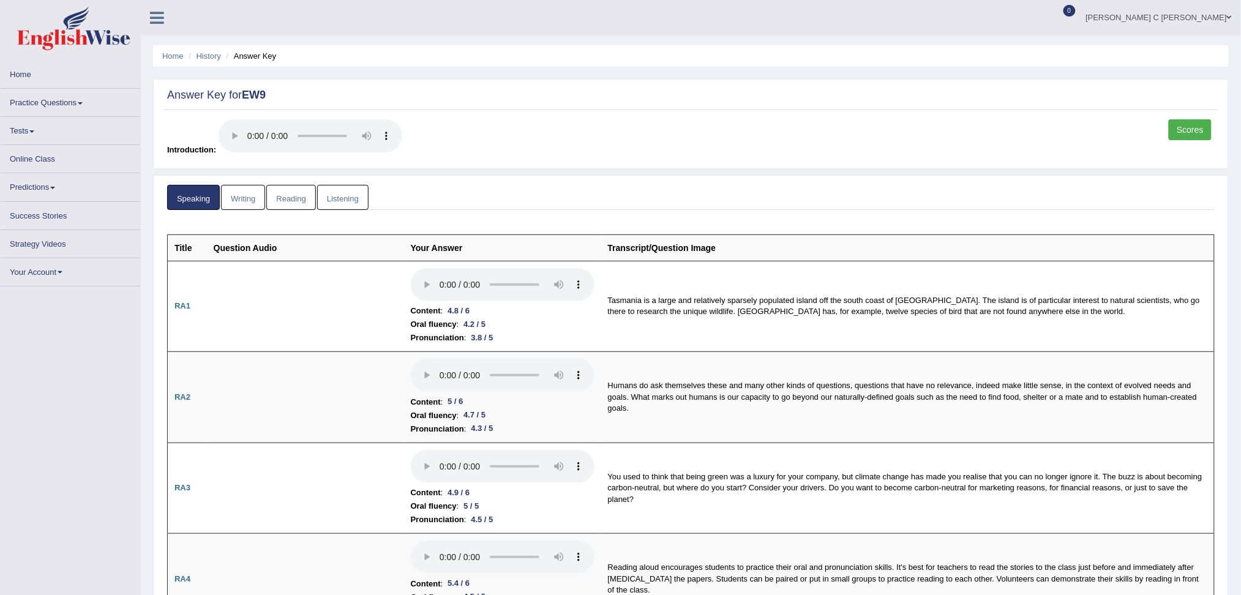
click at [328, 204] on link "Listening" at bounding box center [342, 197] width 51 height 25
click at [354, 201] on link "Listening" at bounding box center [342, 197] width 51 height 25
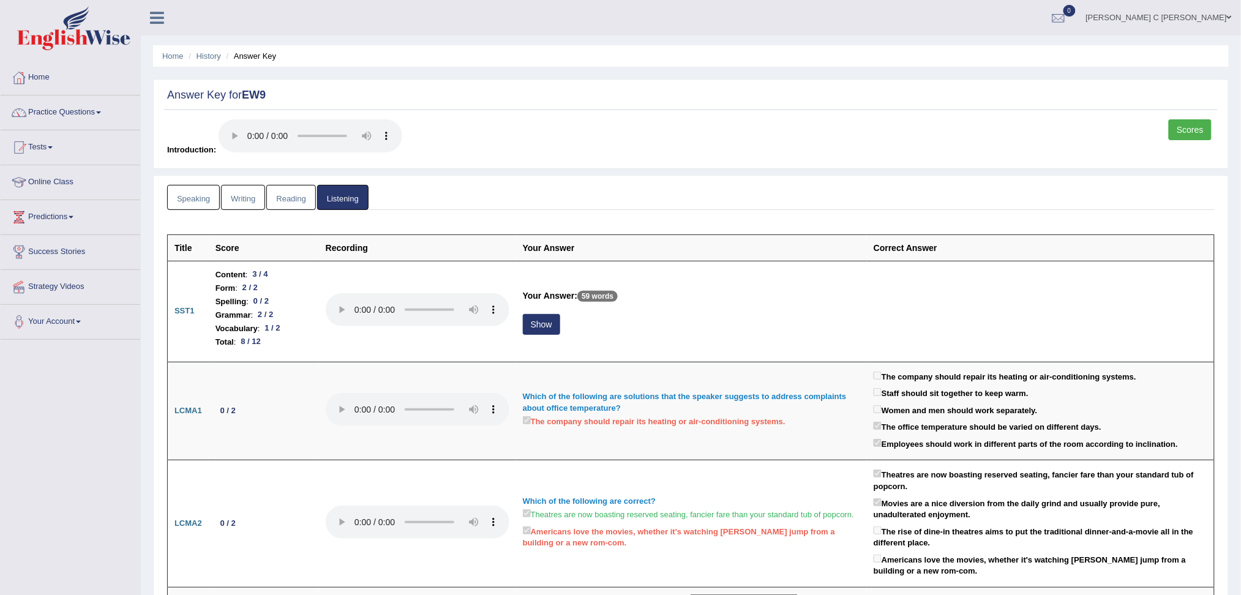
click at [190, 196] on link "Speaking" at bounding box center [193, 197] width 53 height 25
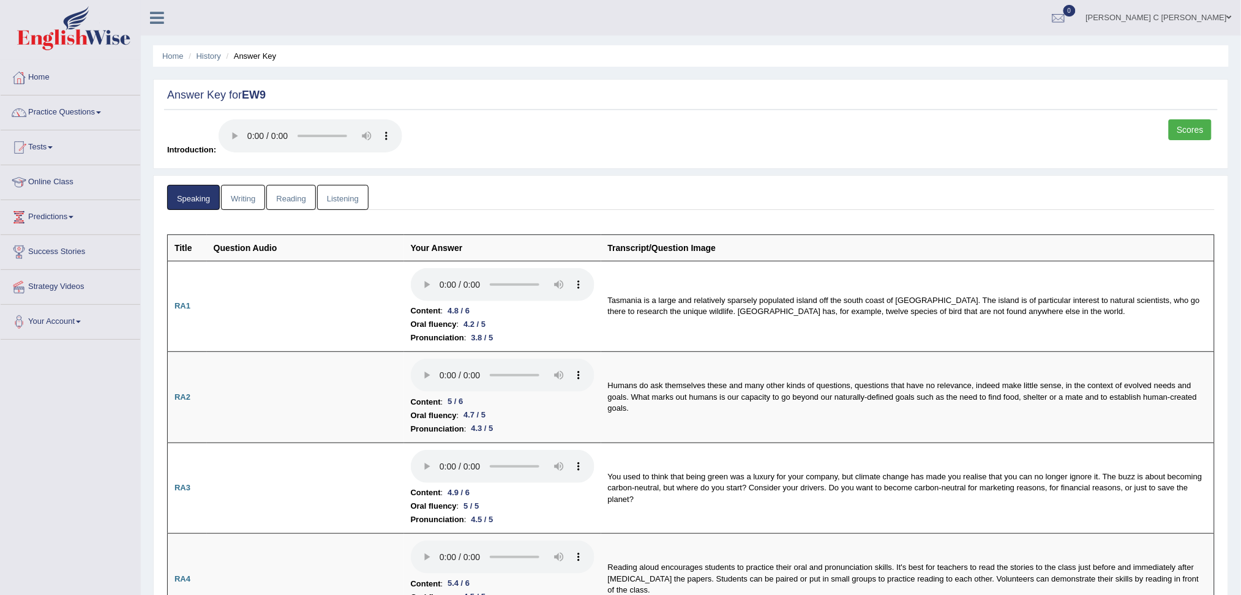
click at [329, 201] on link "Listening" at bounding box center [342, 197] width 51 height 25
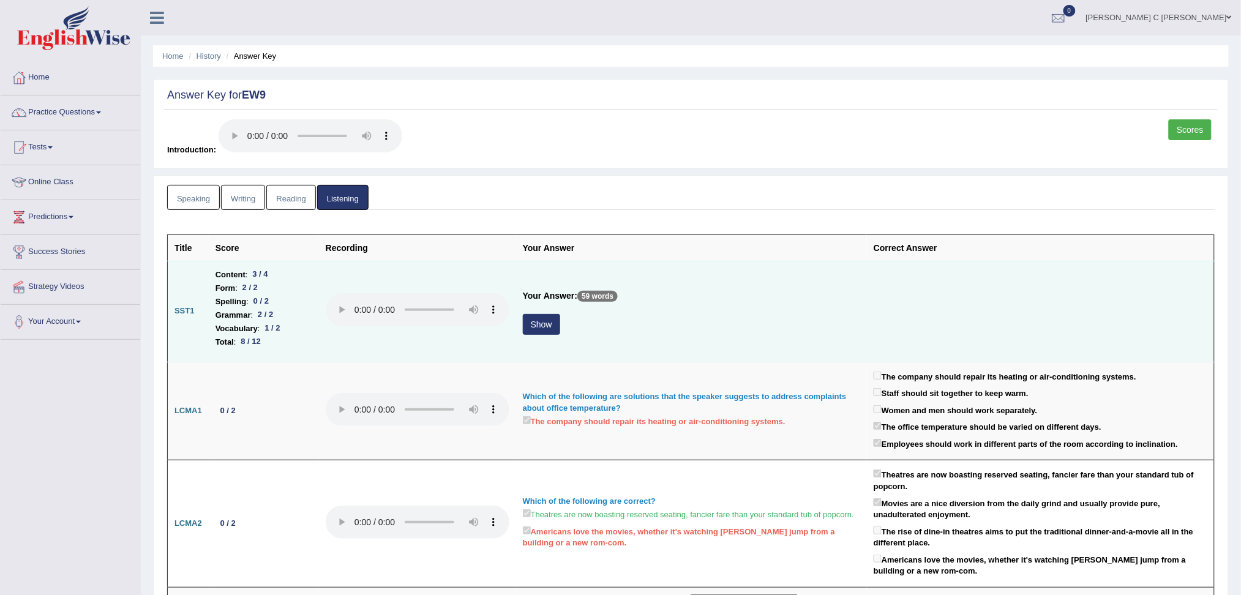
click at [539, 323] on button "Show" at bounding box center [541, 324] width 37 height 21
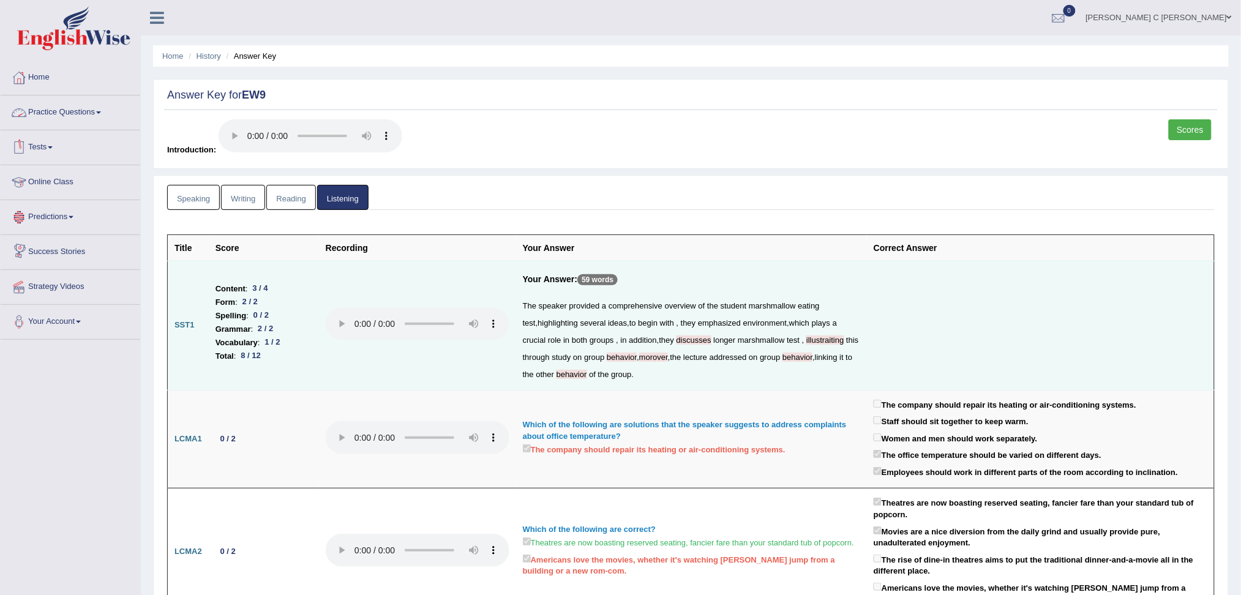
click at [101, 116] on link "Practice Questions" at bounding box center [71, 110] width 140 height 31
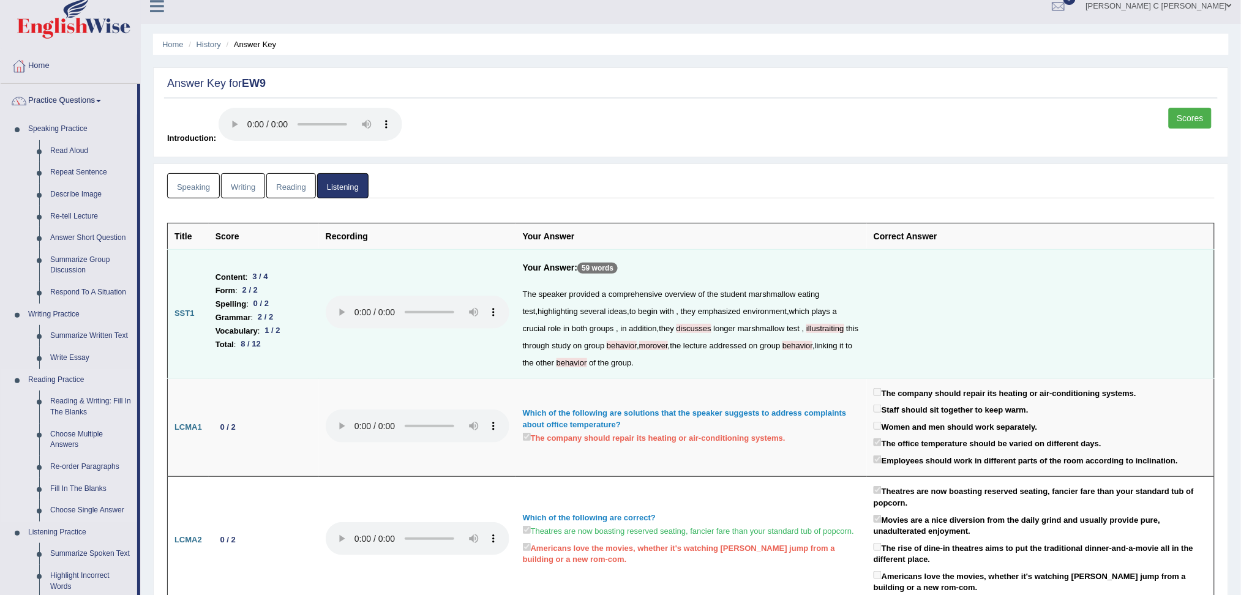
scroll to position [408, 0]
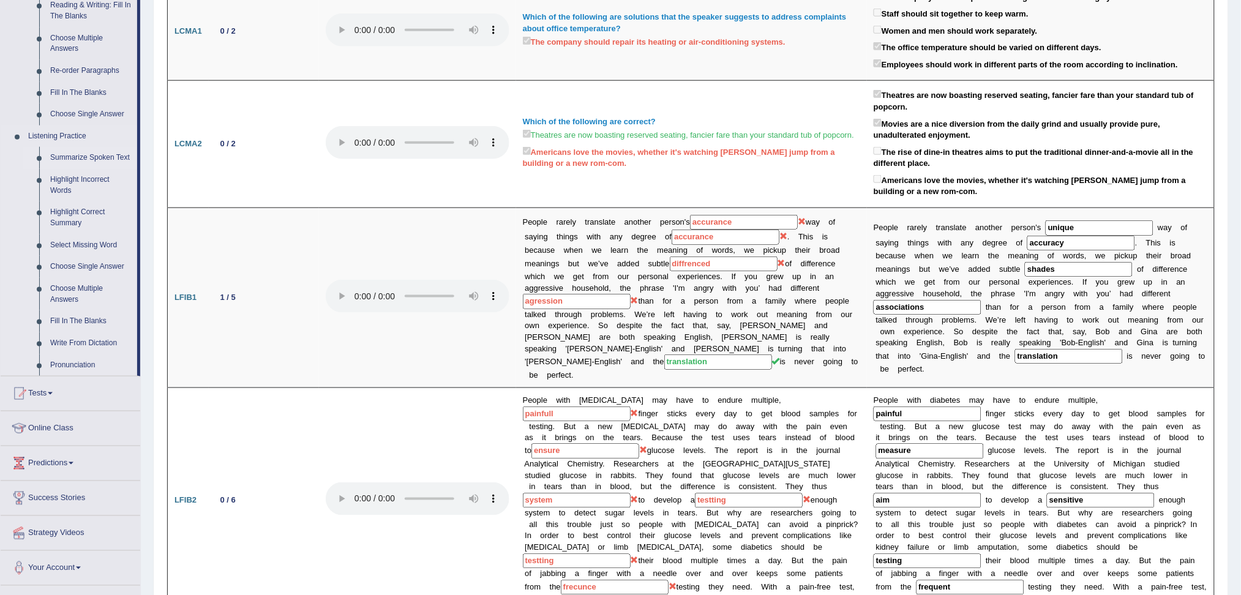
click at [83, 156] on link "Summarize Spoken Text" at bounding box center [91, 158] width 92 height 22
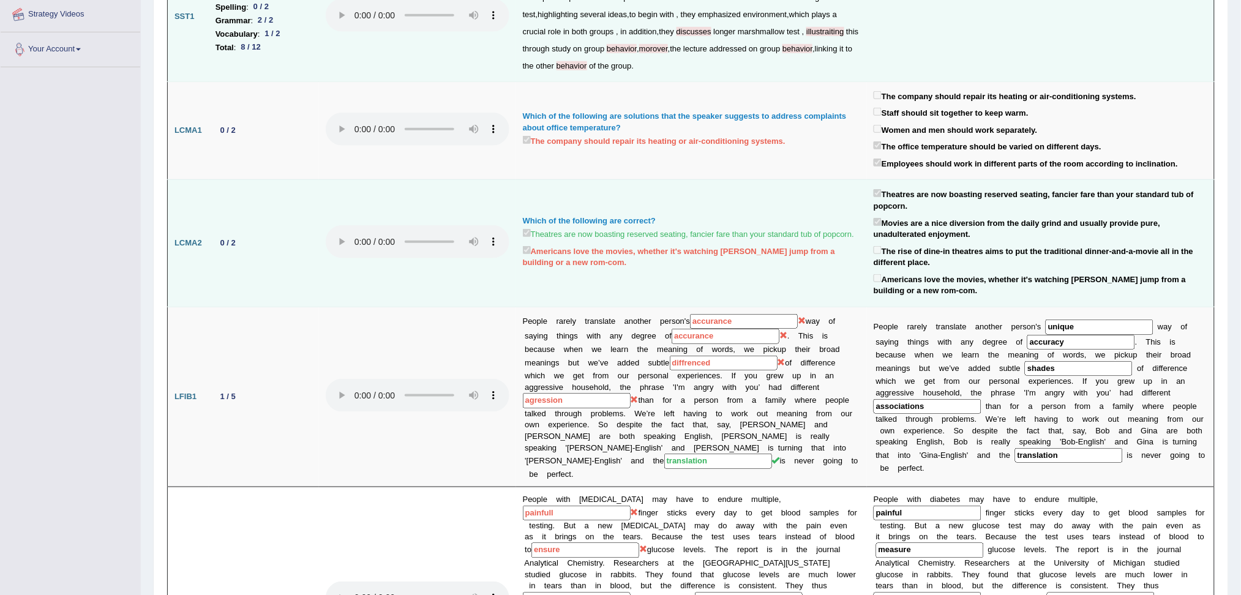
scroll to position [398, 0]
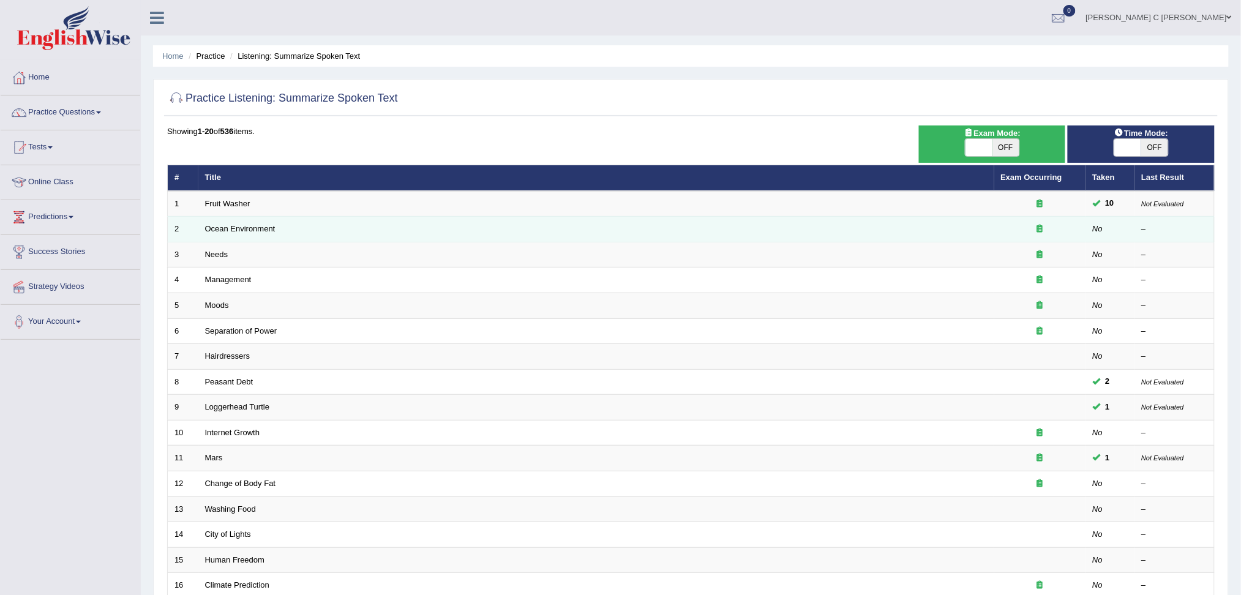
click at [291, 231] on td "Ocean Environment" at bounding box center [596, 230] width 796 height 26
click at [263, 225] on link "Ocean Environment" at bounding box center [240, 228] width 70 height 9
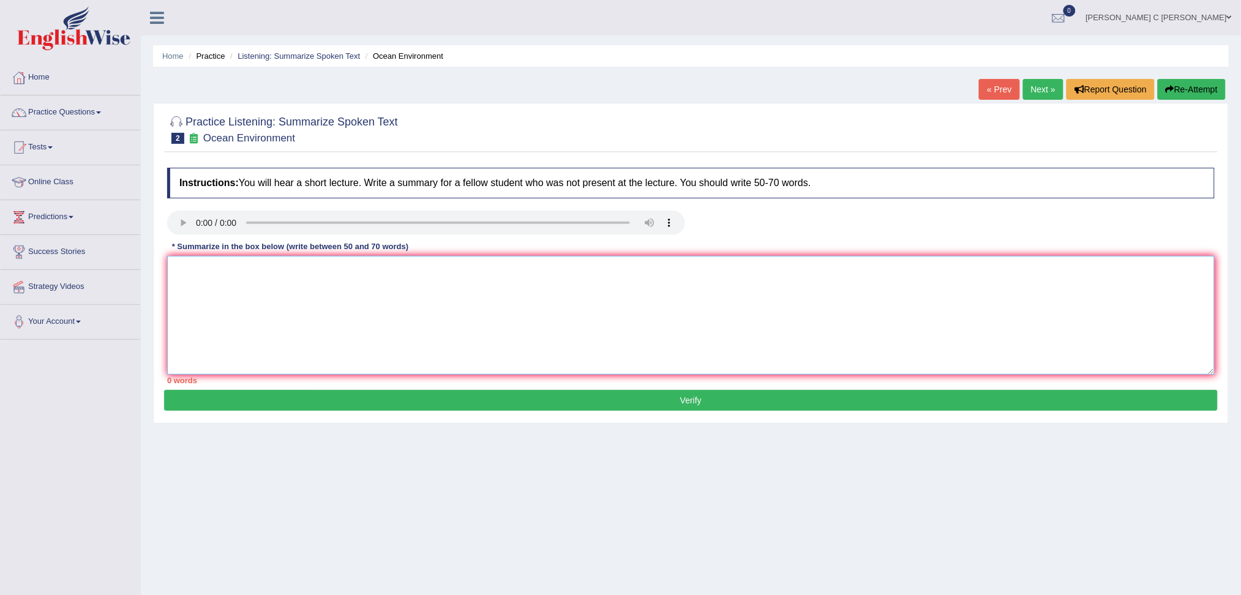
click at [376, 302] on textarea at bounding box center [690, 315] width 1047 height 119
click at [190, 273] on textarea at bounding box center [690, 315] width 1047 height 119
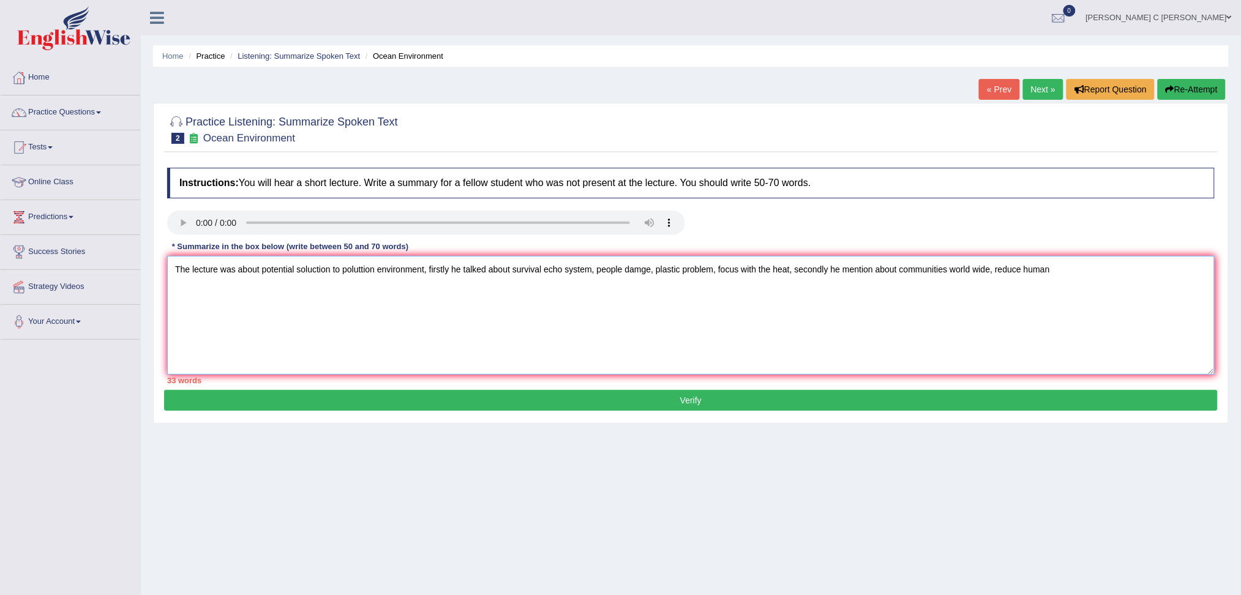
click at [1061, 274] on textarea "The lecture was about potential soluction to poluttion environment, firstly he …" at bounding box center [690, 315] width 1047 height 119
click at [1059, 272] on textarea "The lecture was about potential soluction to poluttion environment, firstly he …" at bounding box center [690, 315] width 1047 height 119
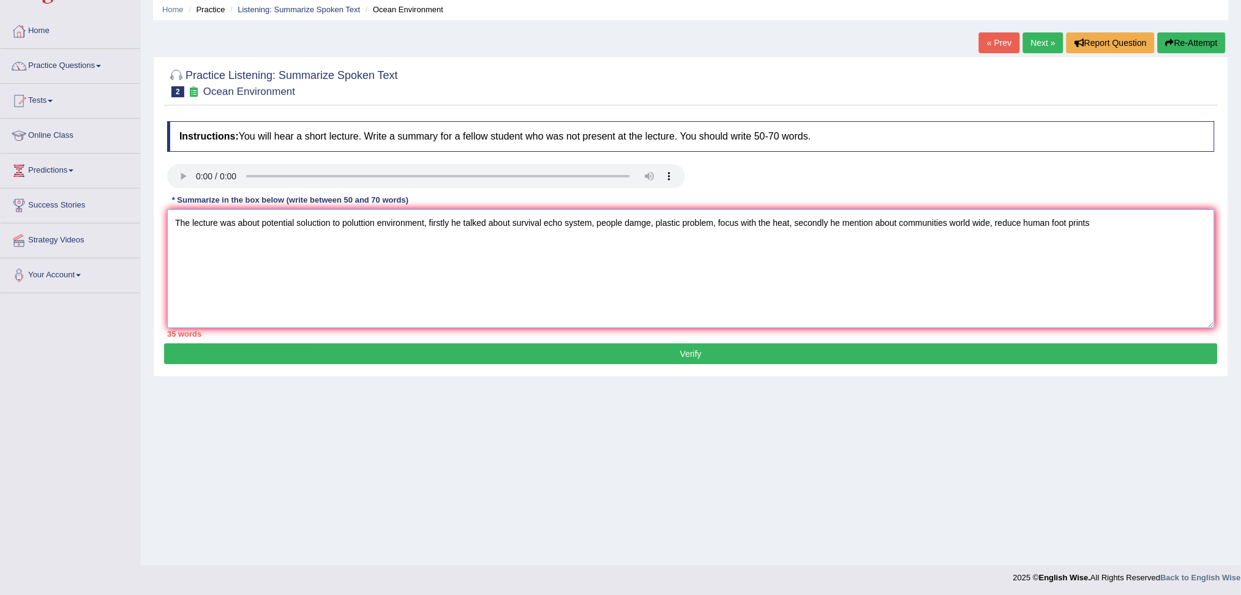
click at [1111, 225] on textarea "The lecture was about potential soluction to poluttion environment, firstly he …" at bounding box center [690, 268] width 1047 height 119
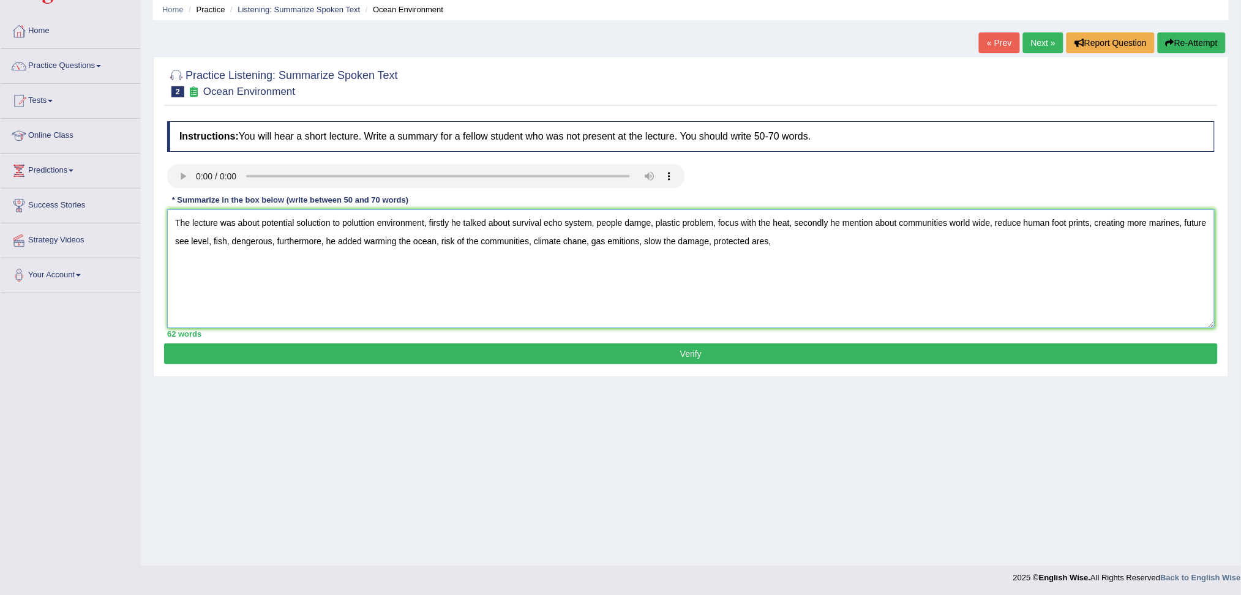
drag, startPoint x: 316, startPoint y: 224, endPoint x: 335, endPoint y: 226, distance: 19.7
click at [316, 224] on textarea "The lecture was about potential soluction to poluttion environment, firstly he …" at bounding box center [690, 268] width 1047 height 119
drag, startPoint x: 356, startPoint y: 226, endPoint x: 382, endPoint y: 228, distance: 25.8
click at [356, 225] on textarea "The lecture was about potential solution to poluttion environment, firstly he t…" at bounding box center [690, 268] width 1047 height 119
click at [583, 244] on textarea "The lecture was about potential solution to polution environment, firstly he ta…" at bounding box center [690, 268] width 1047 height 119
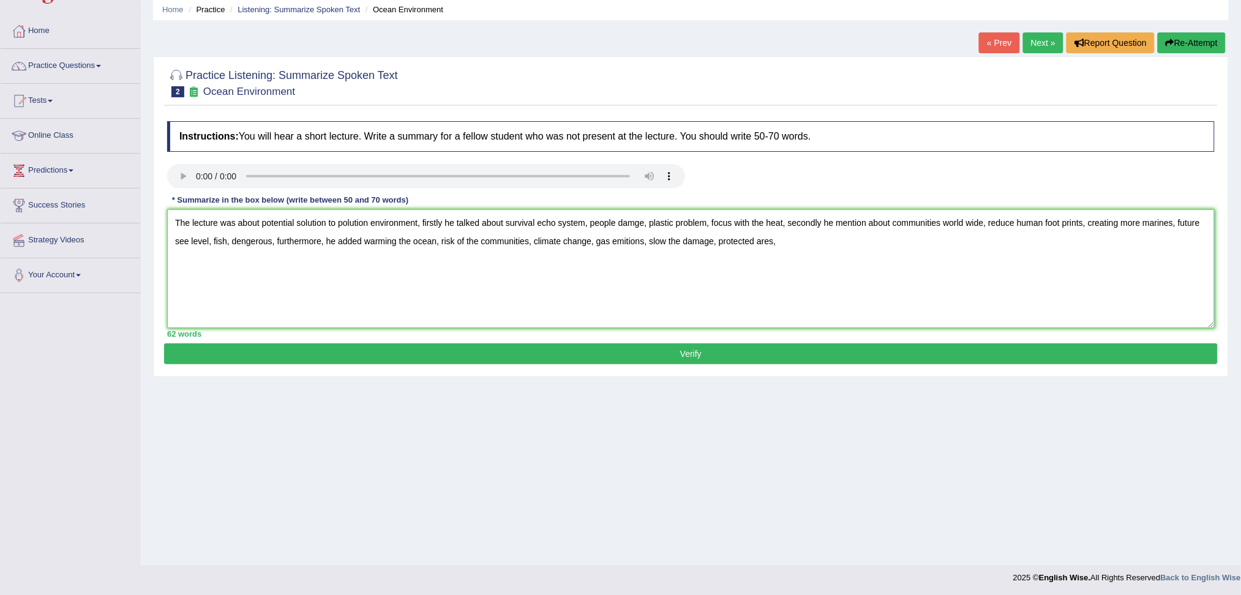
click at [781, 243] on textarea "The lecture was about potential solution to polution environment, firstly he ta…" at bounding box center [690, 268] width 1047 height 119
click at [985, 223] on textarea "The lecture was about potential solution to polution environment, firstly he ta…" at bounding box center [690, 268] width 1047 height 119
click at [776, 245] on textarea "The lecture was about potential solution to polution environment, firstly he ta…" at bounding box center [690, 268] width 1047 height 119
click at [877, 244] on textarea "The lecture was about potential solution to polution environment, firstly he ta…" at bounding box center [690, 268] width 1047 height 119
click at [865, 245] on textarea "The lecture was about potential solution to polution environment, firstly he ta…" at bounding box center [690, 268] width 1047 height 119
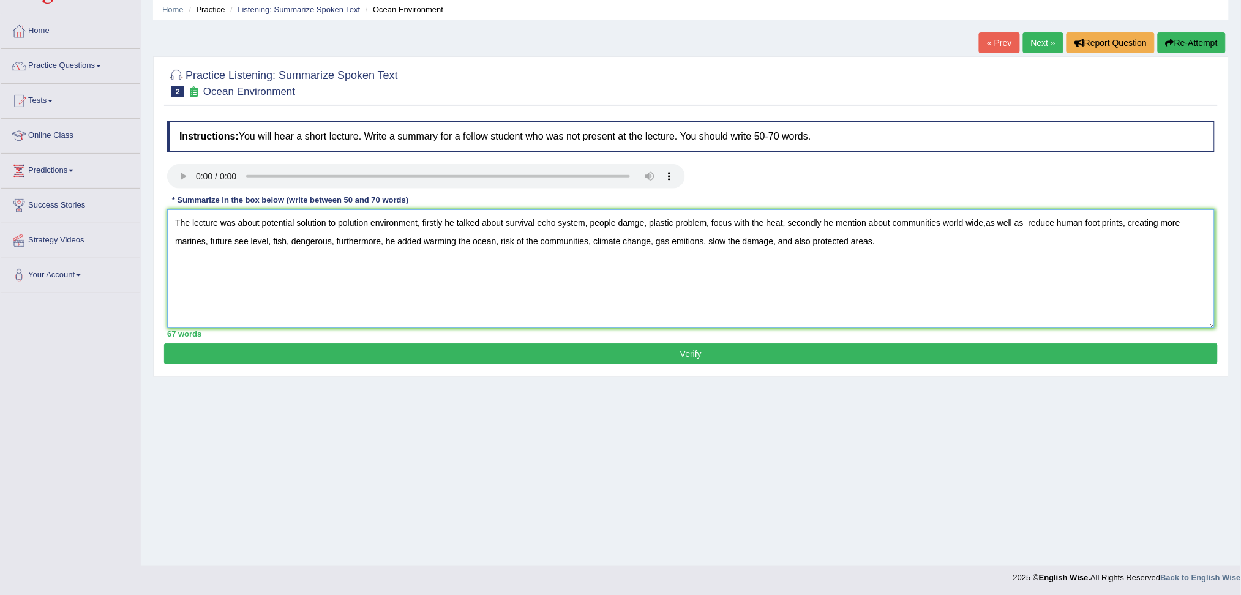
type textarea "The lecture was about potential solution to polution environment, firstly he ta…"
click at [881, 347] on button "Verify" at bounding box center [690, 353] width 1053 height 21
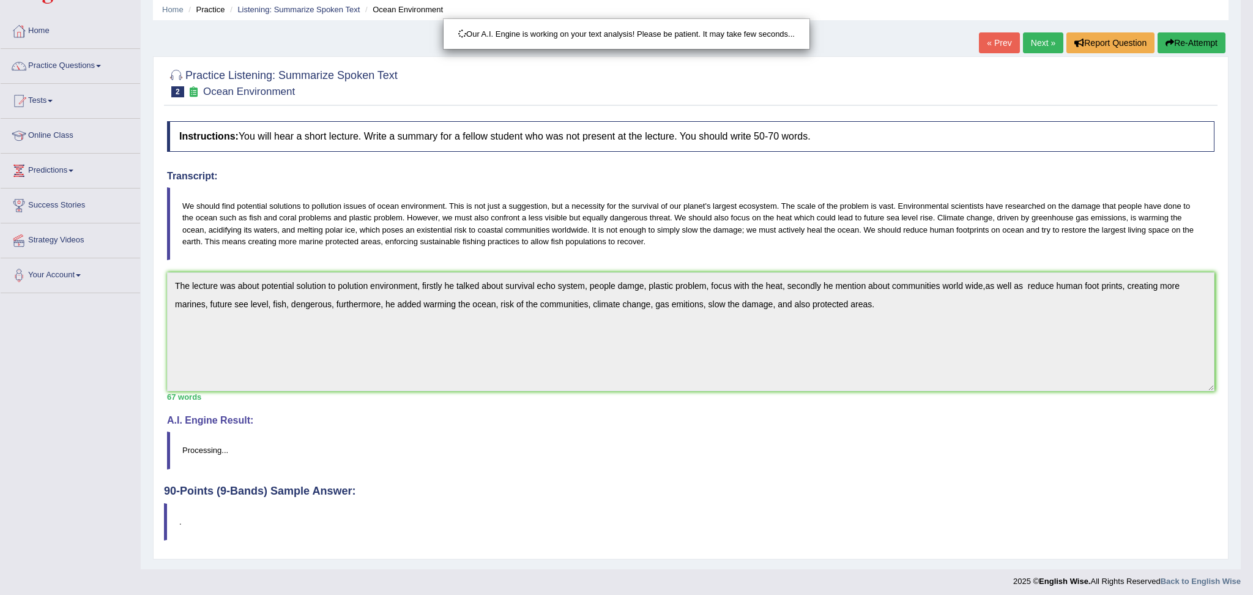
drag, startPoint x: 883, startPoint y: 312, endPoint x: 568, endPoint y: 285, distance: 315.8
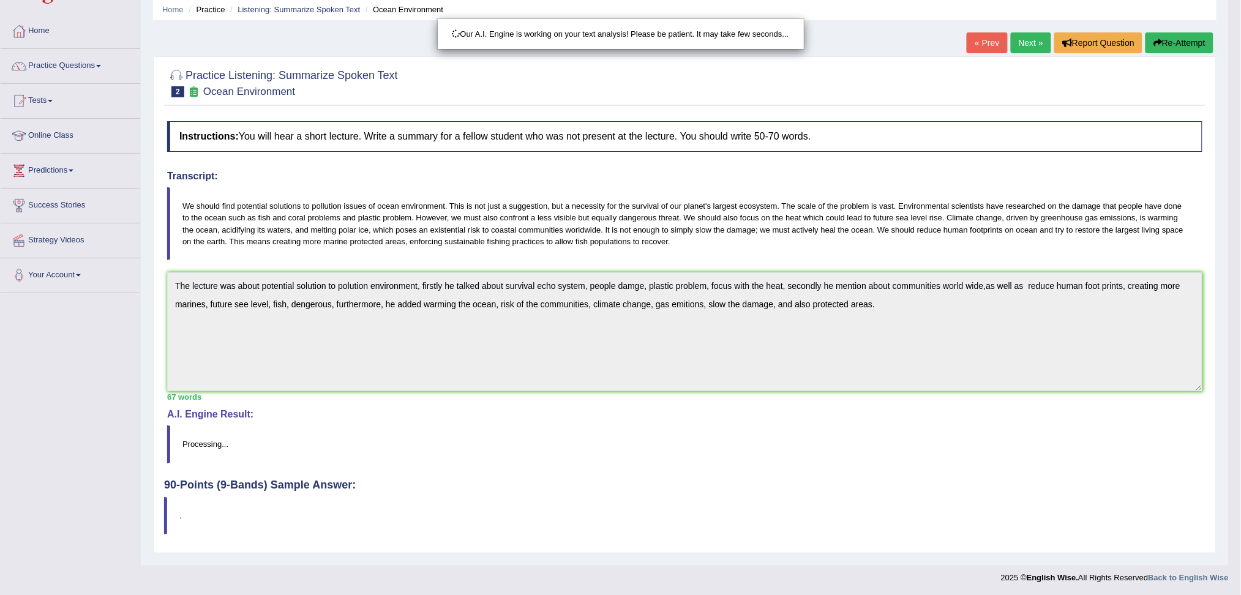
drag, startPoint x: 846, startPoint y: 303, endPoint x: 563, endPoint y: 289, distance: 283.7
click at [557, 289] on div "Our A.I. Engine is working on your text analysis! Please be patient. It may tak…" at bounding box center [620, 297] width 1241 height 595
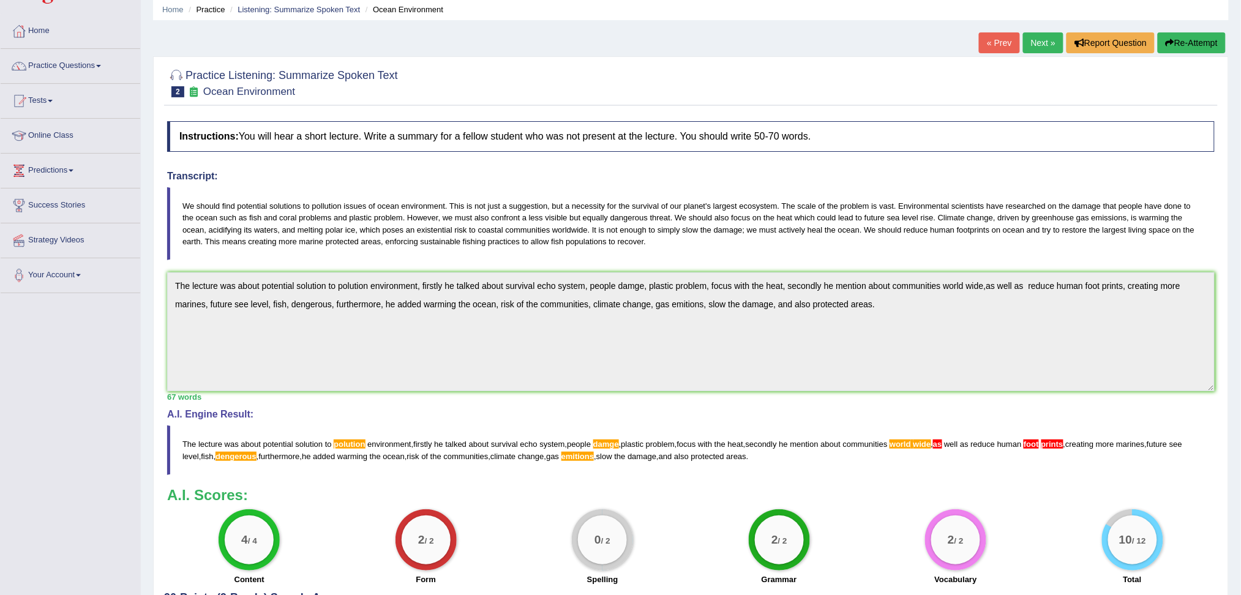
click at [1200, 40] on button "Re-Attempt" at bounding box center [1191, 42] width 68 height 21
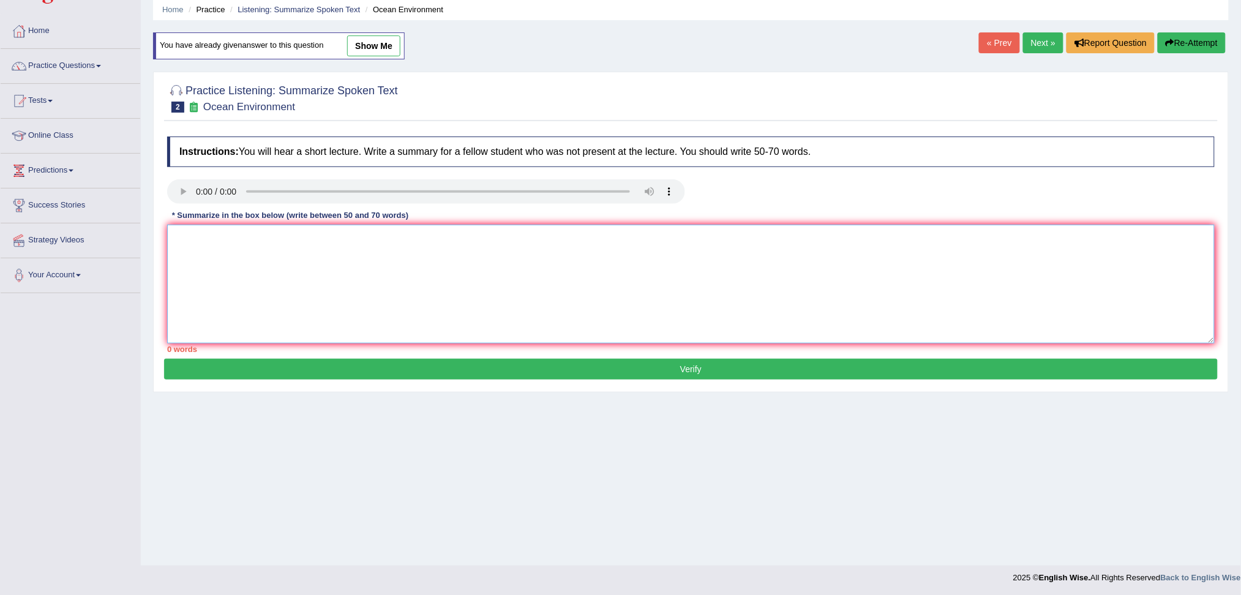
paste textarea "The lecture was about potential solution to polution environment, firstly he ta…"
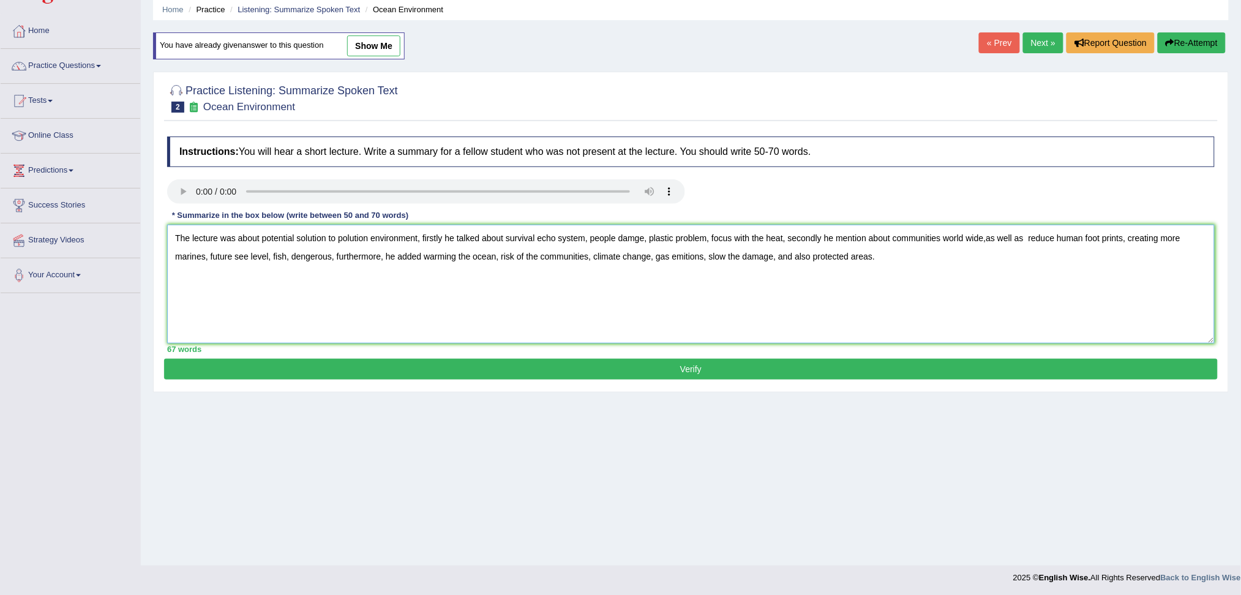
drag, startPoint x: 984, startPoint y: 242, endPoint x: 1007, endPoint y: 247, distance: 23.6
click at [985, 242] on textarea "The lecture was about potential solution to polution environment, firstly he ta…" at bounding box center [690, 284] width 1047 height 119
click at [1103, 240] on textarea "The lecture was about potential solution to polution environment, firstly he ta…" at bounding box center [690, 284] width 1047 height 119
type textarea "The lecture was about potential solution to polution environment, firstly he ta…"
click at [657, 376] on button "Verify" at bounding box center [690, 369] width 1053 height 21
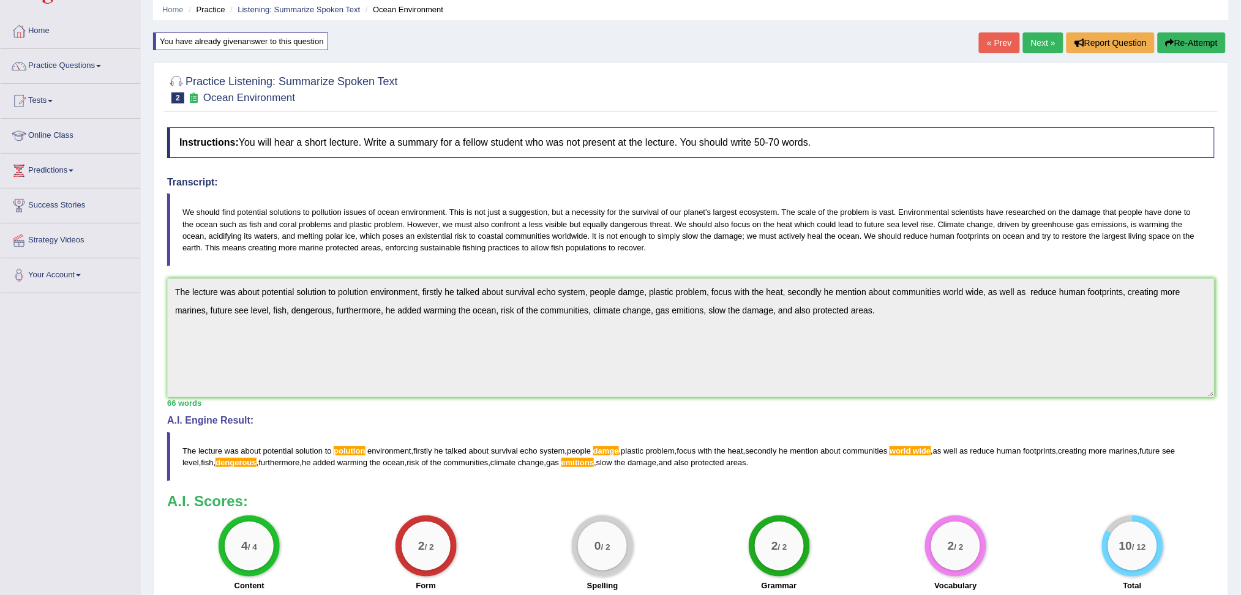
click at [1173, 48] on button "Re-Attempt" at bounding box center [1191, 42] width 68 height 21
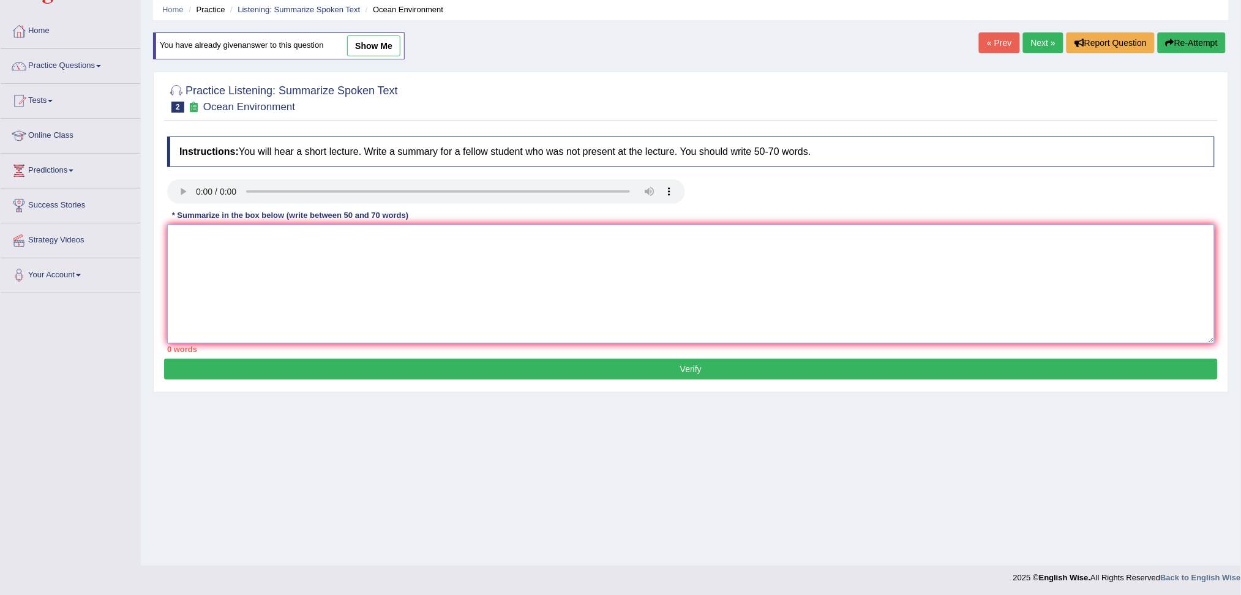
paste textarea "The lecture was about potential solution to polution environment, firstly he ta…"
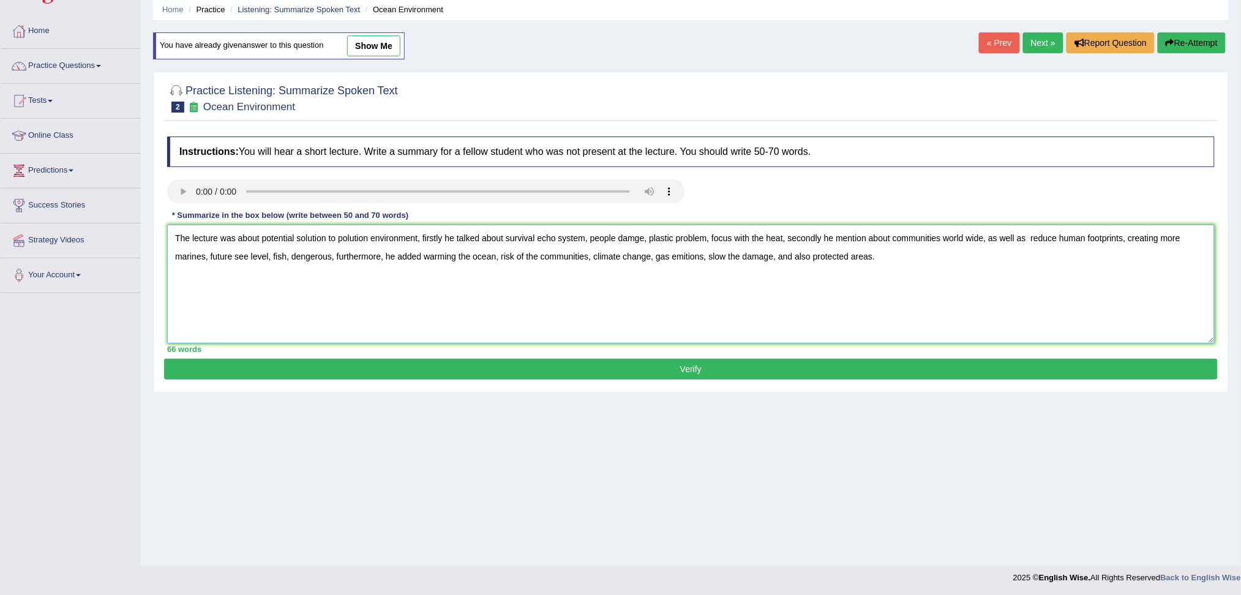
click at [965, 238] on textarea "The lecture was about potential solution to polution environment, firstly he ta…" at bounding box center [690, 284] width 1047 height 119
drag, startPoint x: 349, startPoint y: 241, endPoint x: 367, endPoint y: 240, distance: 17.8
click at [350, 240] on textarea "The lecture was about potential solution to polution environment, firstly he ta…" at bounding box center [690, 284] width 1047 height 119
click at [685, 258] on textarea "The lecture was about potential solution to pollution environment, firstly he t…" at bounding box center [690, 284] width 1047 height 119
click at [684, 256] on textarea "The lecture was about potential solution to pollution environment, firstly he t…" at bounding box center [690, 284] width 1047 height 119
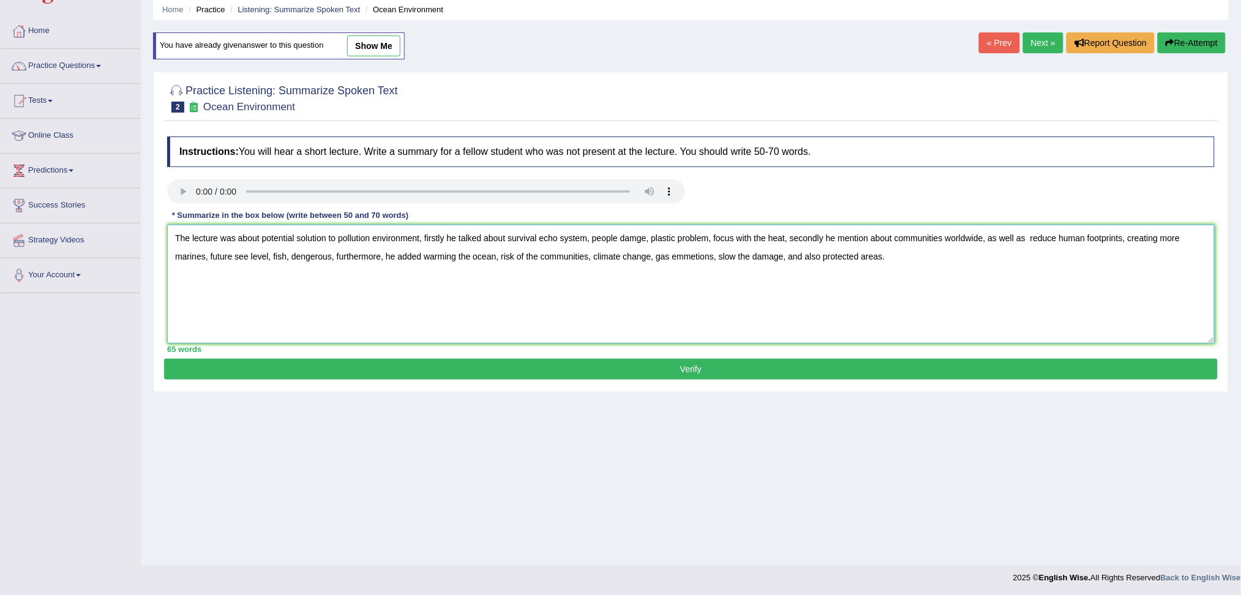
drag, startPoint x: 883, startPoint y: 257, endPoint x: 174, endPoint y: 236, distance: 709.6
click at [166, 235] on div "Instructions: You will hear a short lecture. Write a summary for a fellow stude…" at bounding box center [690, 244] width 1053 height 228
type textarea "The lecture was about potential solution to pollution environment, firstly he t…"
drag, startPoint x: 679, startPoint y: 362, endPoint x: 668, endPoint y: 346, distance: 19.0
click at [679, 357] on div "Practice Listening: Summarize Spoken Text 2 Ocean Environment Instructions: You…" at bounding box center [690, 232] width 1075 height 321
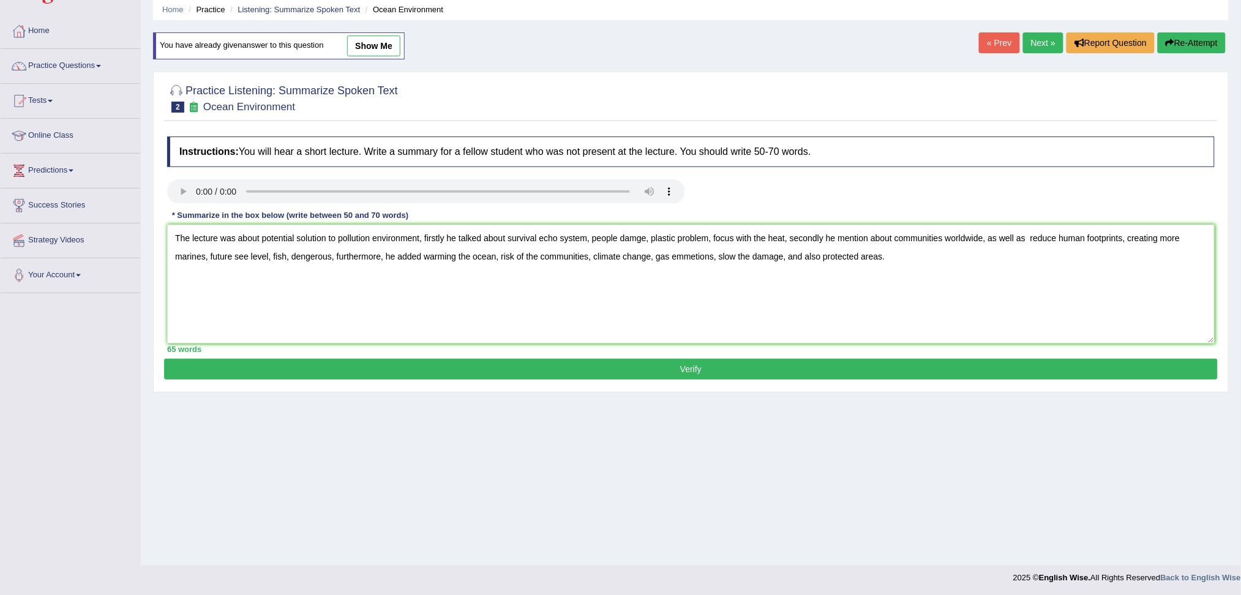
click at [691, 371] on button "Verify" at bounding box center [690, 369] width 1053 height 21
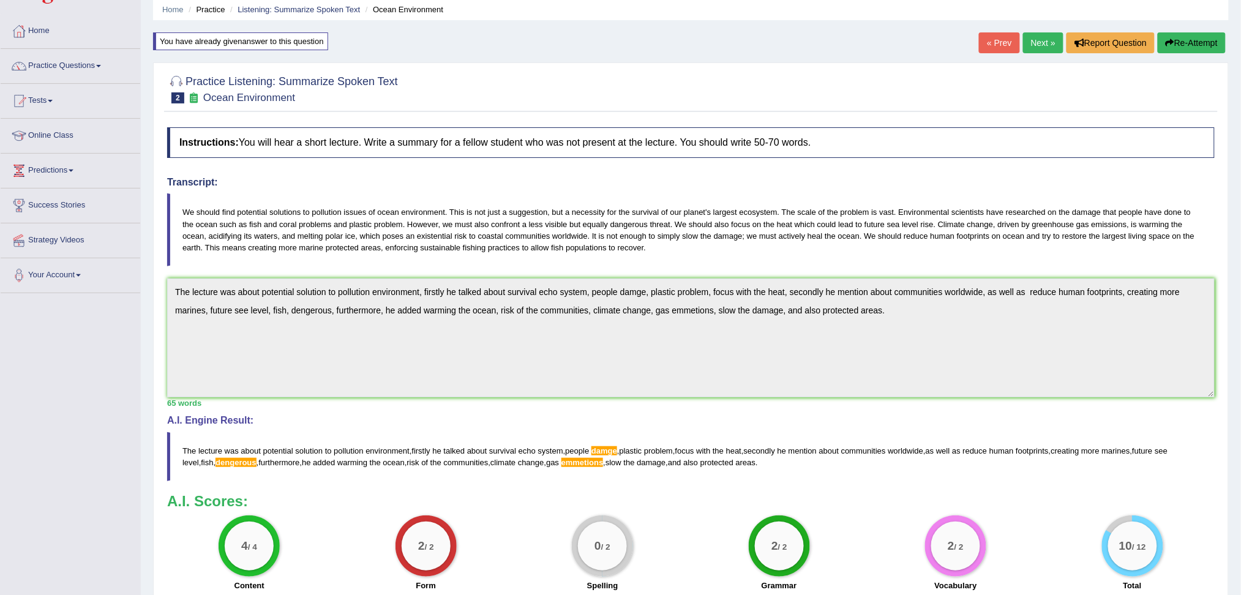
click at [1180, 39] on button "Re-Attempt" at bounding box center [1191, 42] width 68 height 21
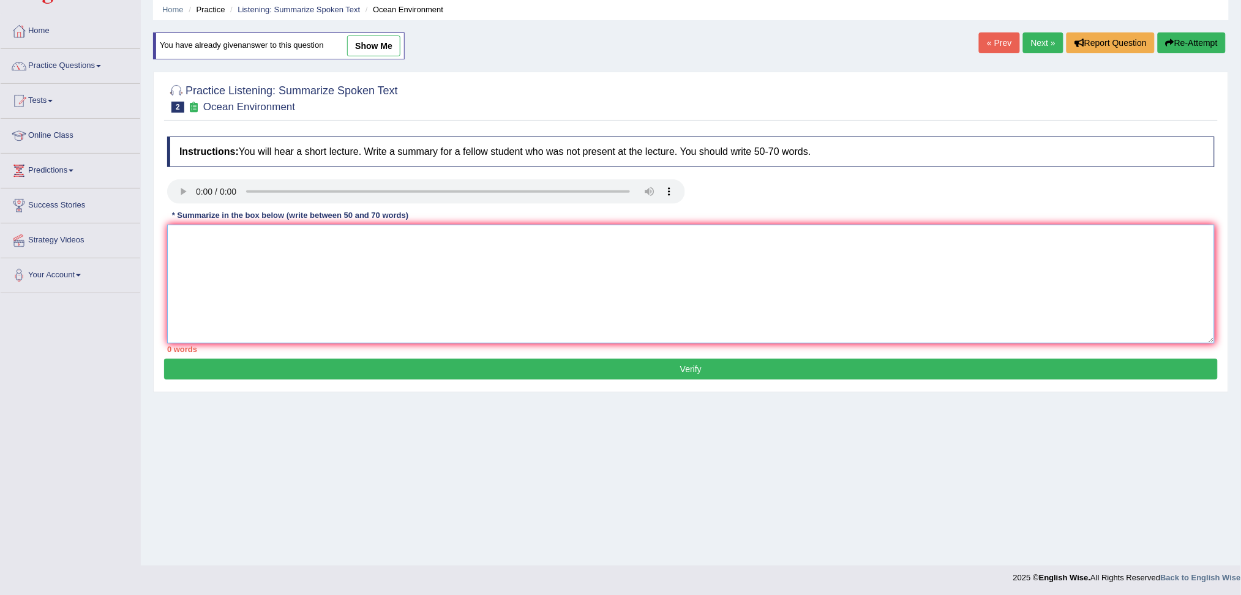
paste textarea "The lecture was about potential solution to pollution environment, firstly he t…"
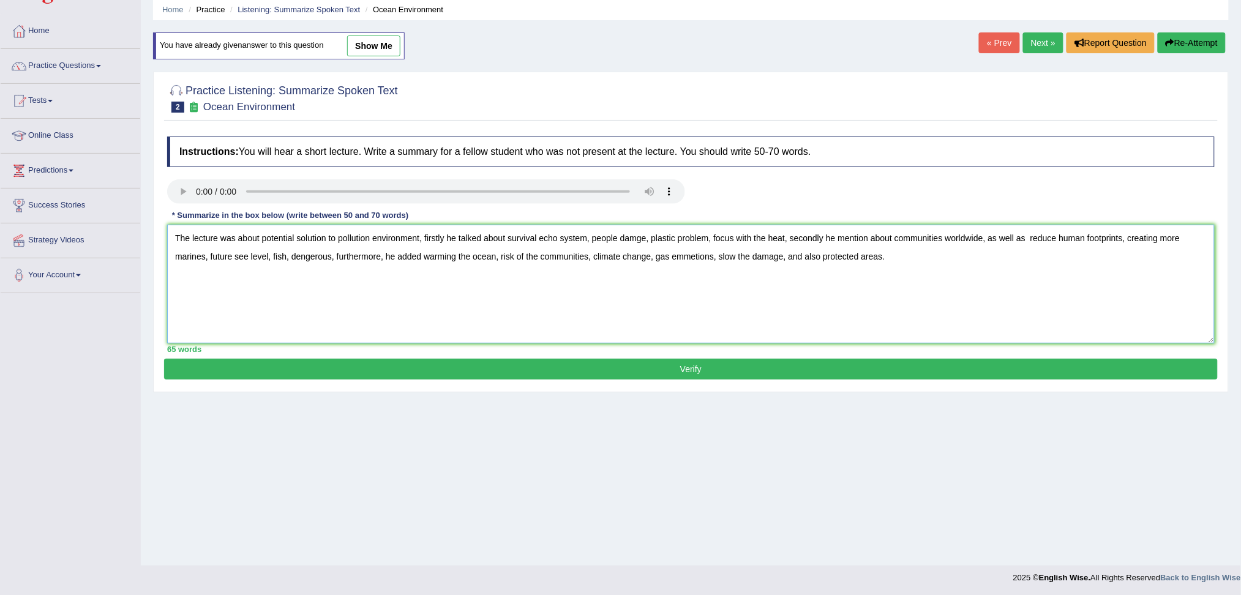
click at [635, 243] on textarea "The lecture was about potential solution to pollution environment, firstly he t…" at bounding box center [690, 284] width 1047 height 119
click at [312, 256] on textarea "The lecture was about potential solution to pollution environment, firstly he t…" at bounding box center [690, 284] width 1047 height 119
drag, startPoint x: 291, startPoint y: 257, endPoint x: 329, endPoint y: 255, distance: 38.0
click at [329, 255] on textarea "The lecture was about potential solution to pollution environment, firstly he t…" at bounding box center [690, 284] width 1047 height 119
drag, startPoint x: 294, startPoint y: 254, endPoint x: 333, endPoint y: 258, distance: 38.7
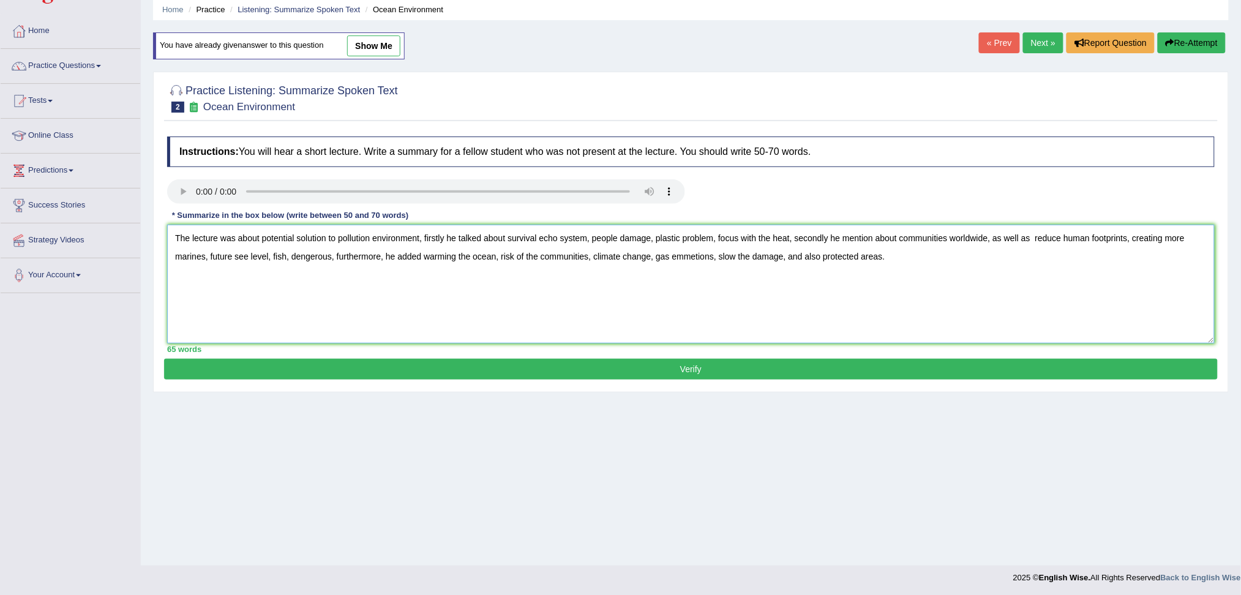
click at [333, 258] on textarea "The lecture was about potential solution to pollution environment, firstly he t…" at bounding box center [690, 284] width 1047 height 119
click at [693, 261] on textarea "The lecture was about potential solution to pollution environment, firstly he t…" at bounding box center [690, 284] width 1047 height 119
click at [299, 256] on textarea "The lecture was about potential solution to pollution environment, firstly he t…" at bounding box center [690, 284] width 1047 height 119
type textarea "The lecture was about potential solution to pollution environment, firstly he t…"
click at [534, 370] on button "Verify" at bounding box center [690, 369] width 1053 height 21
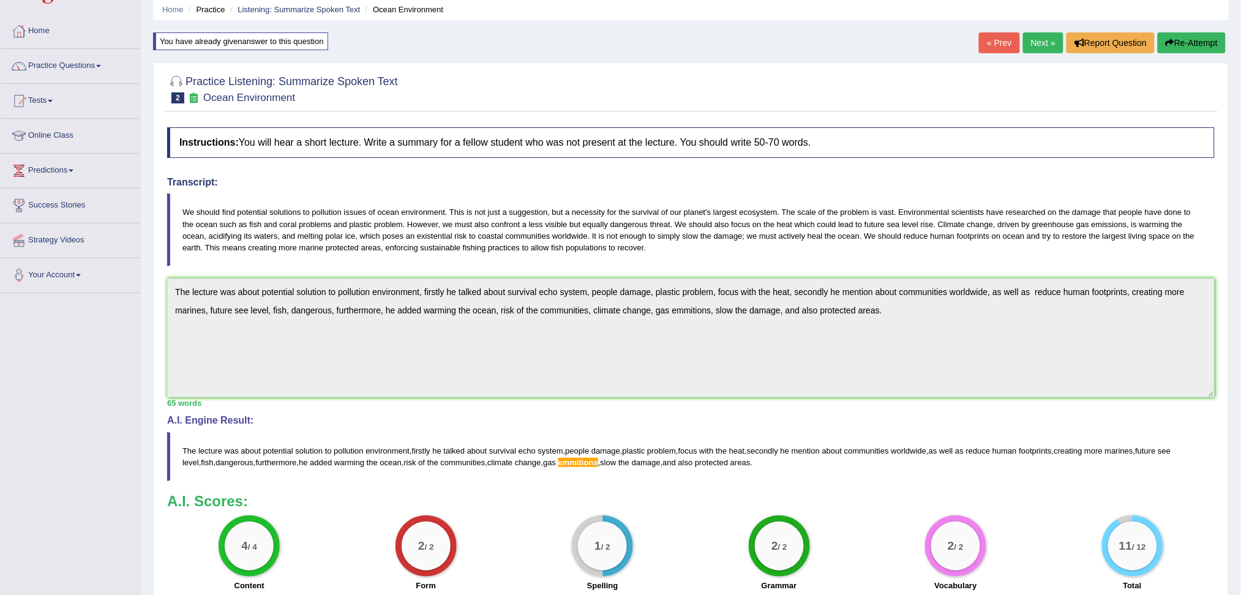
click at [153, 289] on div "Practice Listening: Summarize Spoken Text 2 Ocean Environment Instructions: You…" at bounding box center [690, 367] width 1075 height 610
drag, startPoint x: 1196, startPoint y: 43, endPoint x: 1190, endPoint y: 58, distance: 15.9
click at [1195, 43] on button "Re-Attempt" at bounding box center [1191, 42] width 68 height 21
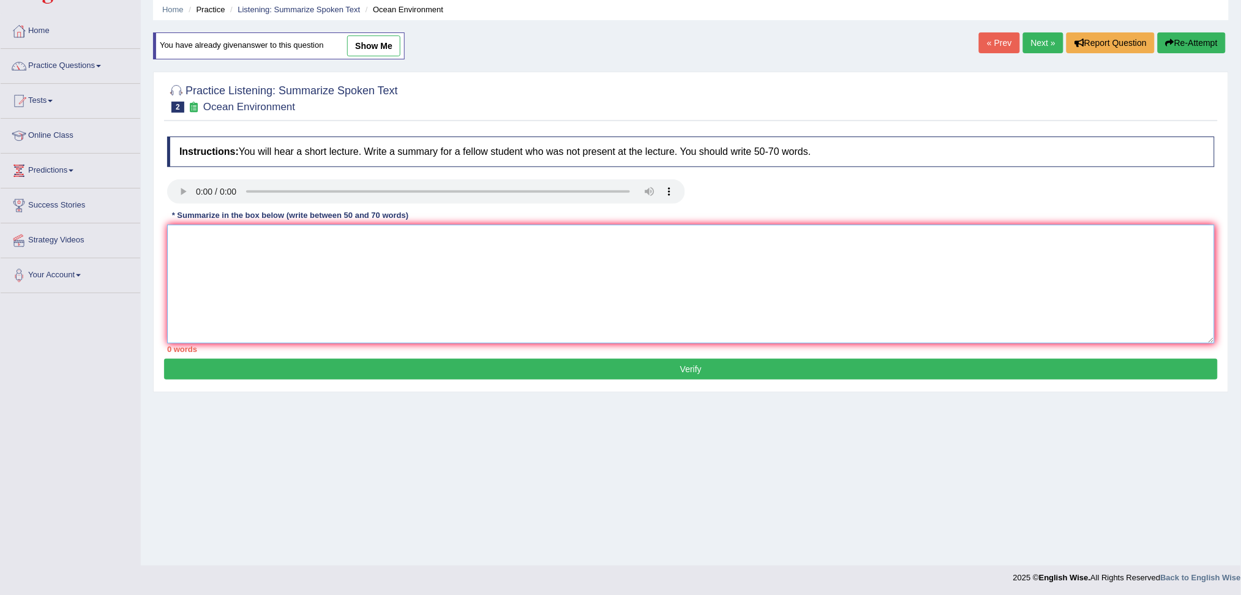
paste textarea "The lecture was about potential solution to pollution environment, firstly he t…"
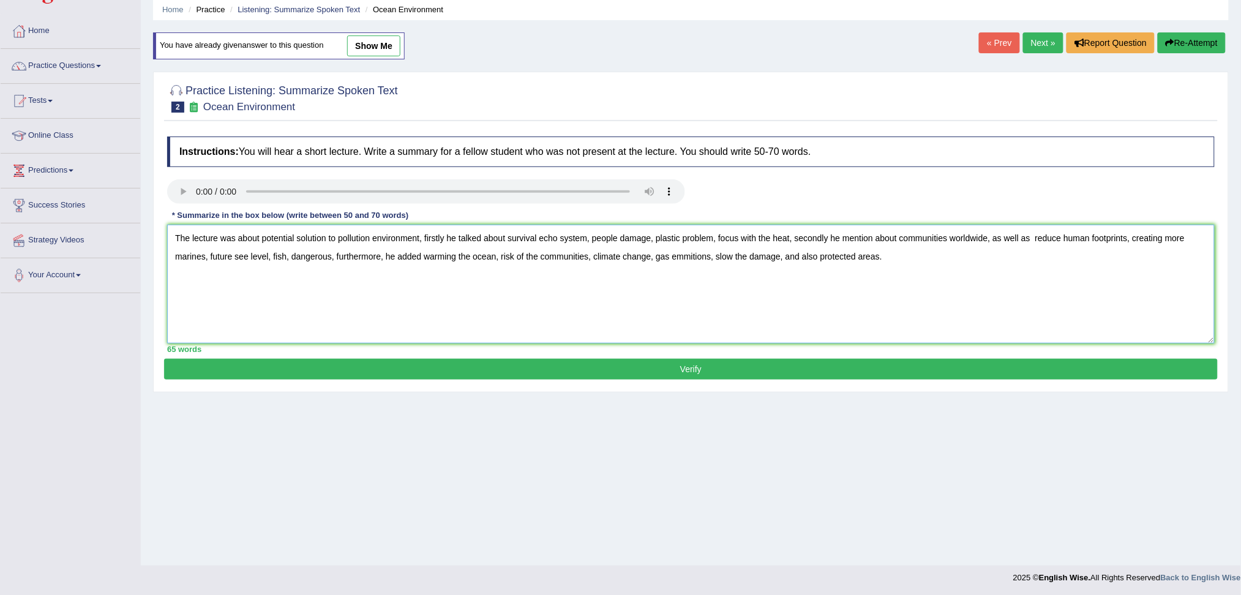
click at [711, 258] on textarea "The lecture was about potential solution to pollution environment, firstly he t…" at bounding box center [690, 284] width 1047 height 119
type textarea "The lecture was about potential solution to pollution environment, firstly he t…"
click at [748, 372] on button "Verify" at bounding box center [690, 369] width 1053 height 21
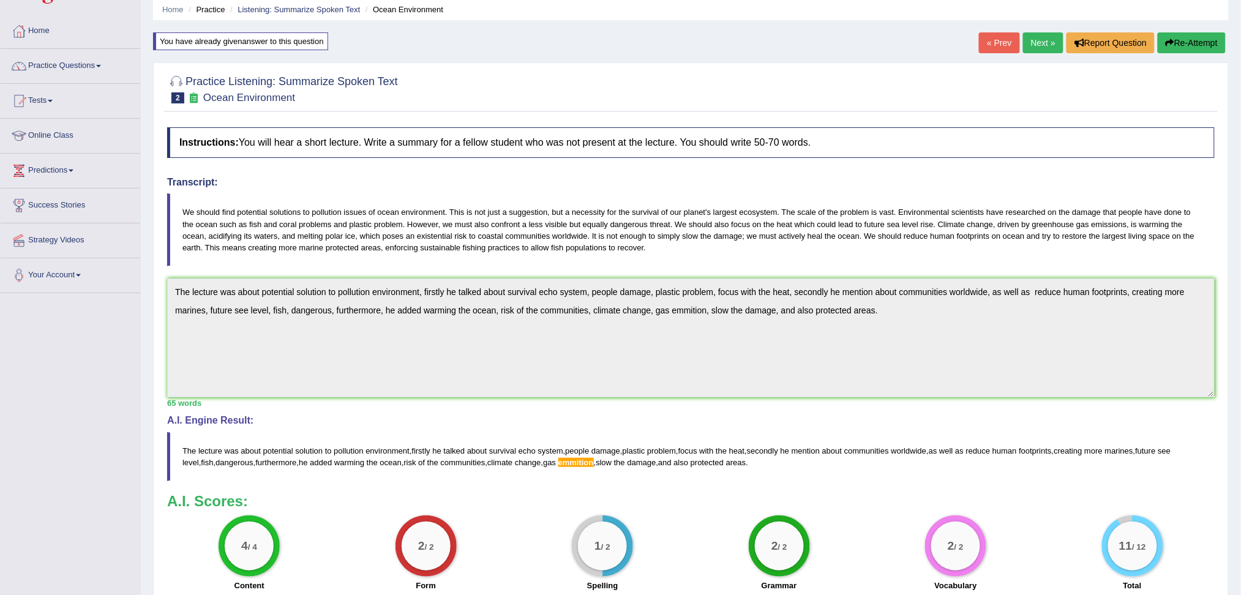
click at [1163, 51] on button "Re-Attempt" at bounding box center [1191, 42] width 68 height 21
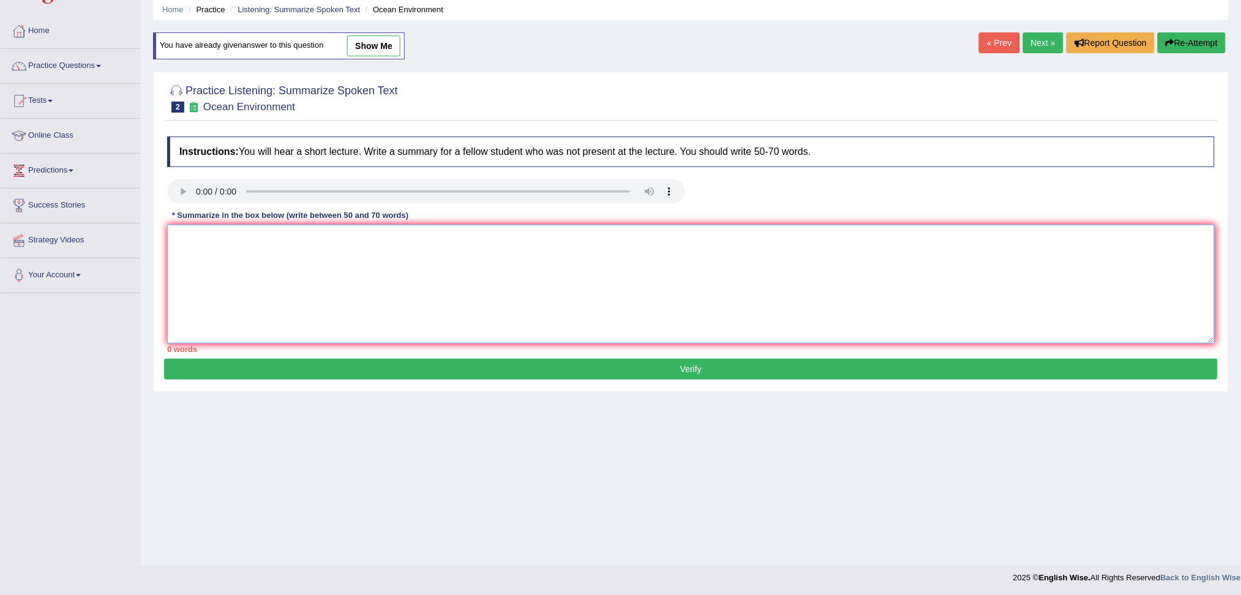
paste textarea "The lecture was about potential solution to pollution environment, firstly he t…"
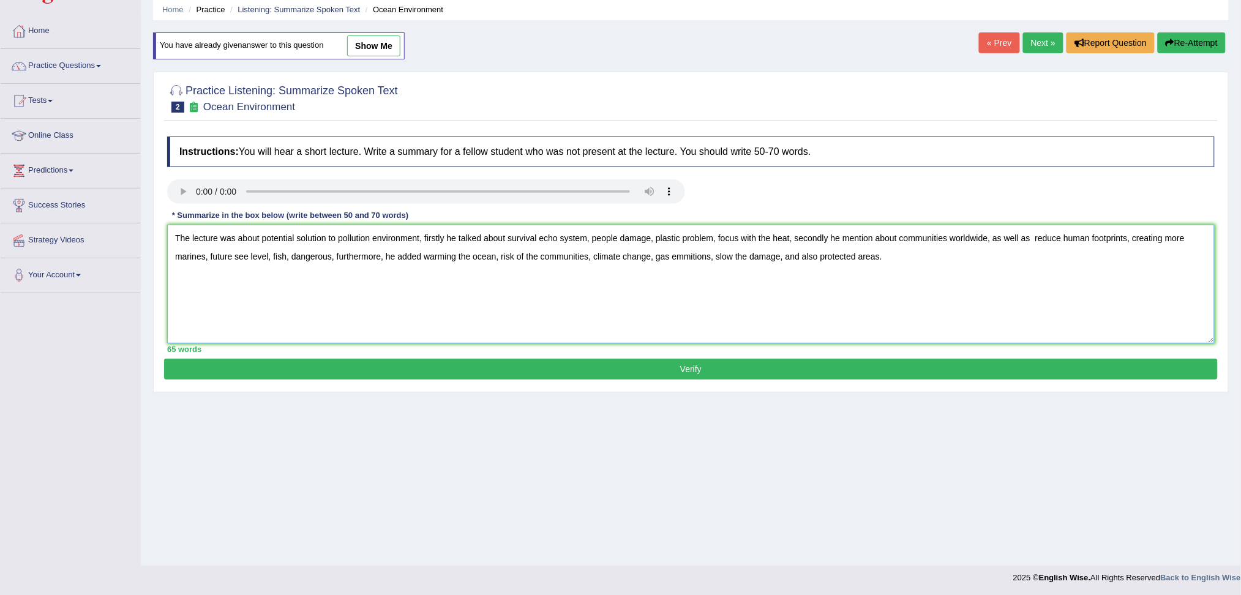
click at [709, 256] on textarea "The lecture was about potential solution to pollution environment, firstly he t…" at bounding box center [690, 284] width 1047 height 119
type textarea "The lecture was about potential solution to pollution environment, firstly he t…"
click at [722, 371] on button "Verify" at bounding box center [690, 369] width 1053 height 21
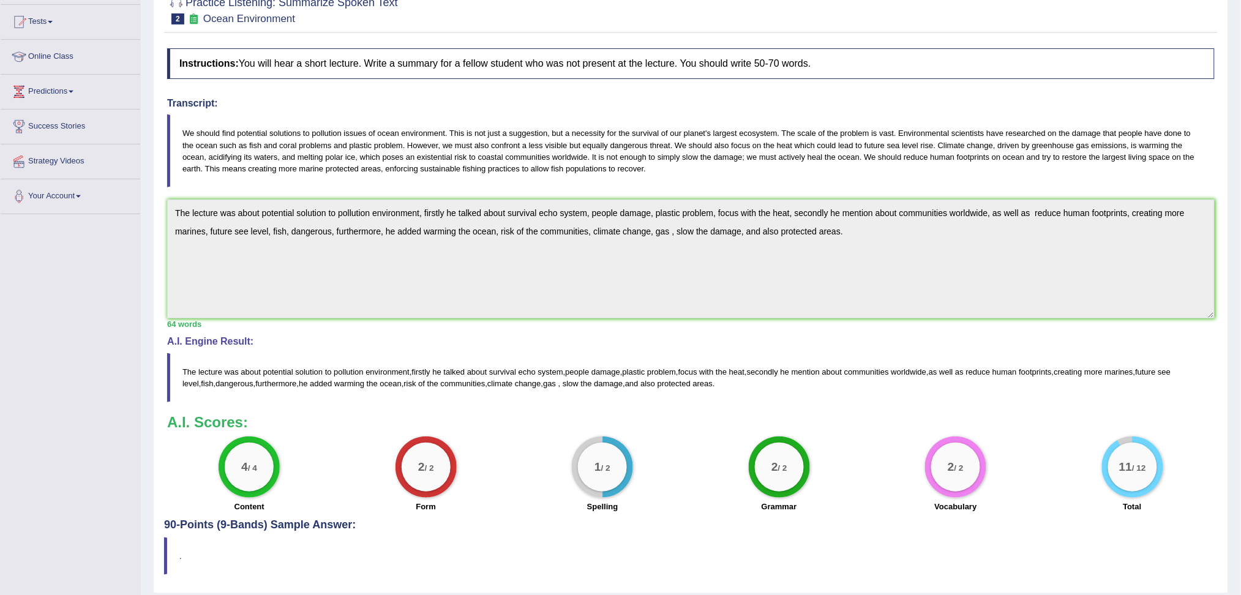
scroll to position [129, 0]
